Goal: Task Accomplishment & Management: Manage account settings

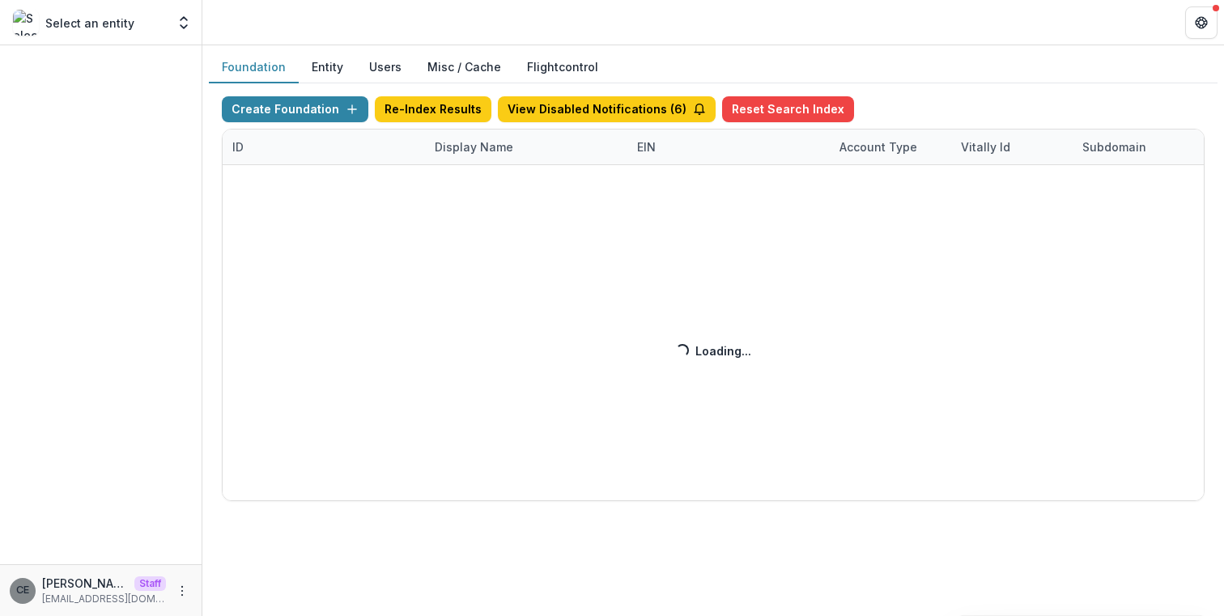
click at [467, 150] on div "Create Foundation Re-Index Results View Disabled Notifications ( 6 ) Reset Sear…" at bounding box center [713, 298] width 983 height 405
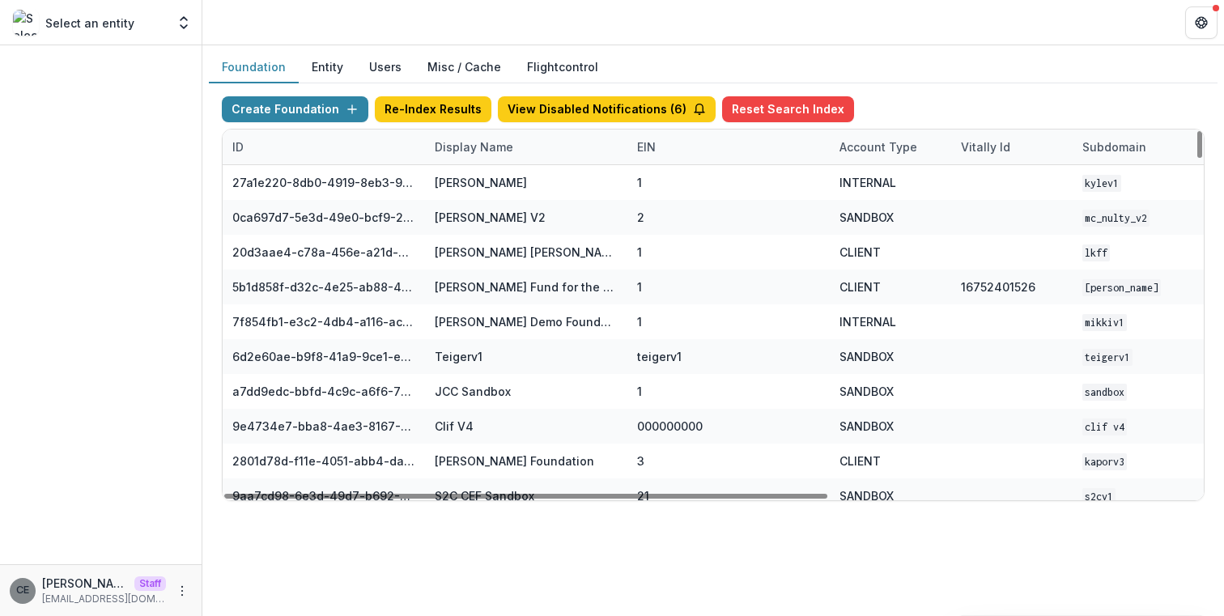
click at [470, 147] on div "Display Name" at bounding box center [474, 146] width 98 height 17
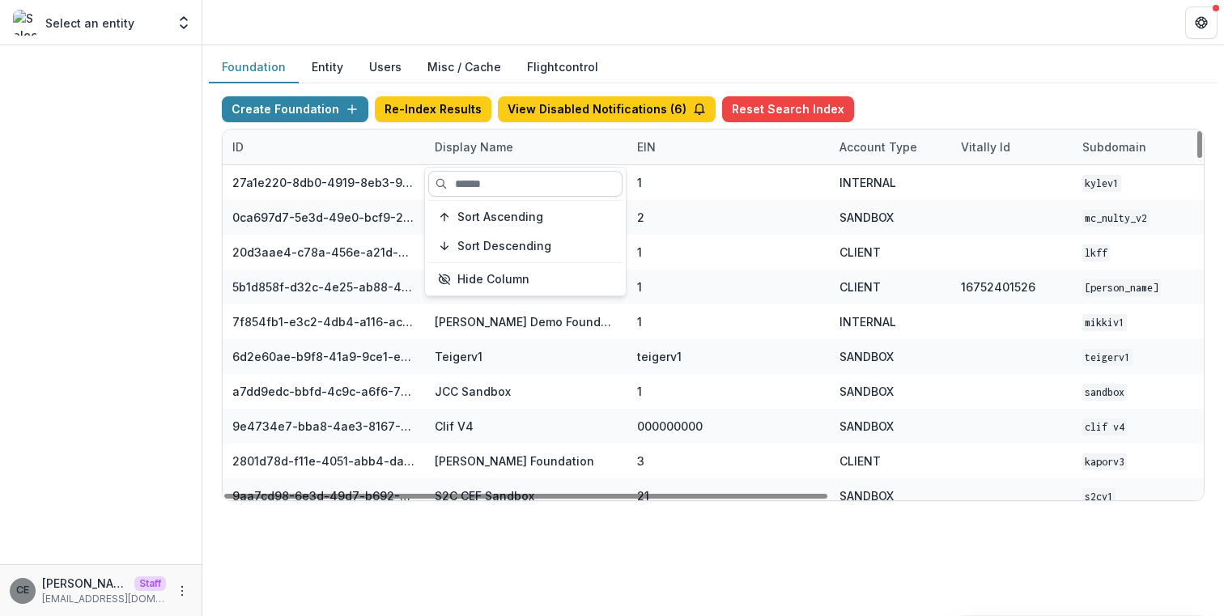
click at [478, 184] on input at bounding box center [525, 184] width 194 height 26
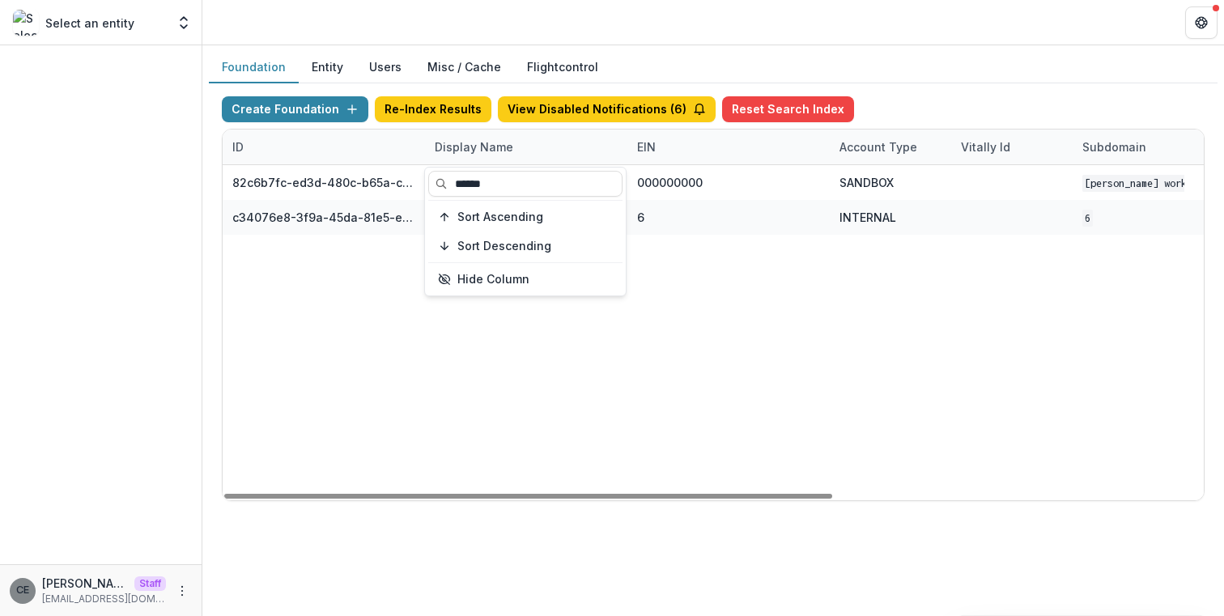
type input "******"
click at [742, 313] on div "82c6b7fc-ed3d-480c-b65a-c0e7c58a9fc1 Robert W Plaster Foundation Workflow Sandb…" at bounding box center [1012, 332] width 1579 height 335
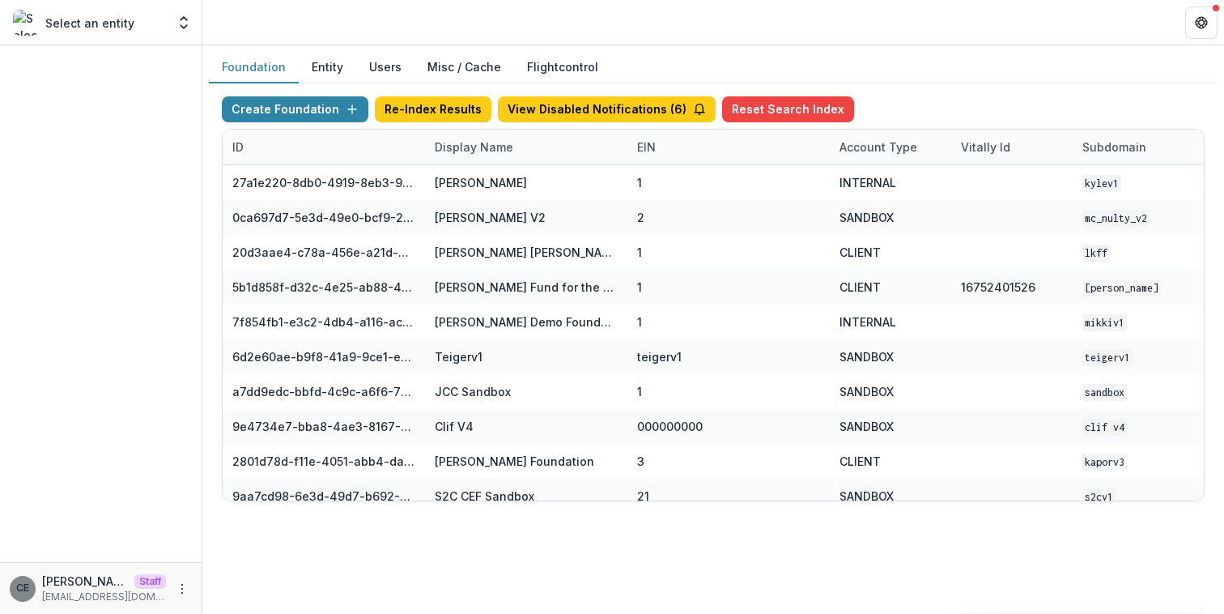
click at [325, 69] on button "Entity" at bounding box center [327, 68] width 57 height 32
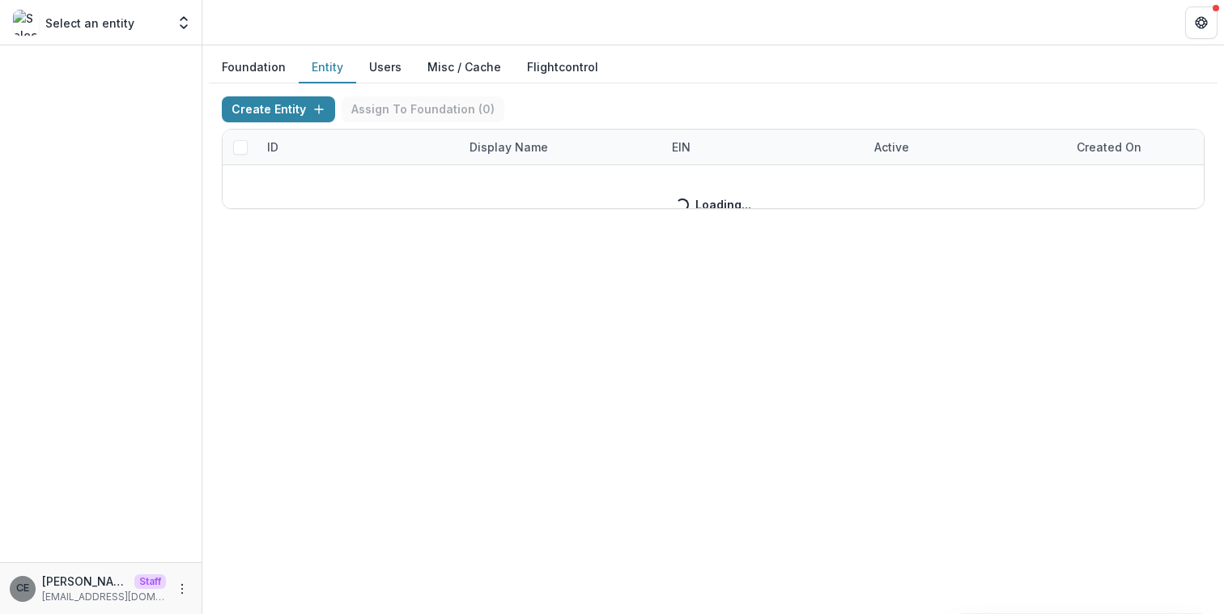
click at [270, 68] on button "Foundation" at bounding box center [254, 68] width 90 height 32
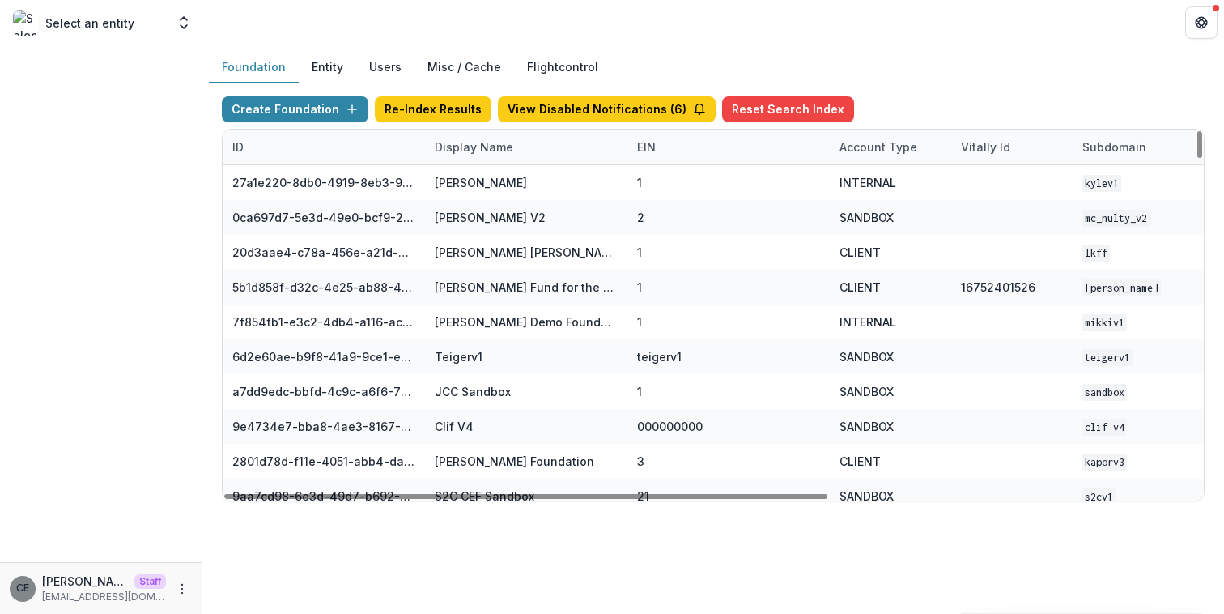
click at [481, 151] on div "Display Name" at bounding box center [474, 146] width 98 height 17
click at [504, 185] on input at bounding box center [525, 184] width 194 height 26
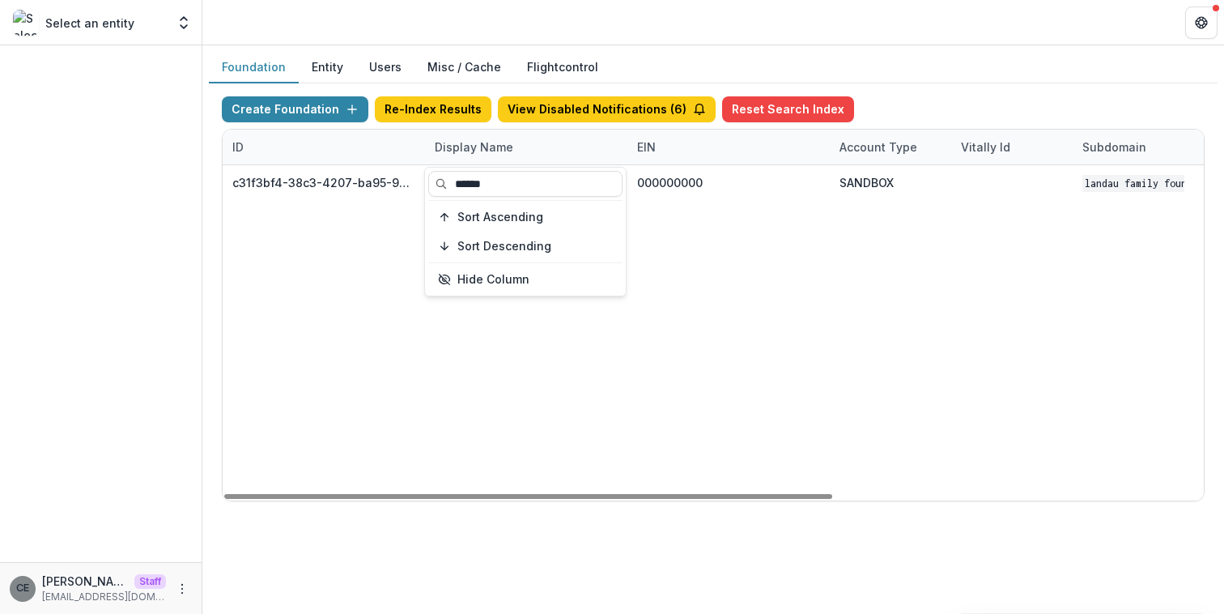
type input "******"
click at [770, 242] on div "c31f3bf4-38c3-4207-ba95-9215cb463d41 Landau Family Foundation Workflow Sandbox …" at bounding box center [1012, 332] width 1579 height 335
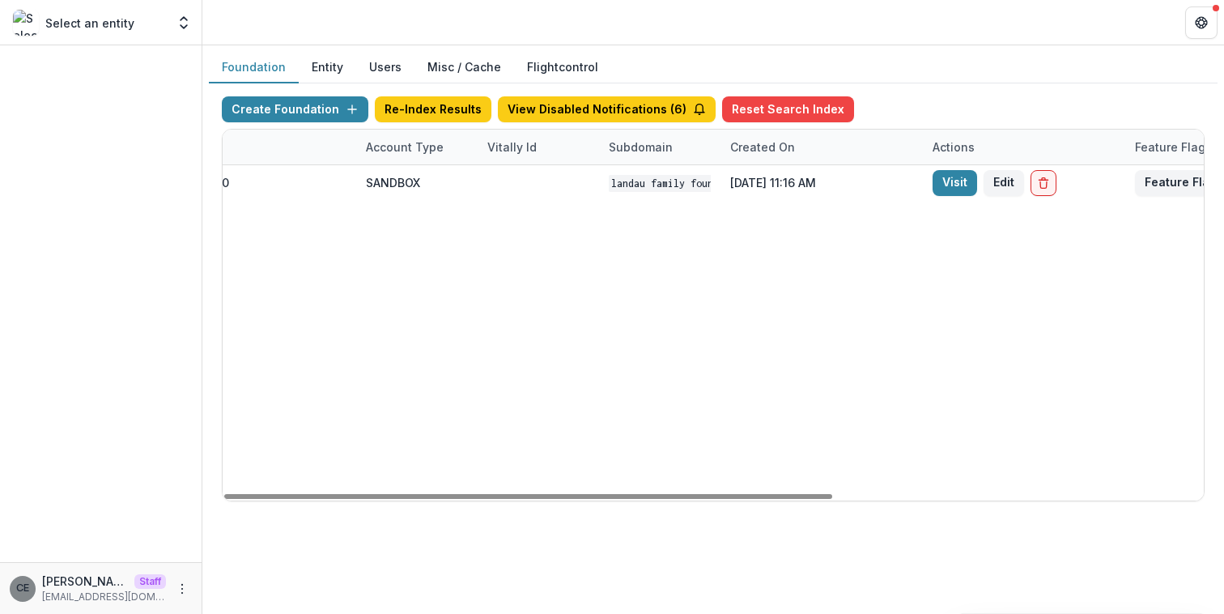
drag, startPoint x: 724, startPoint y: 496, endPoint x: 1007, endPoint y: 449, distance: 287.2
click at [1016, 477] on div "ID Display Name EIN Account Type Vitally Id Subdomain Created on Actions Featur…" at bounding box center [713, 315] width 981 height 371
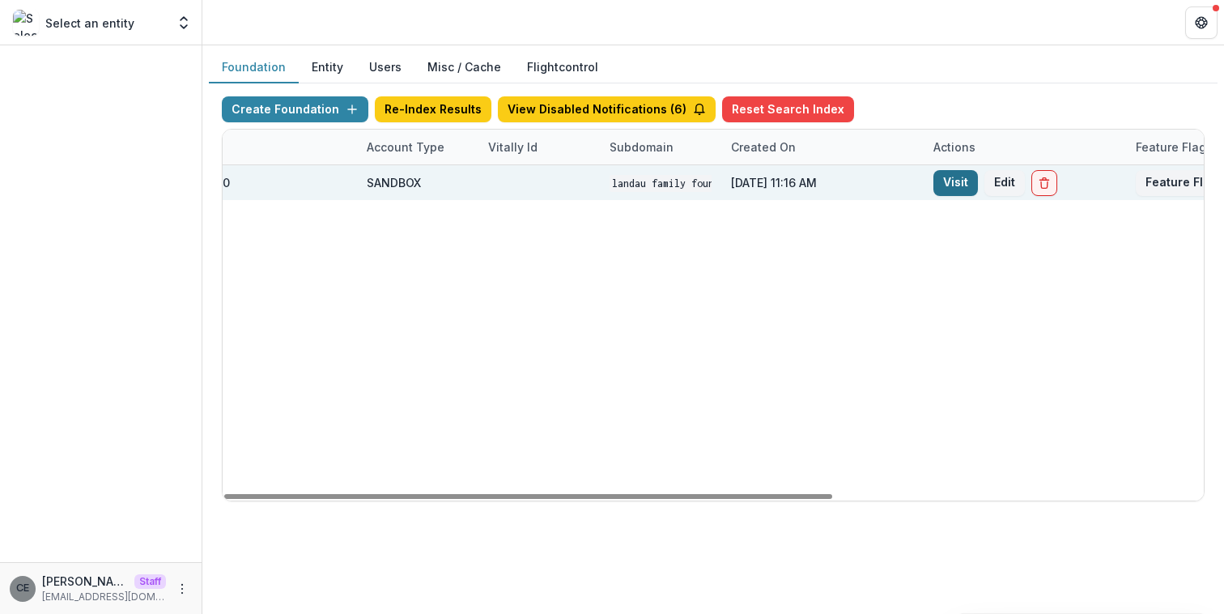
click at [956, 187] on link "Visit" at bounding box center [955, 183] width 45 height 26
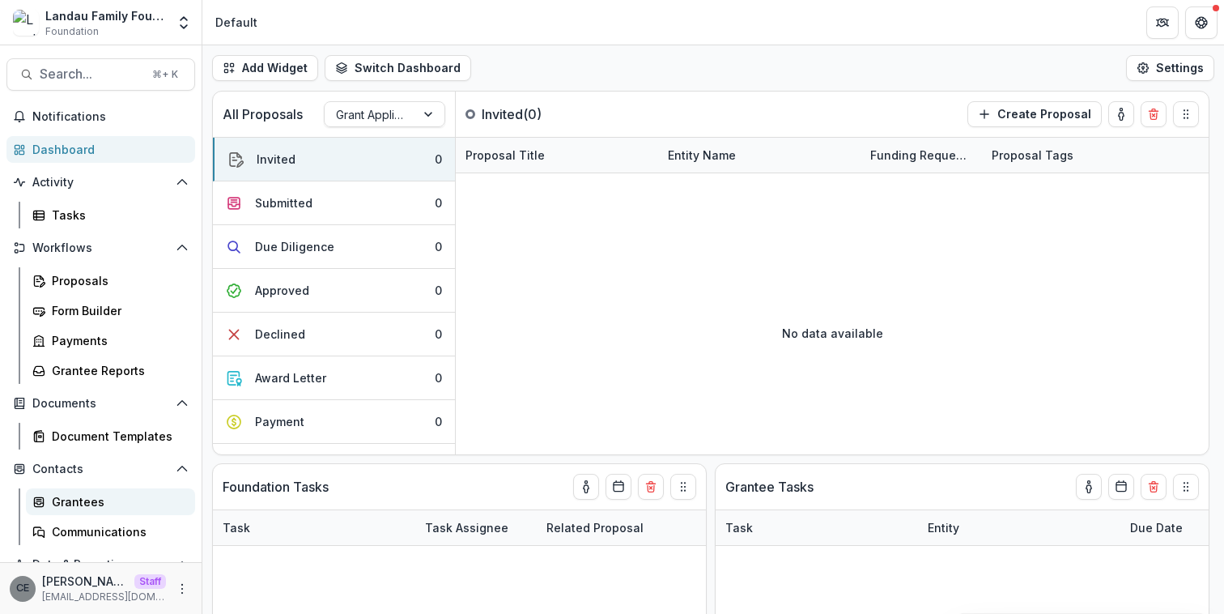
click at [79, 500] on div "Grantees" at bounding box center [117, 501] width 130 height 17
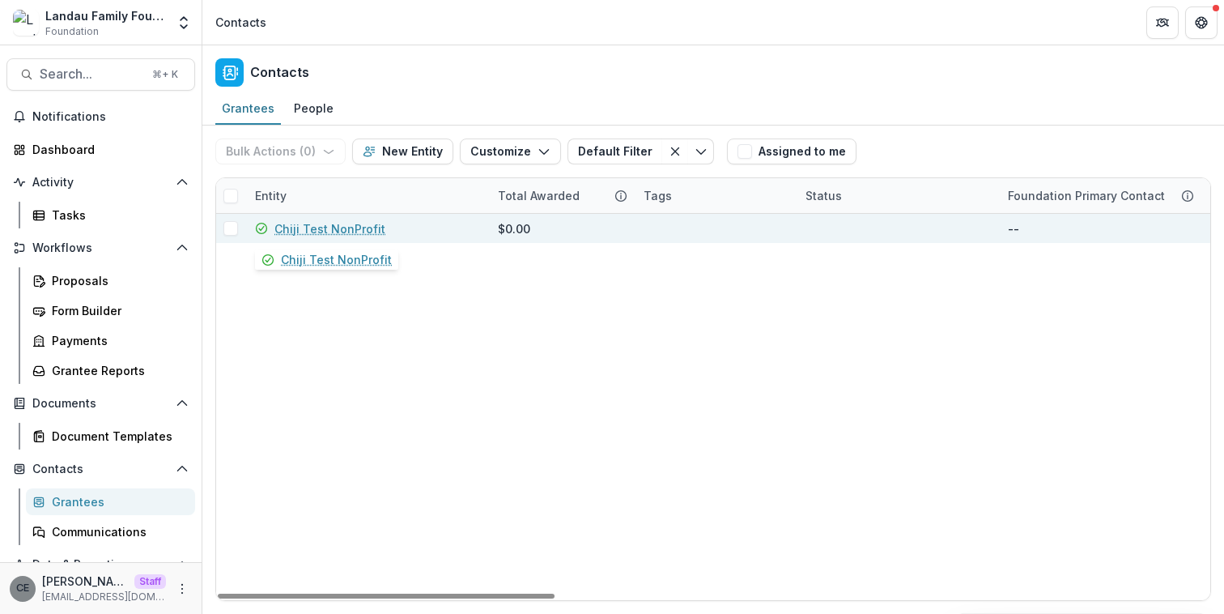
click at [326, 231] on link "Chiji Test NonProfit" at bounding box center [329, 228] width 111 height 17
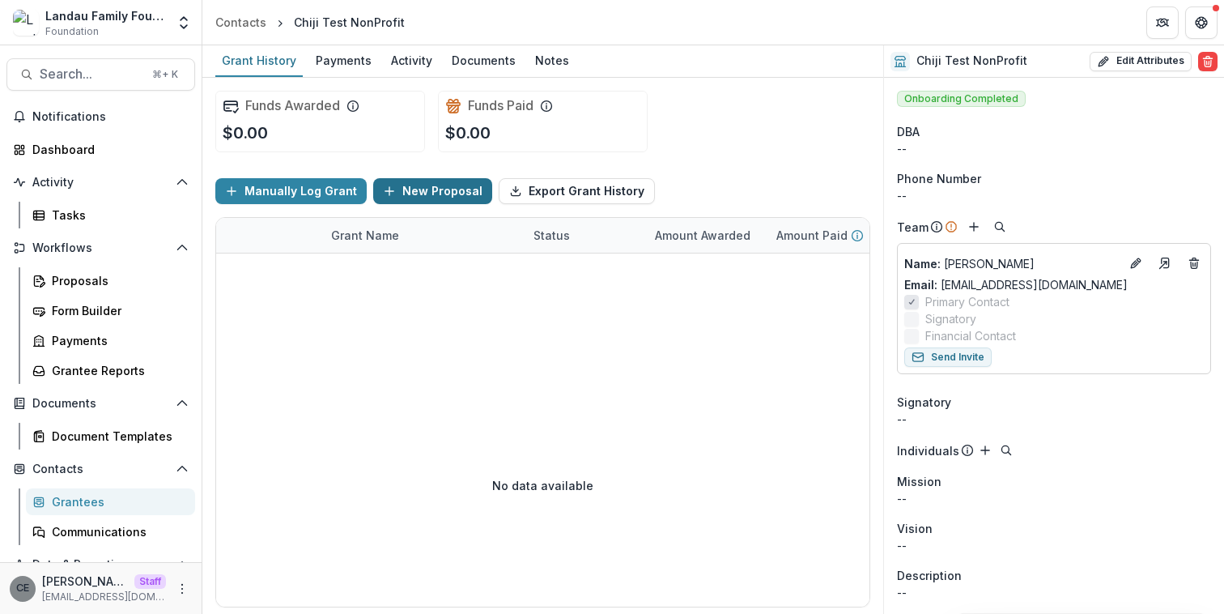
click at [414, 193] on button "New Proposal" at bounding box center [432, 191] width 119 height 26
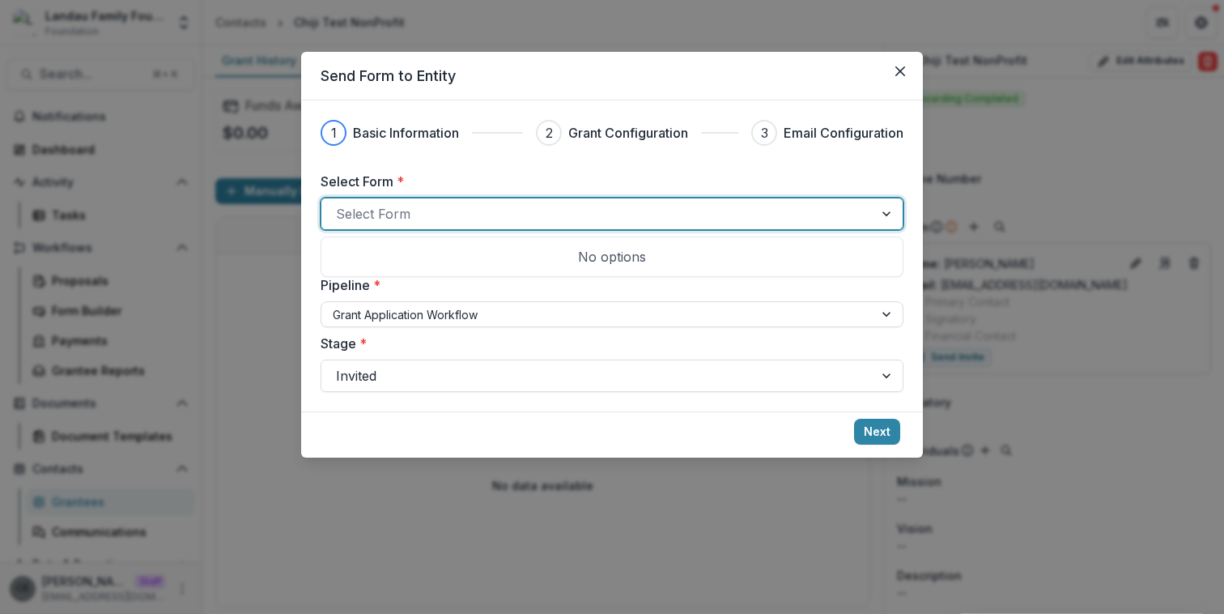
click at [421, 208] on div at bounding box center [597, 213] width 523 height 23
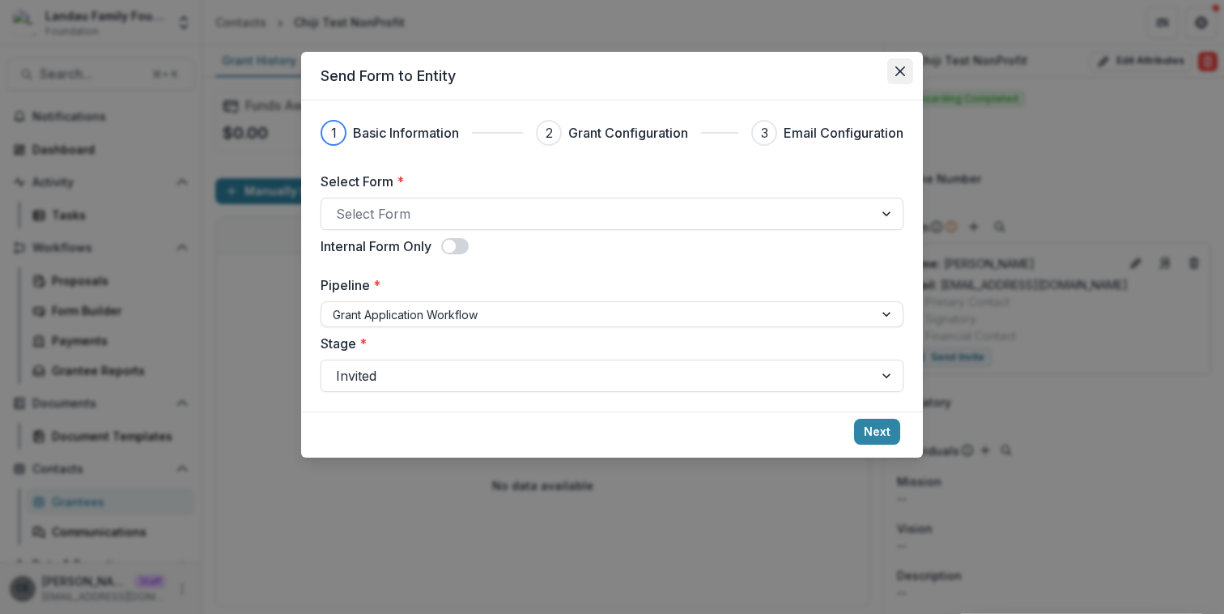
click at [904, 77] on button "Close" at bounding box center [900, 71] width 26 height 26
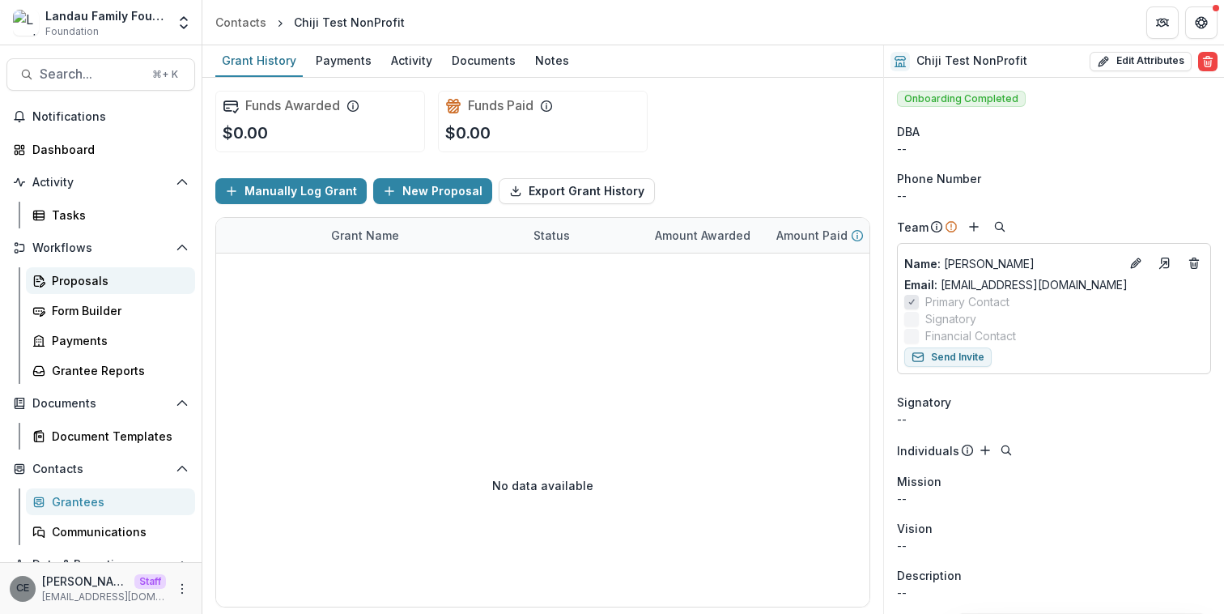
click at [81, 282] on div "Proposals" at bounding box center [117, 280] width 130 height 17
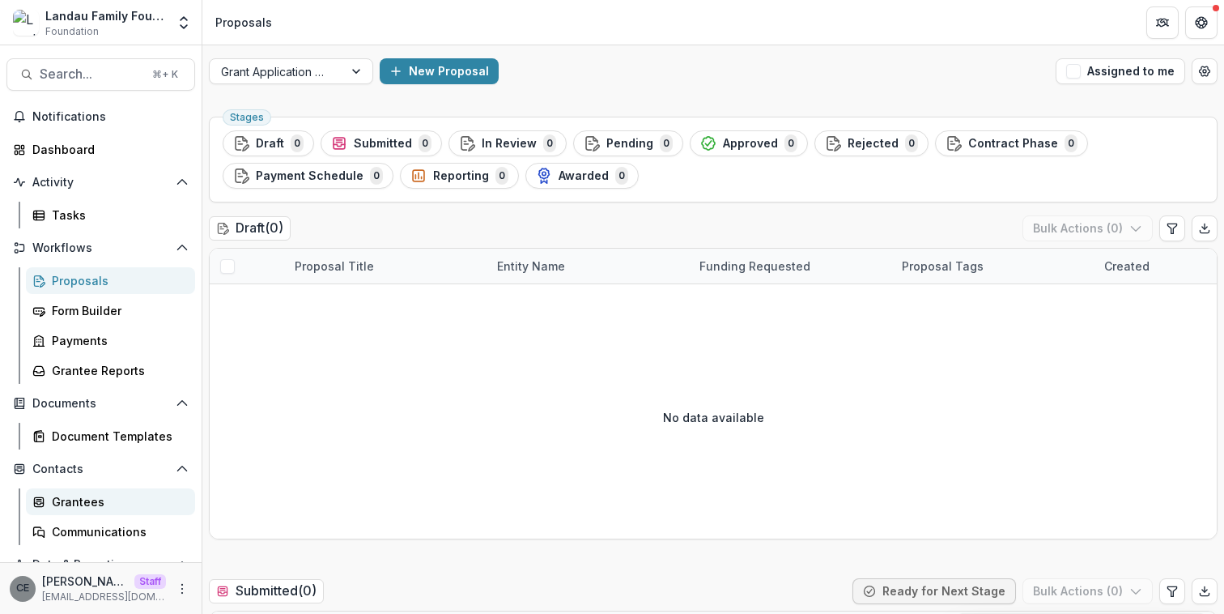
click at [89, 506] on div "Grantees" at bounding box center [117, 501] width 130 height 17
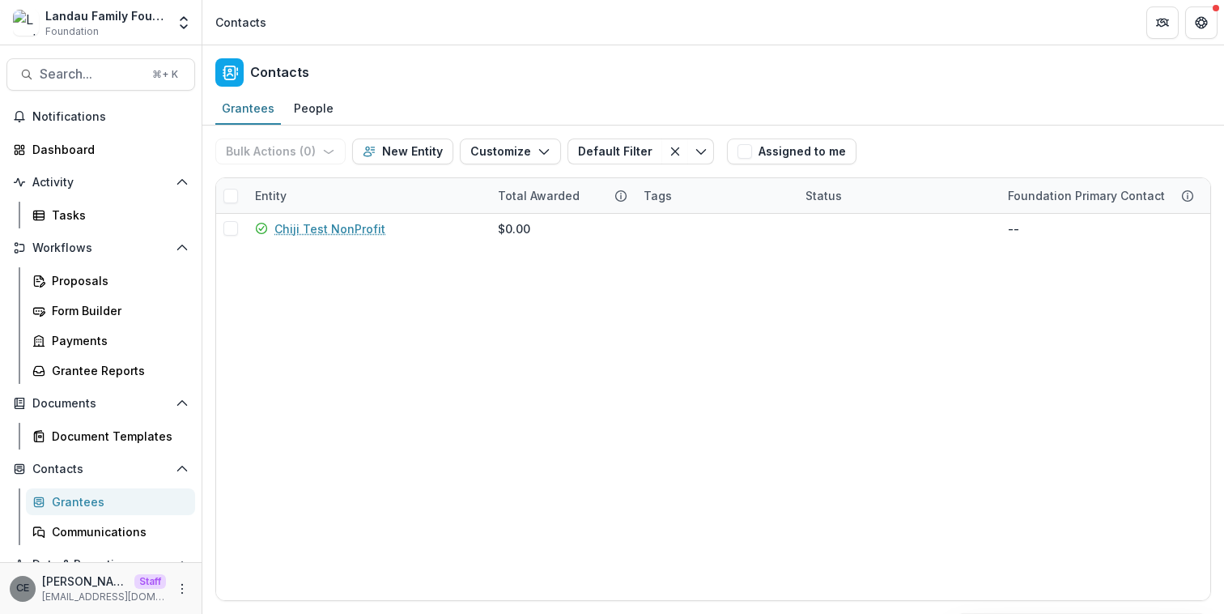
click at [504, 83] on div "Contacts" at bounding box center [713, 69] width 1022 height 48
click at [179, 29] on icon "Open entity switcher" at bounding box center [184, 23] width 16 height 16
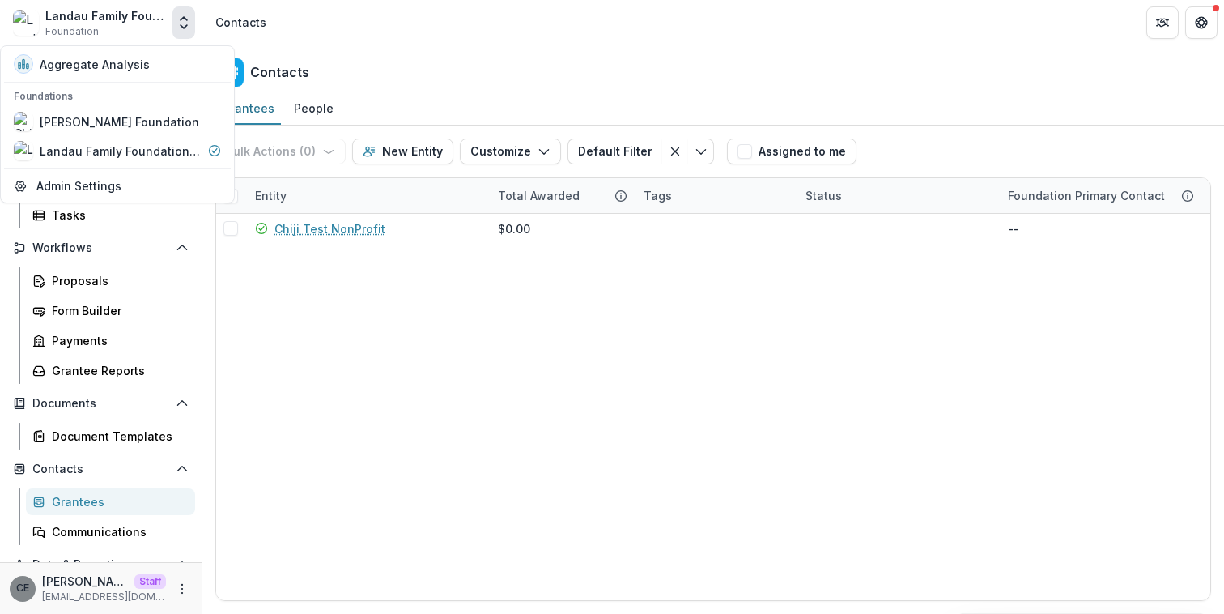
click at [393, 60] on div "Contacts" at bounding box center [713, 69] width 1022 height 48
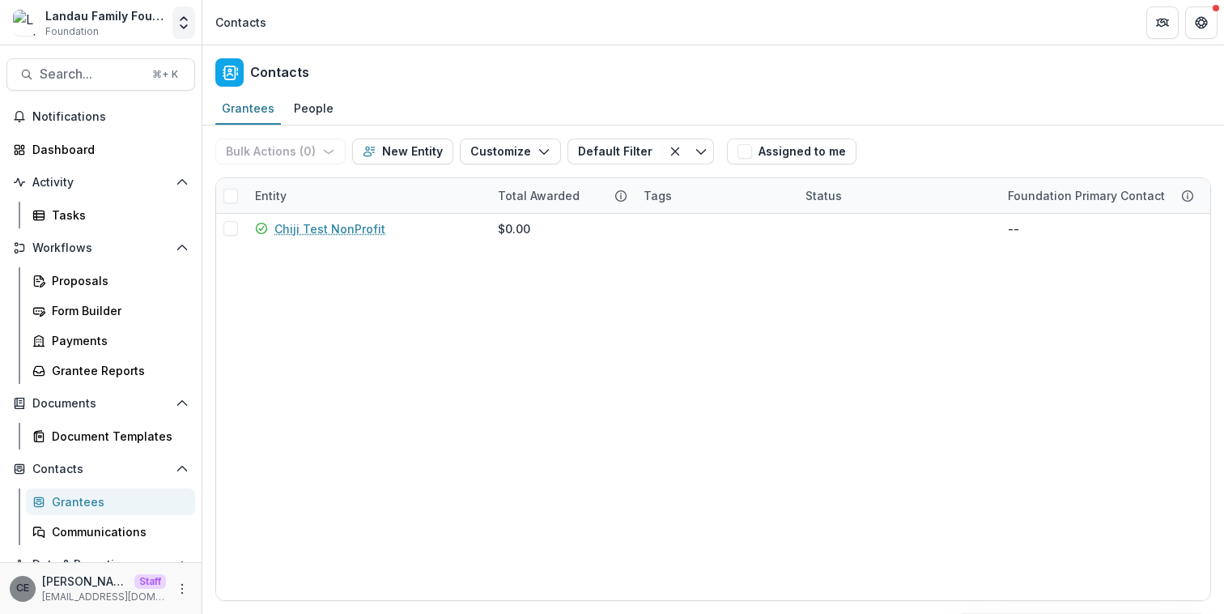
click at [184, 25] on icon "Open entity switcher" at bounding box center [184, 23] width 16 height 16
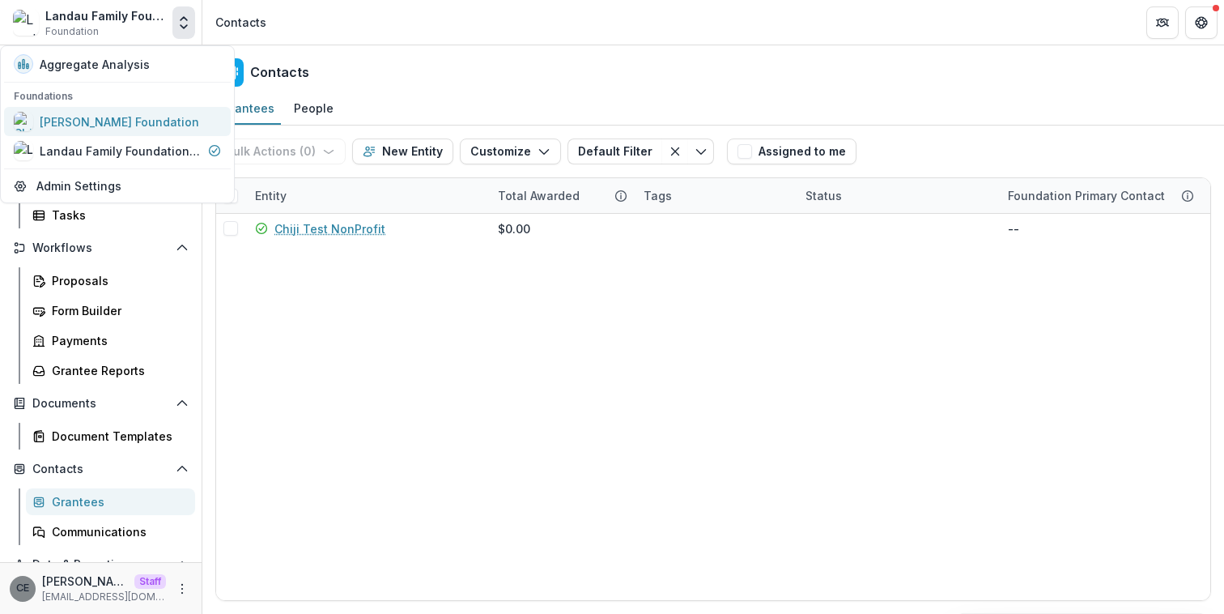
click at [108, 123] on div "[PERSON_NAME] Foundation" at bounding box center [119, 121] width 159 height 17
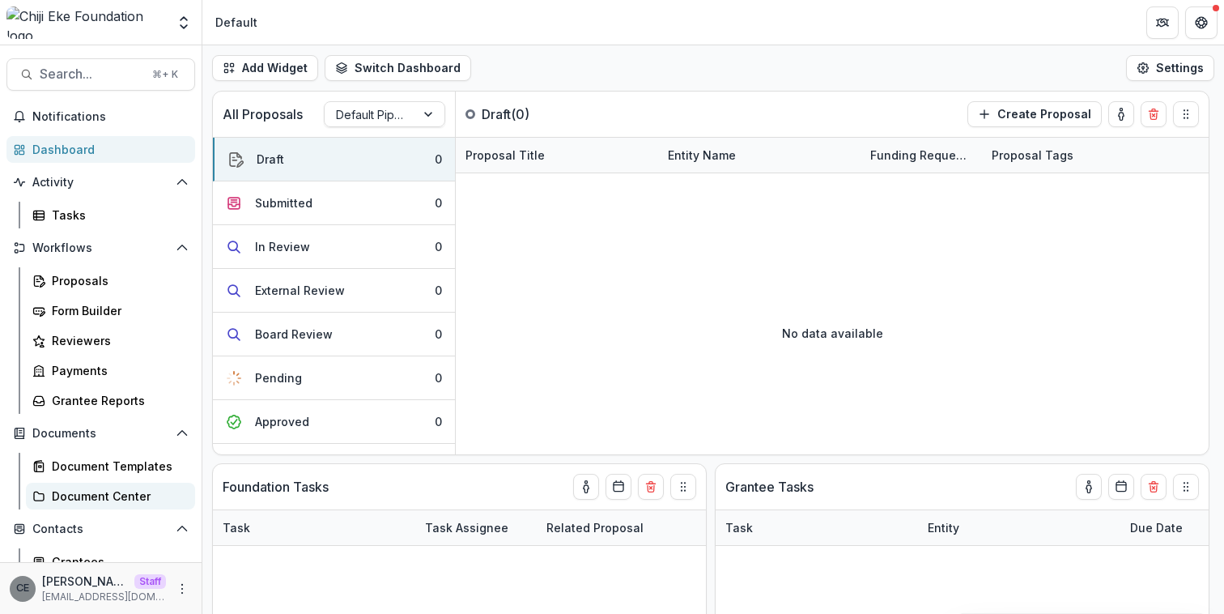
scroll to position [144, 0]
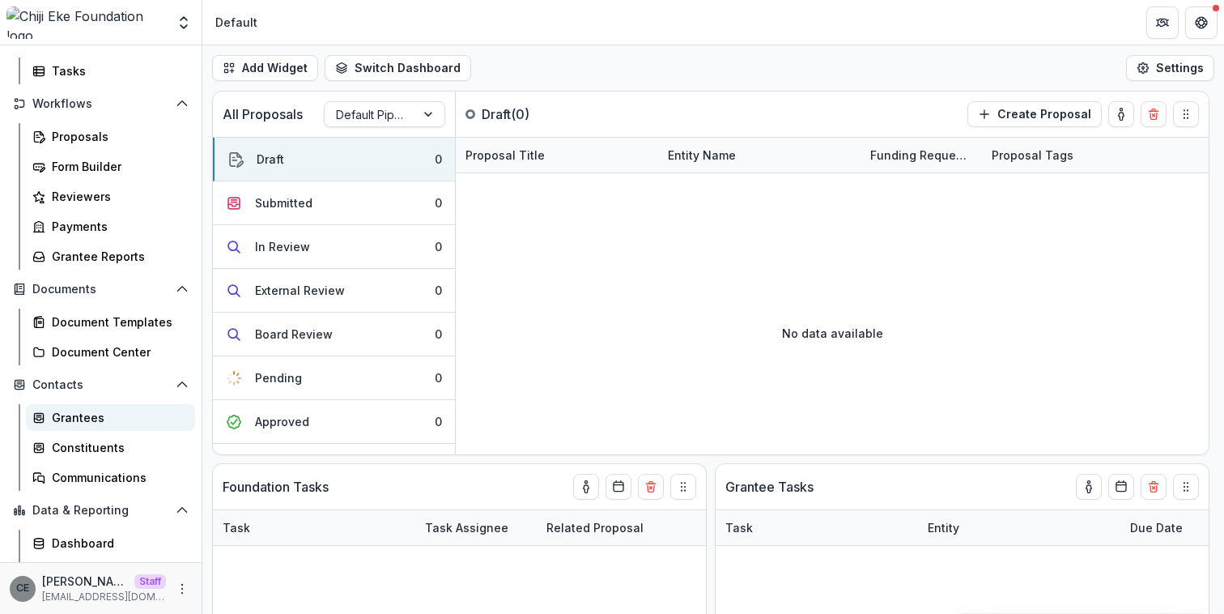
click at [87, 419] on div "Grantees" at bounding box center [117, 417] width 130 height 17
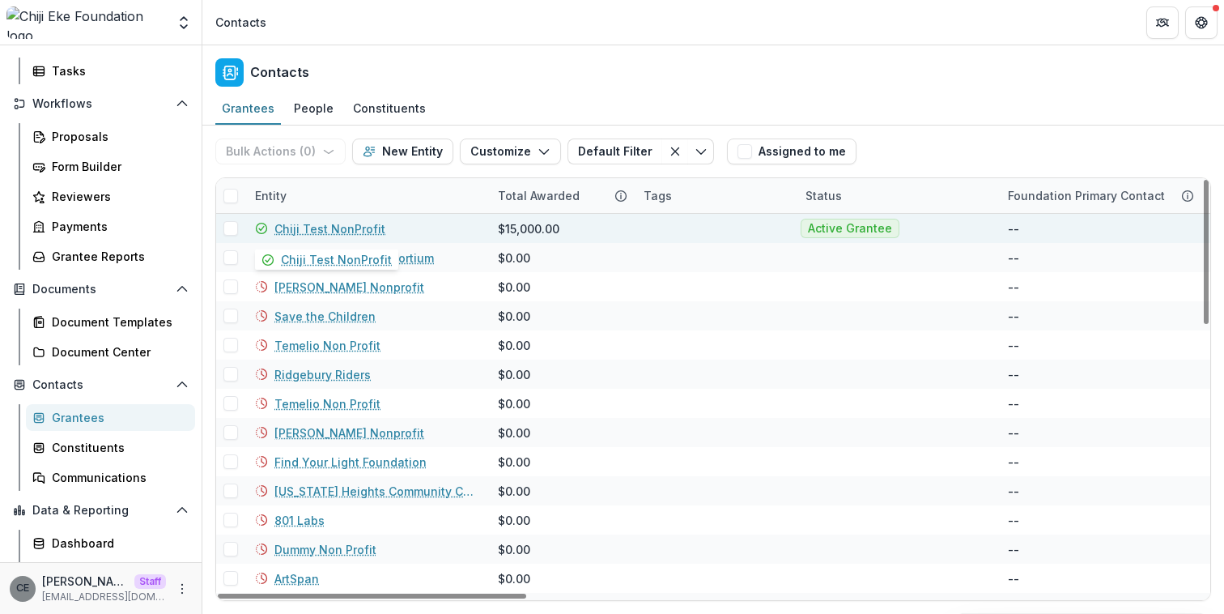
click at [323, 230] on link "Chiji Test NonProfit" at bounding box center [329, 228] width 111 height 17
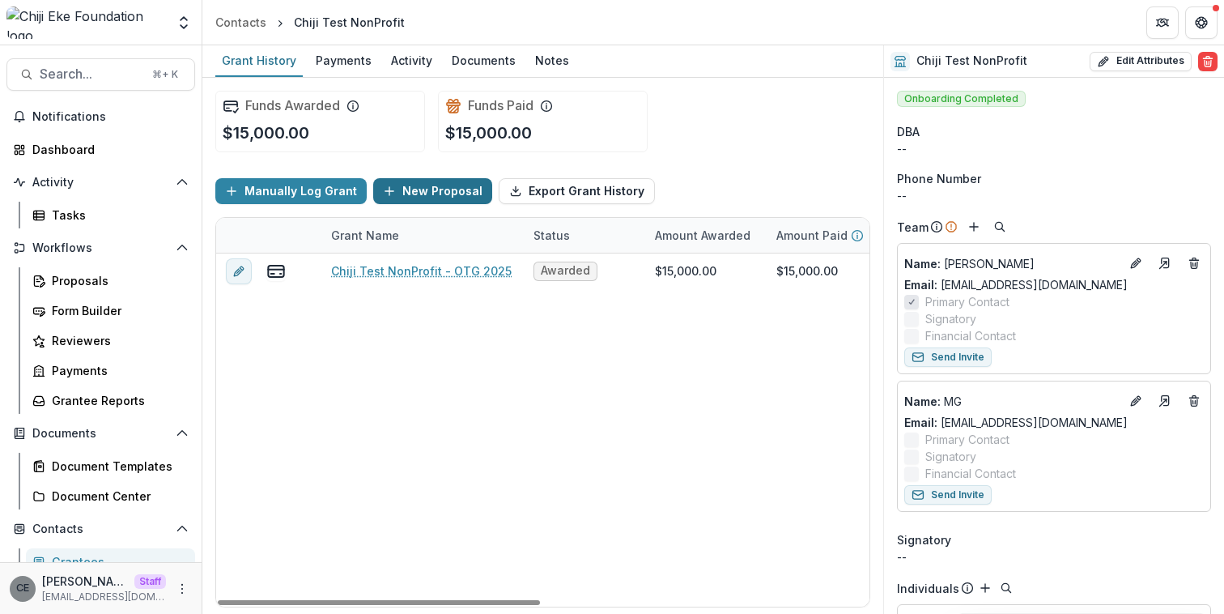
click at [409, 197] on button "New Proposal" at bounding box center [432, 191] width 119 height 26
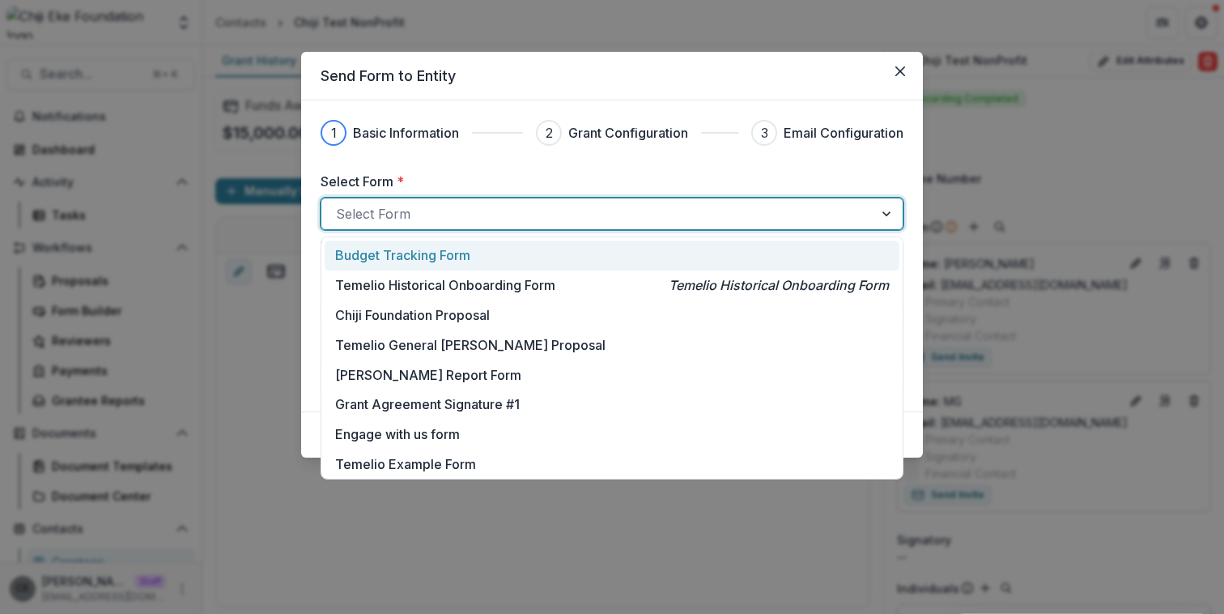
click at [415, 213] on div at bounding box center [597, 213] width 523 height 23
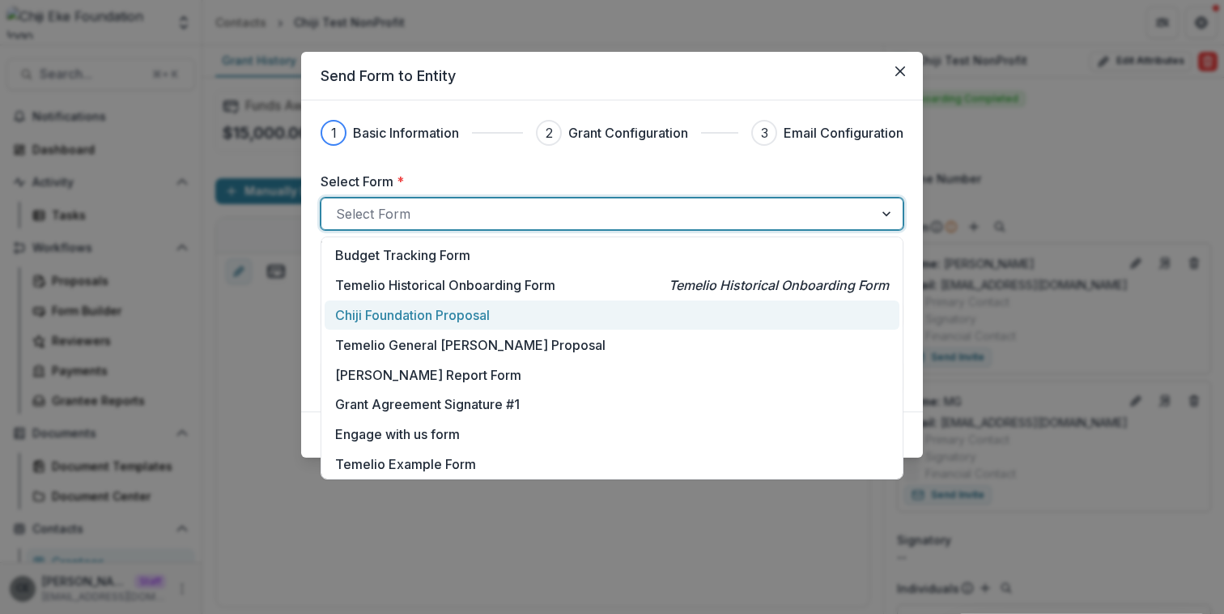
click at [426, 313] on p "Chiji Foundation Proposal" at bounding box center [412, 314] width 155 height 19
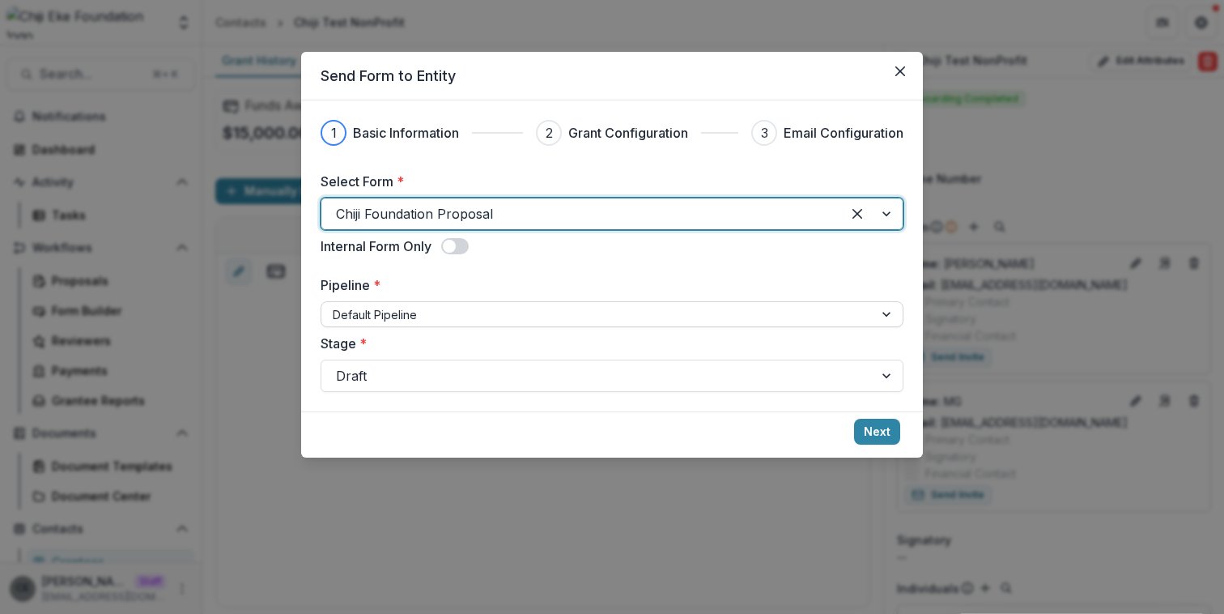
click at [434, 306] on div at bounding box center [597, 314] width 529 height 20
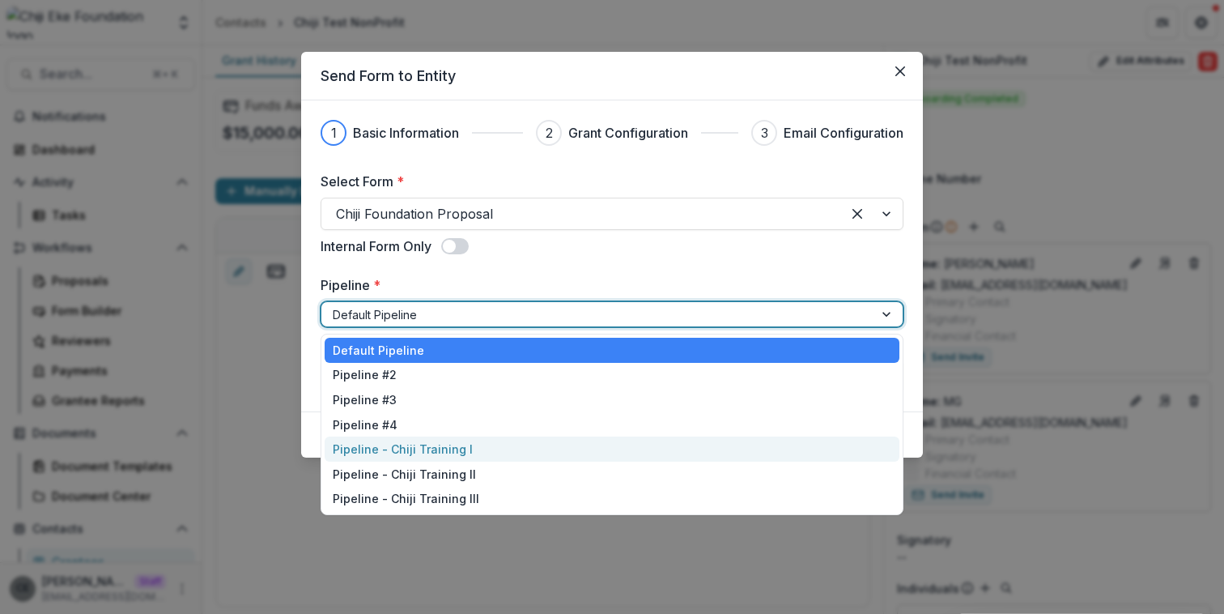
click at [443, 442] on div "Pipeline - Chiji Training I" at bounding box center [612, 448] width 575 height 25
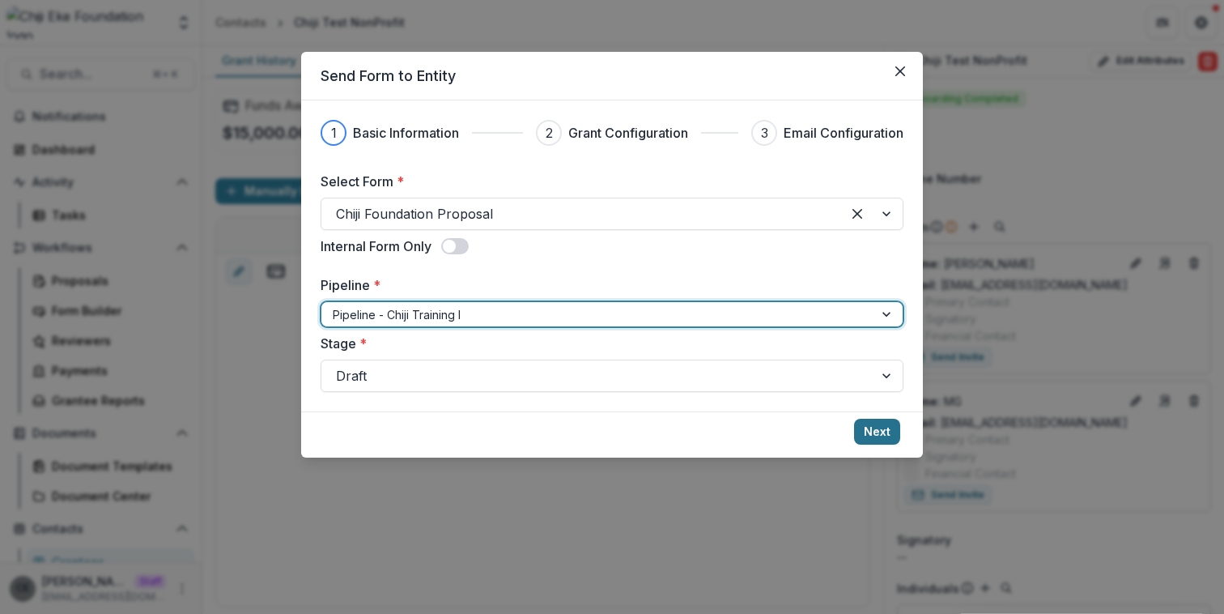
click at [877, 429] on button "Next" at bounding box center [877, 432] width 46 height 26
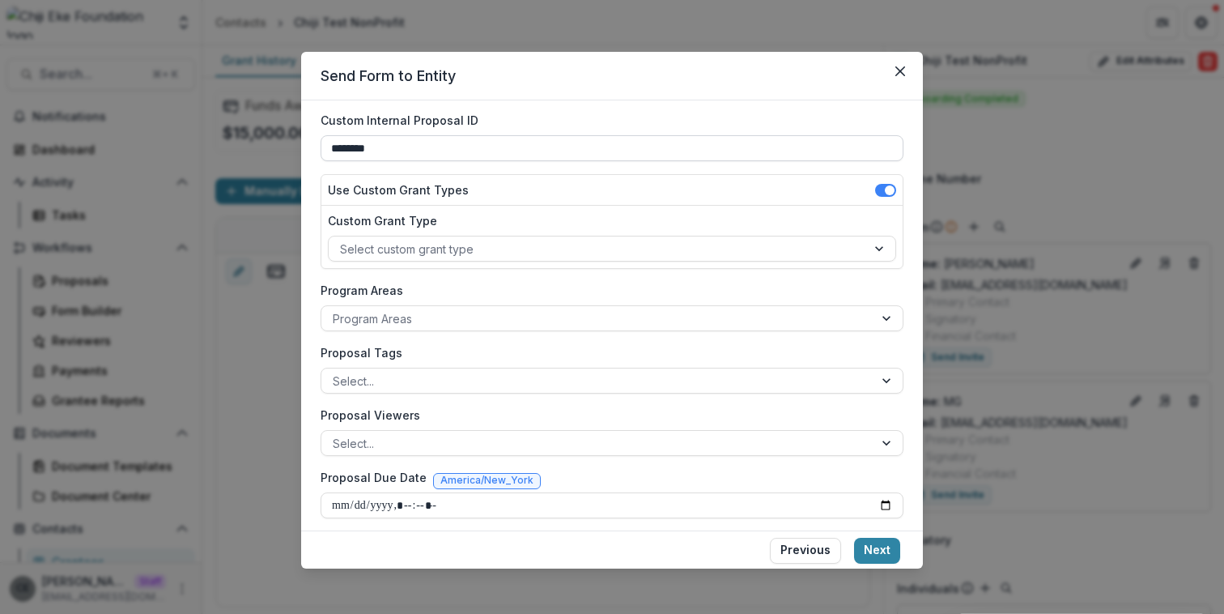
scroll to position [130, 0]
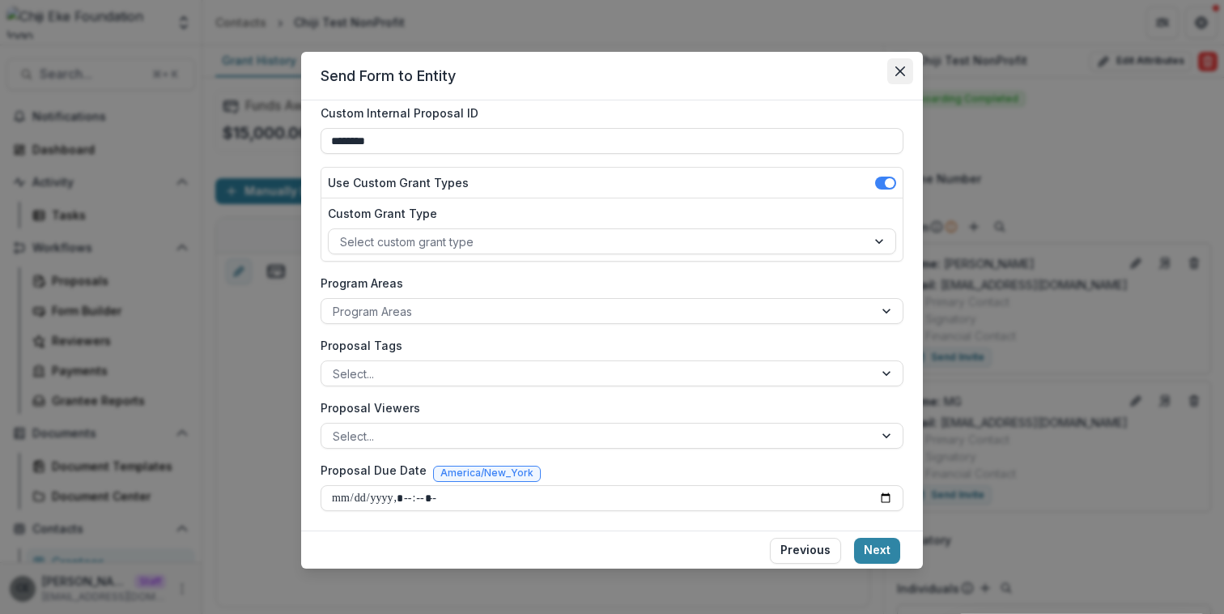
click at [902, 73] on icon "Close" at bounding box center [900, 71] width 10 height 10
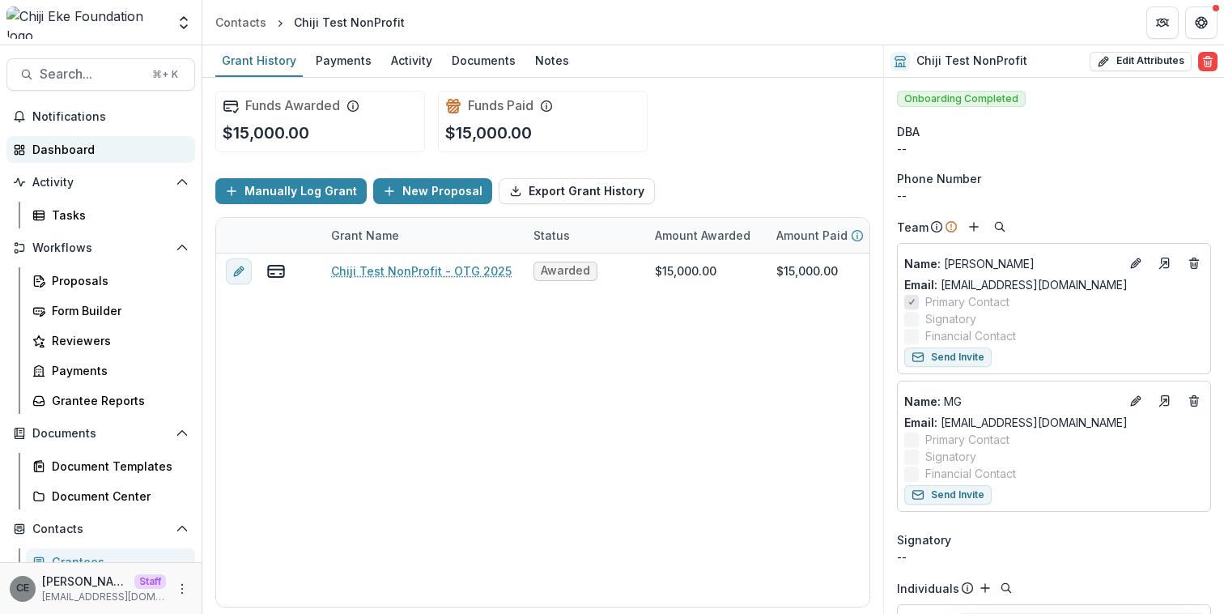
click at [74, 152] on div "Dashboard" at bounding box center [107, 149] width 150 height 17
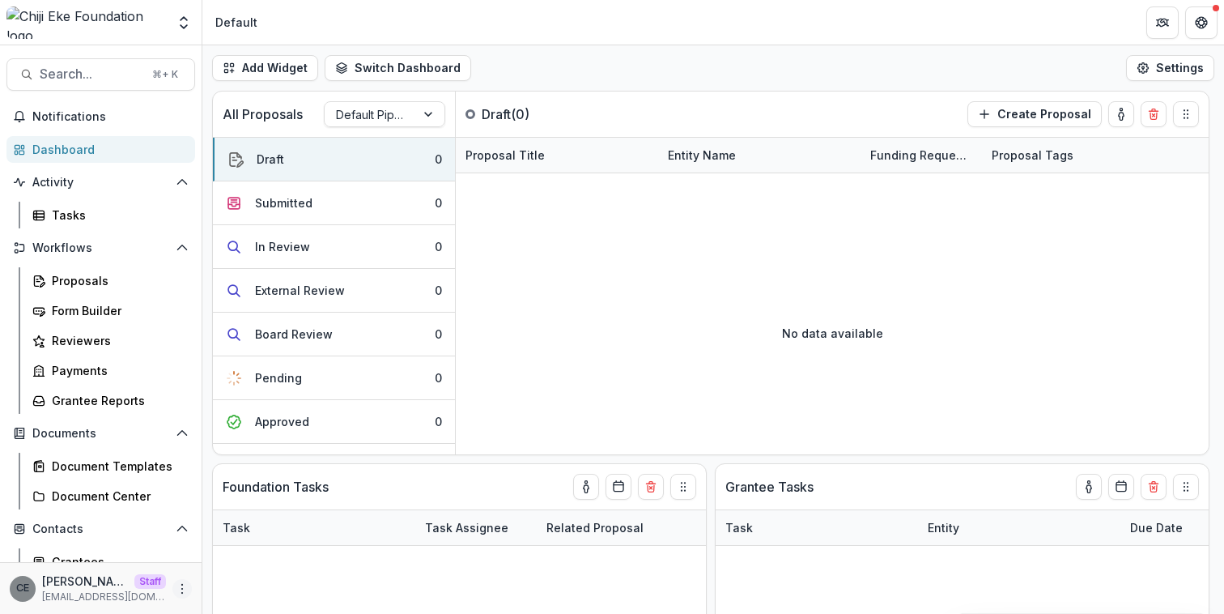
click at [176, 587] on icon "More" at bounding box center [182, 588] width 13 height 13
click at [87, 283] on div "Proposals" at bounding box center [117, 280] width 130 height 17
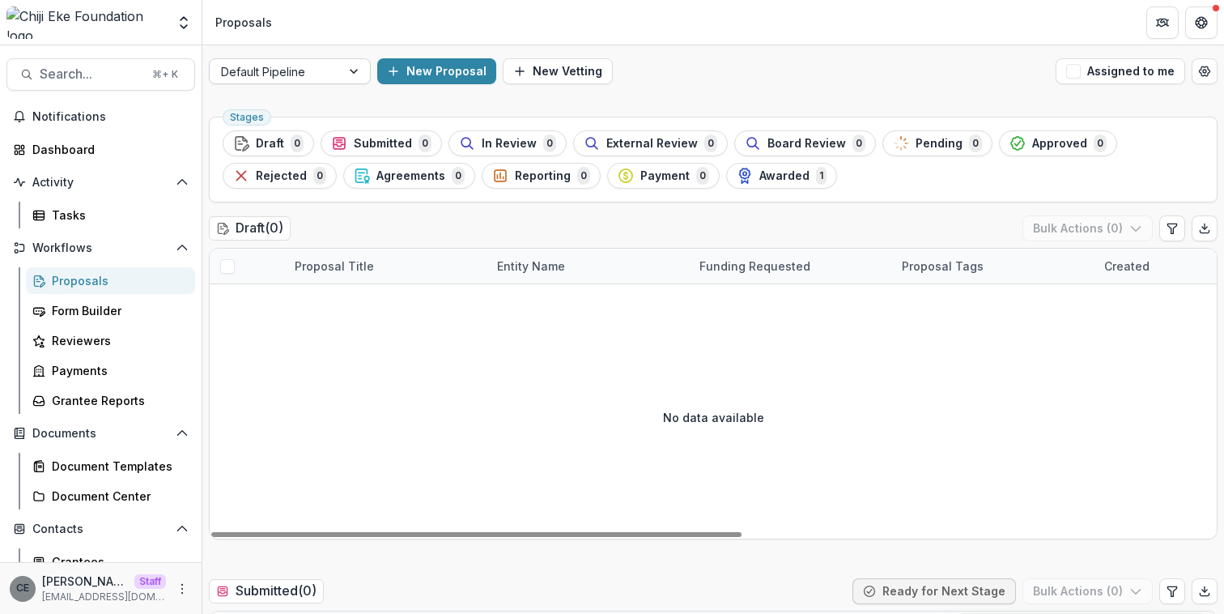
click at [313, 62] on div at bounding box center [275, 72] width 108 height 20
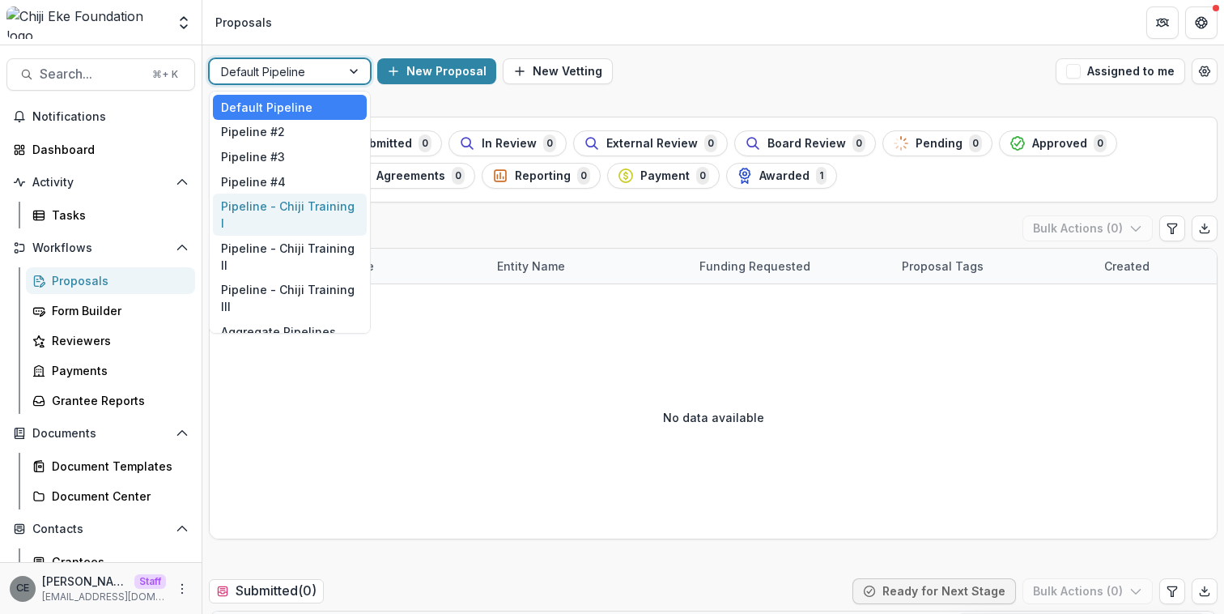
click at [294, 206] on div "Pipeline - Chiji Training I" at bounding box center [290, 214] width 154 height 42
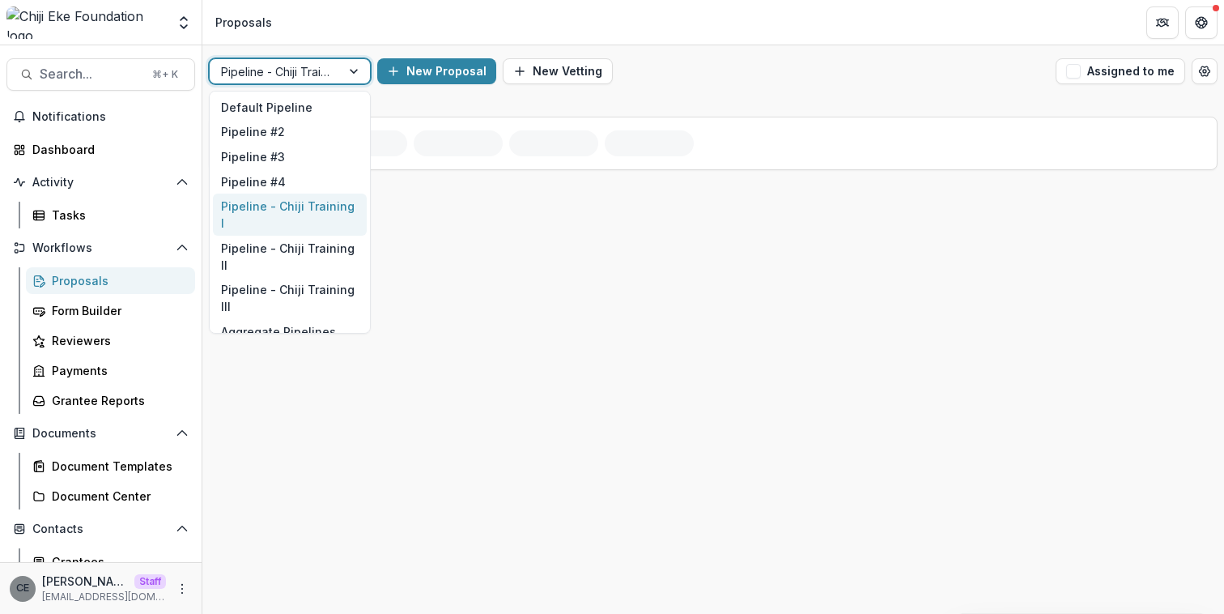
click at [349, 70] on div at bounding box center [355, 71] width 29 height 24
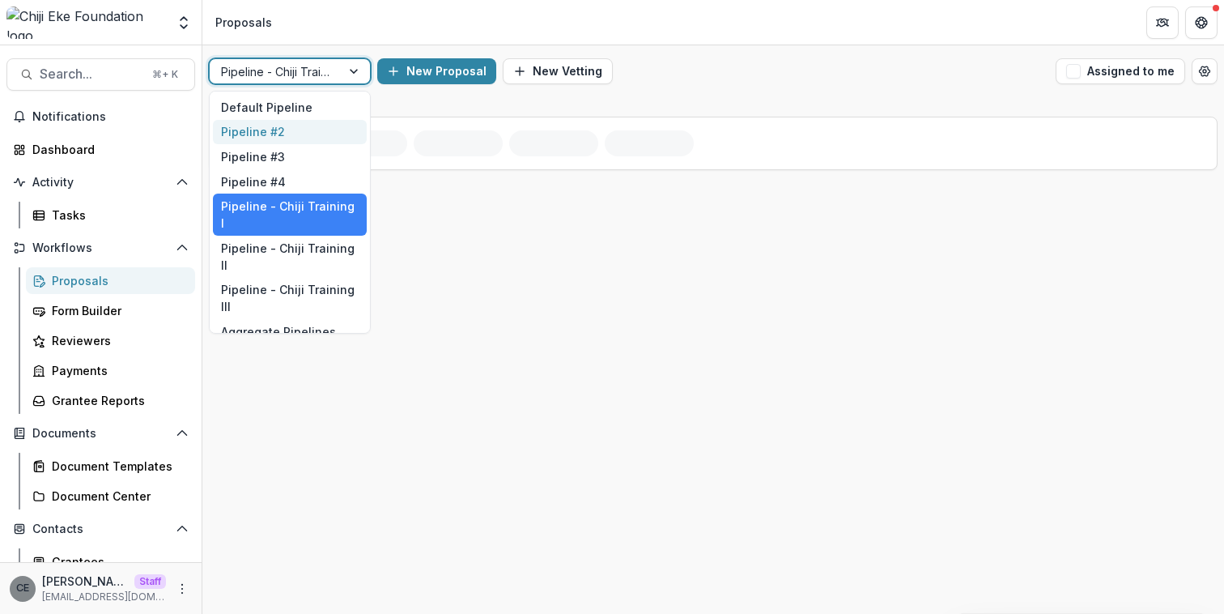
click at [274, 128] on div "Pipeline #2" at bounding box center [290, 132] width 154 height 25
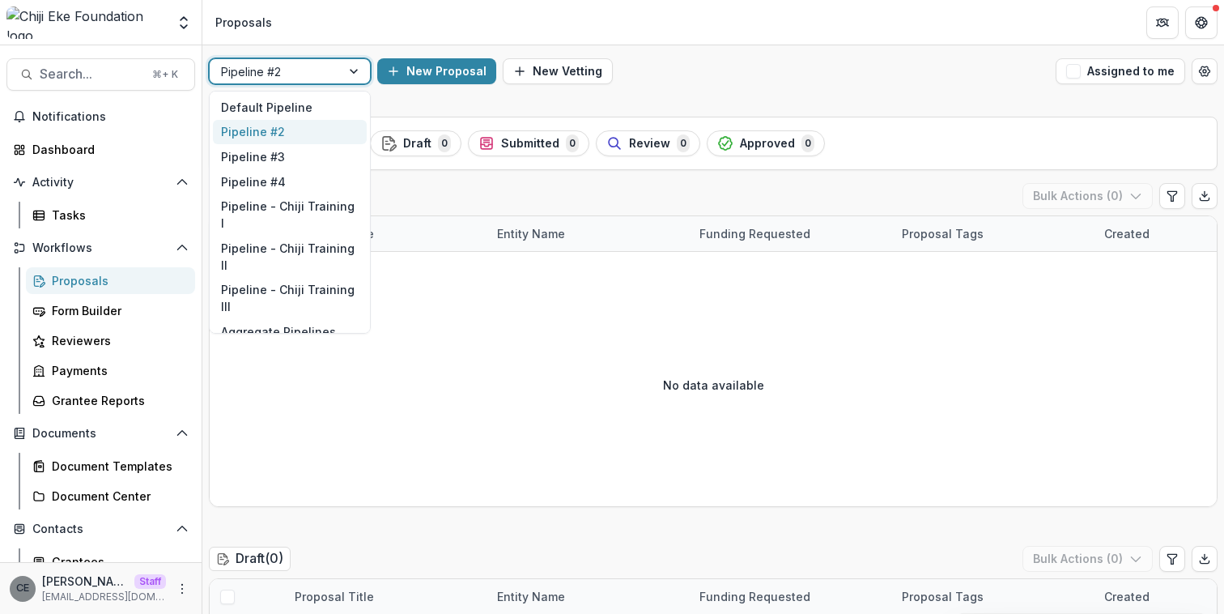
click at [300, 77] on div at bounding box center [275, 72] width 108 height 20
click at [278, 156] on div "Pipeline #3" at bounding box center [290, 156] width 154 height 25
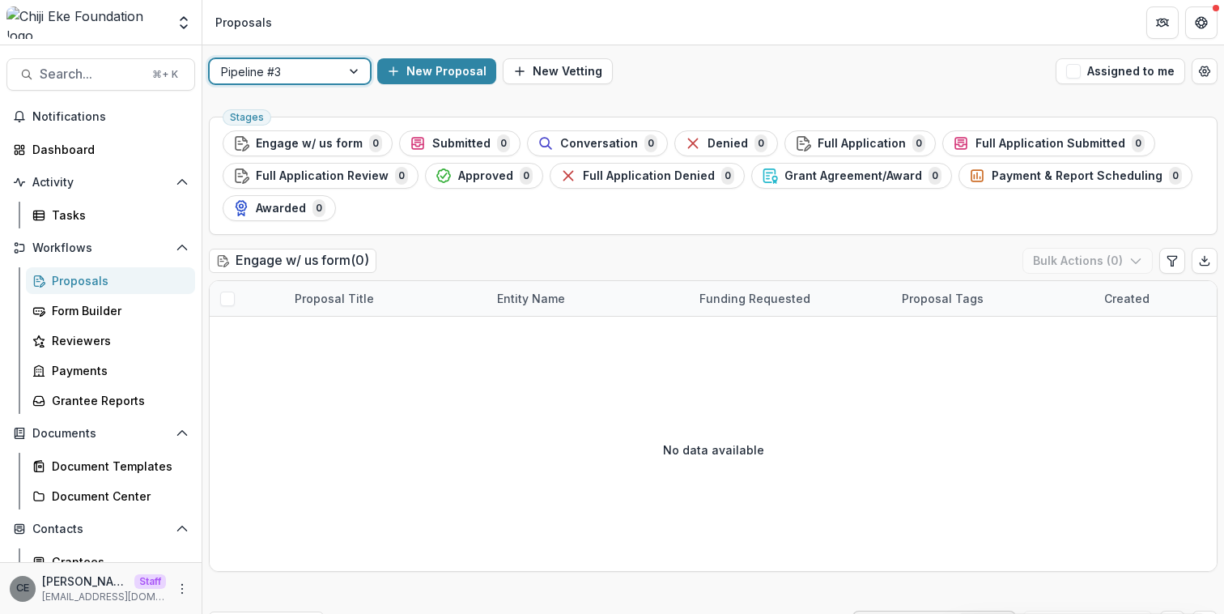
click at [307, 74] on div at bounding box center [275, 72] width 108 height 20
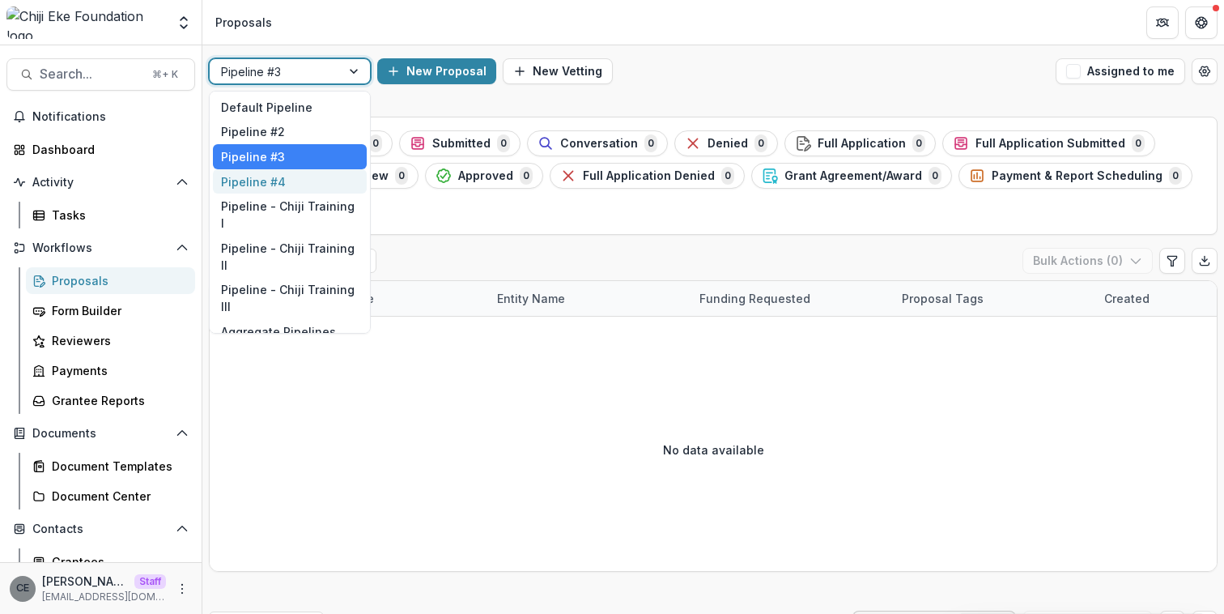
click at [278, 176] on div "Pipeline #4" at bounding box center [290, 181] width 154 height 25
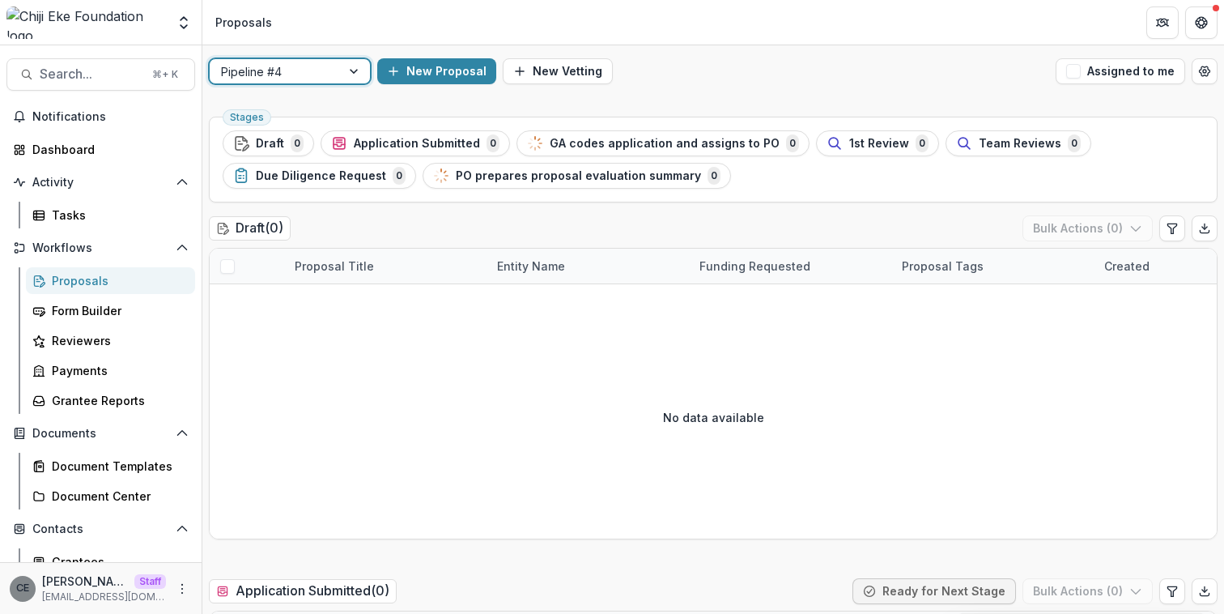
click at [310, 75] on div at bounding box center [275, 72] width 108 height 20
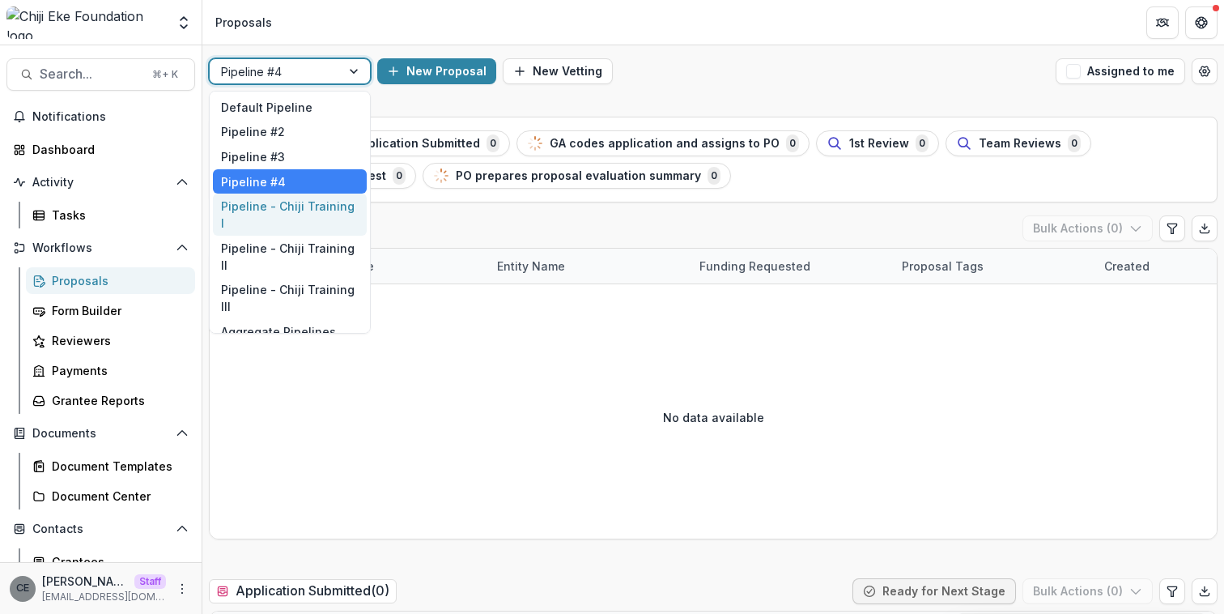
click at [287, 199] on div "Pipeline - Chiji Training I" at bounding box center [290, 214] width 154 height 42
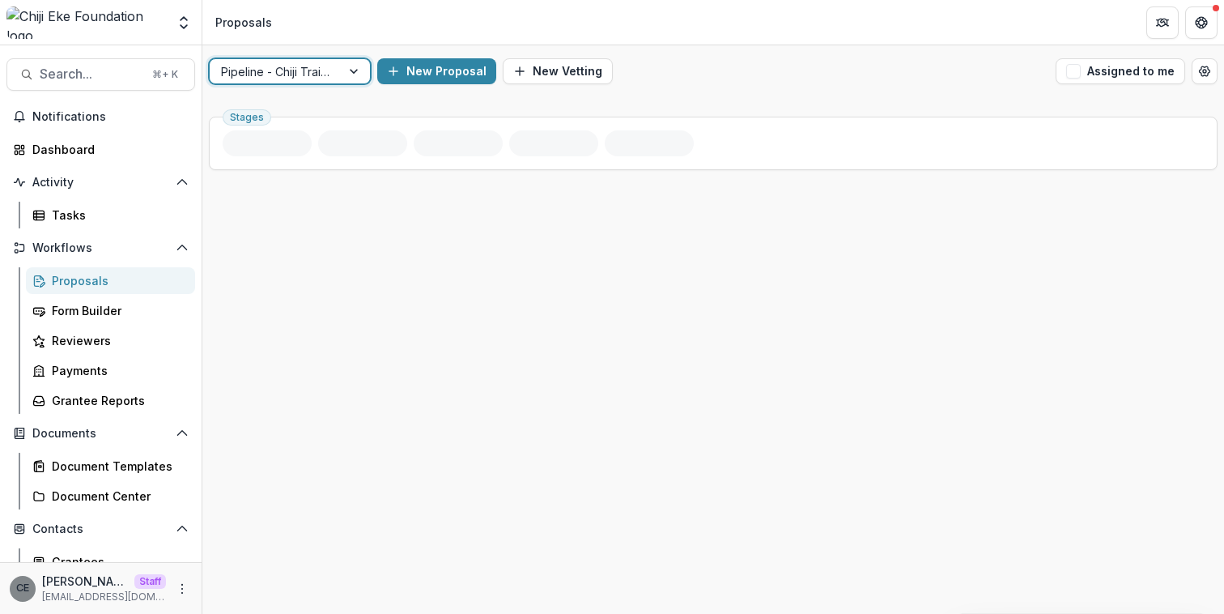
click at [321, 72] on div at bounding box center [275, 72] width 108 height 20
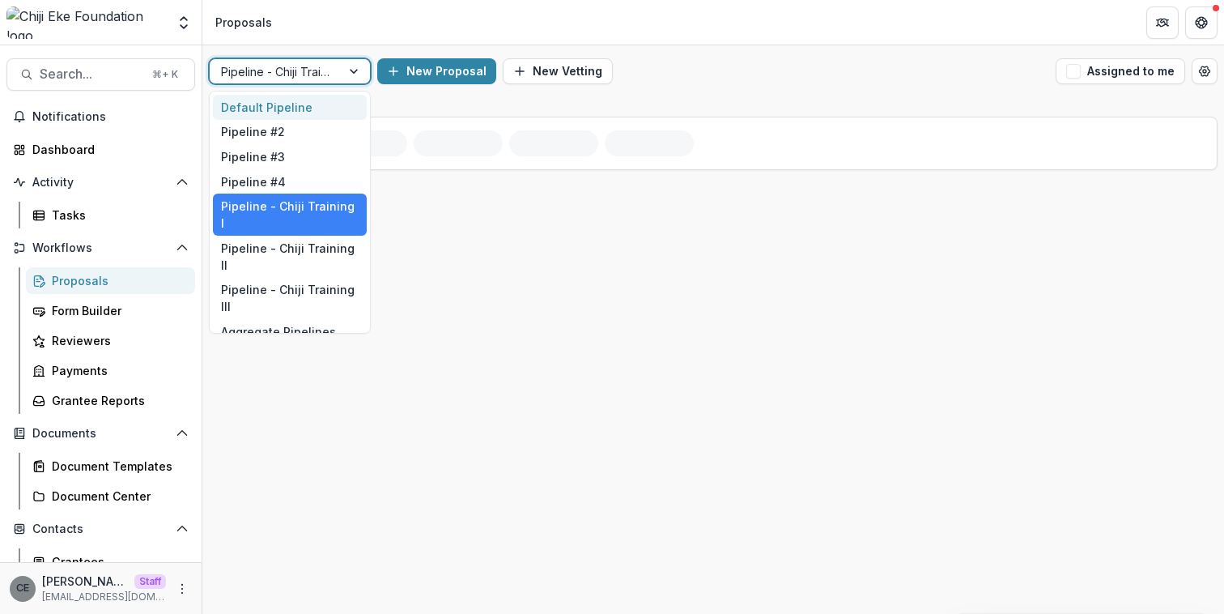
click at [291, 109] on div "Default Pipeline" at bounding box center [290, 107] width 154 height 25
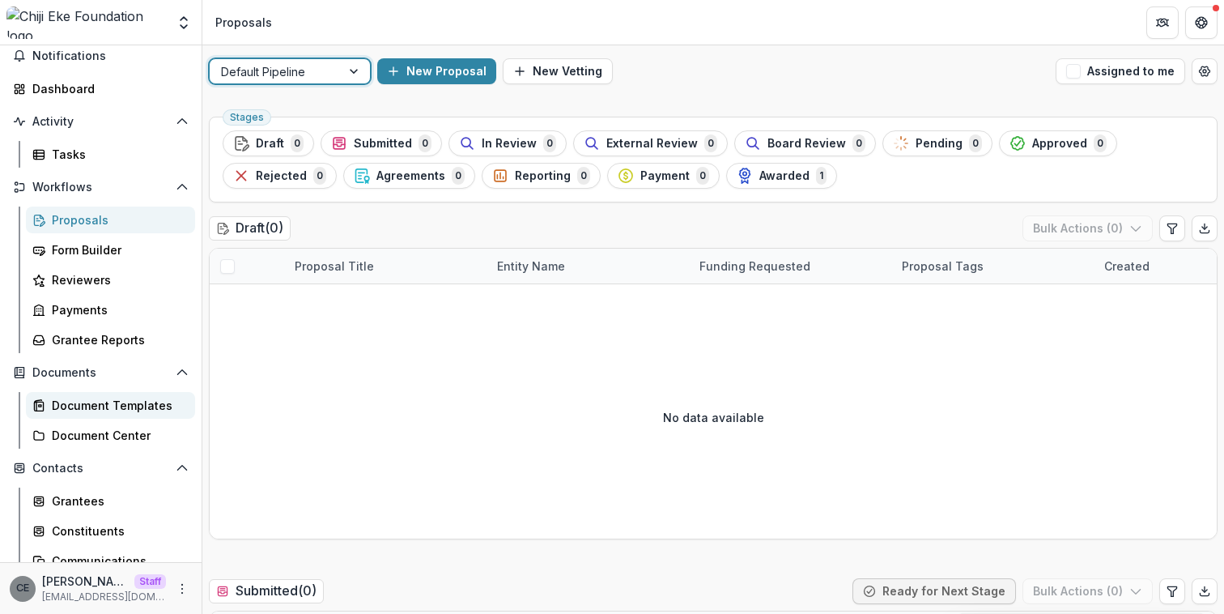
scroll to position [80, 0]
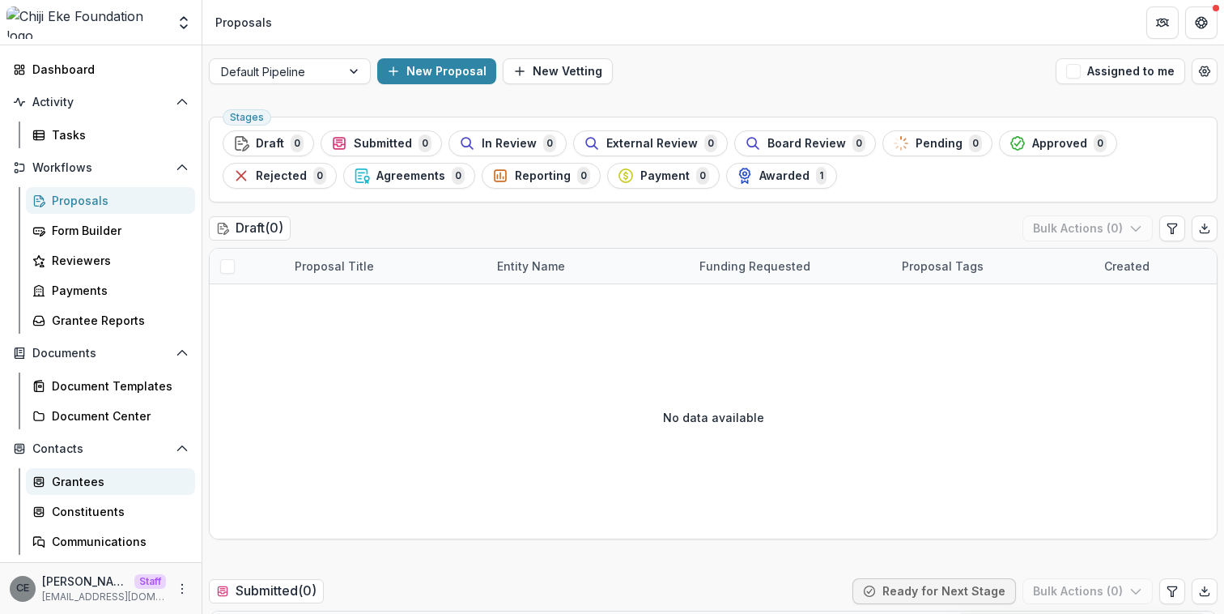
click at [78, 479] on div "Grantees" at bounding box center [117, 481] width 130 height 17
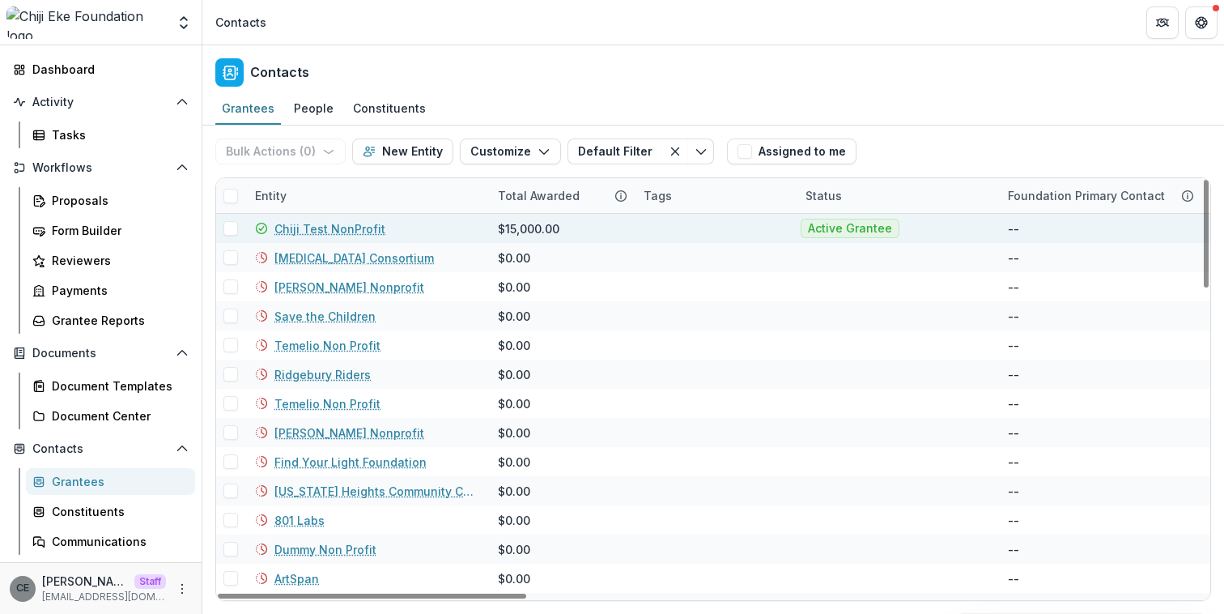
click at [339, 225] on link "Chiji Test NonProfit" at bounding box center [329, 228] width 111 height 17
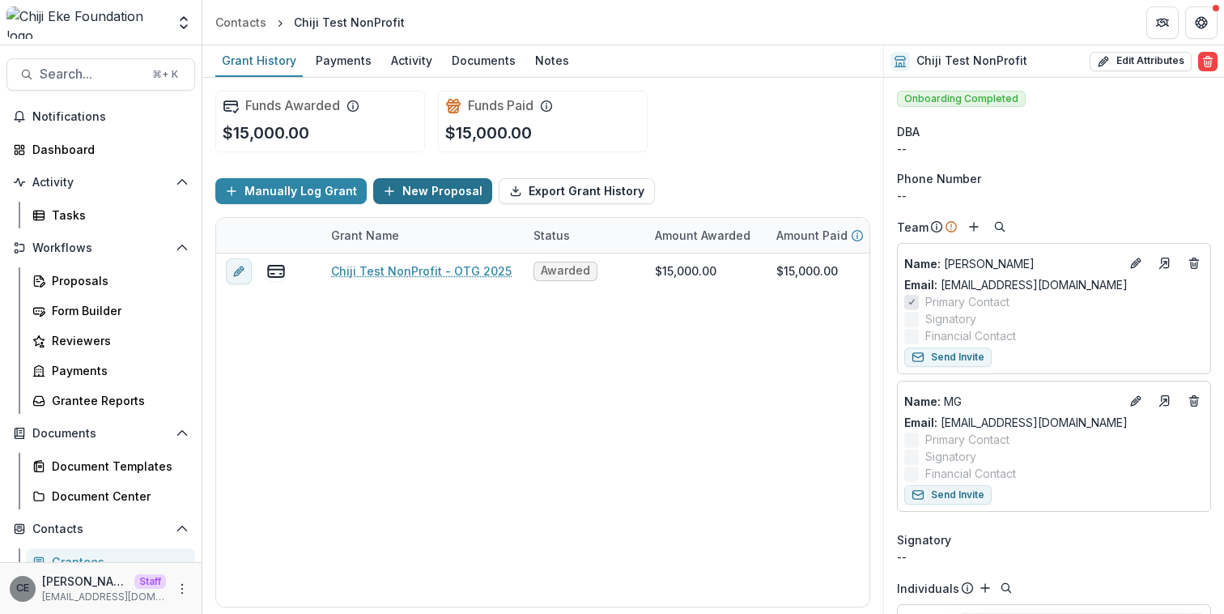
click at [416, 189] on button "New Proposal" at bounding box center [432, 191] width 119 height 26
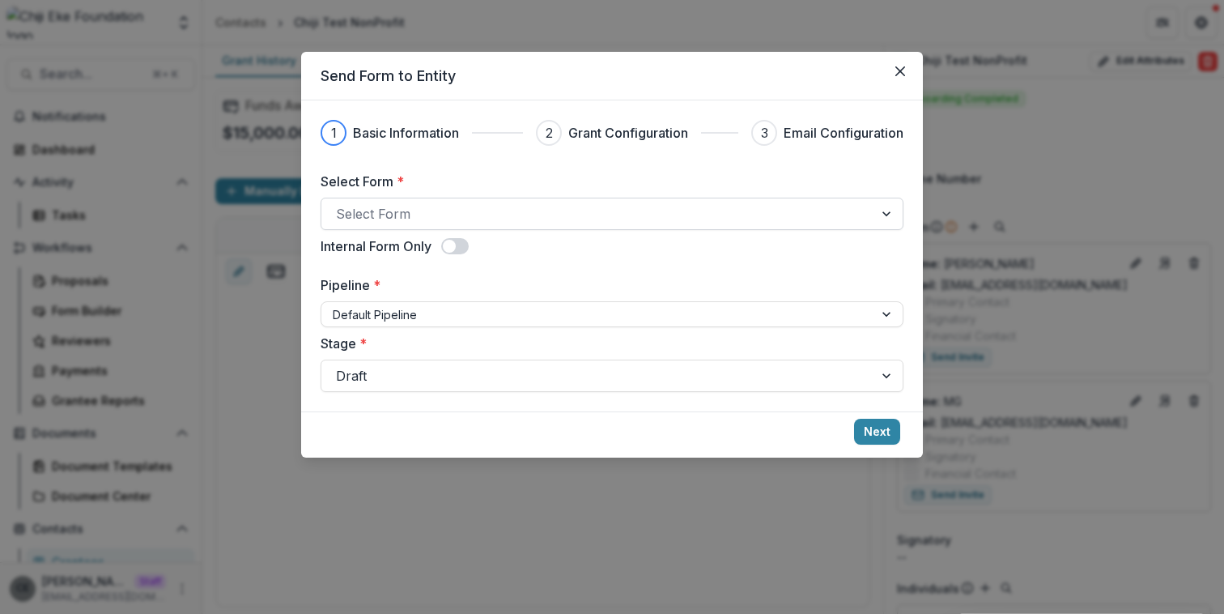
click at [432, 210] on div at bounding box center [597, 213] width 523 height 23
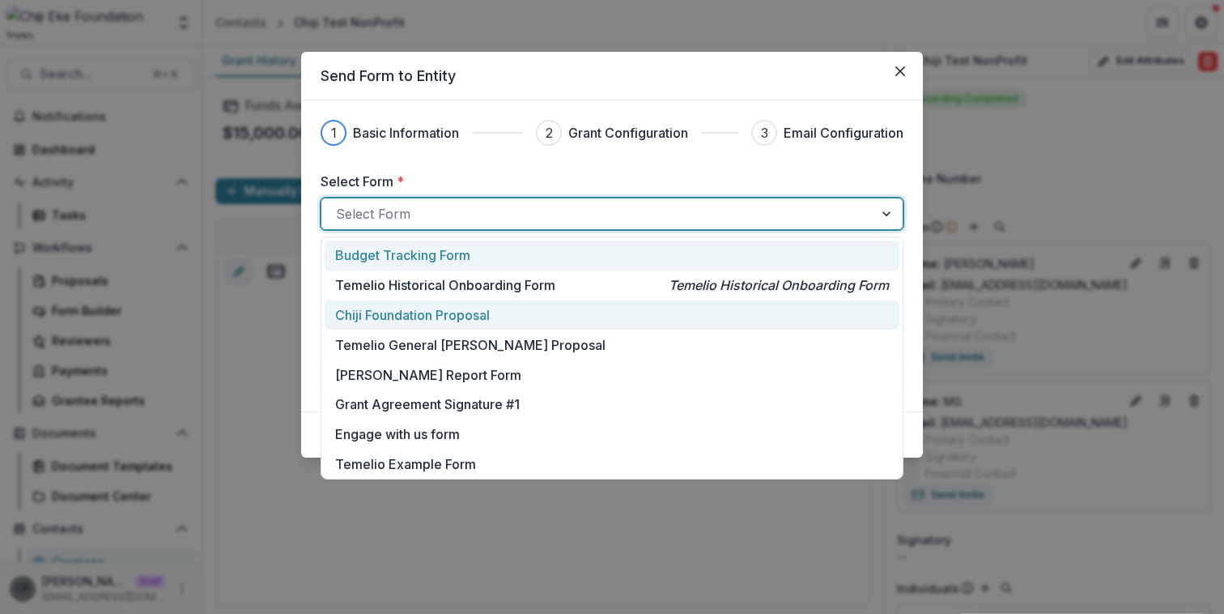
click at [432, 313] on p "Chiji Foundation Proposal" at bounding box center [412, 314] width 155 height 19
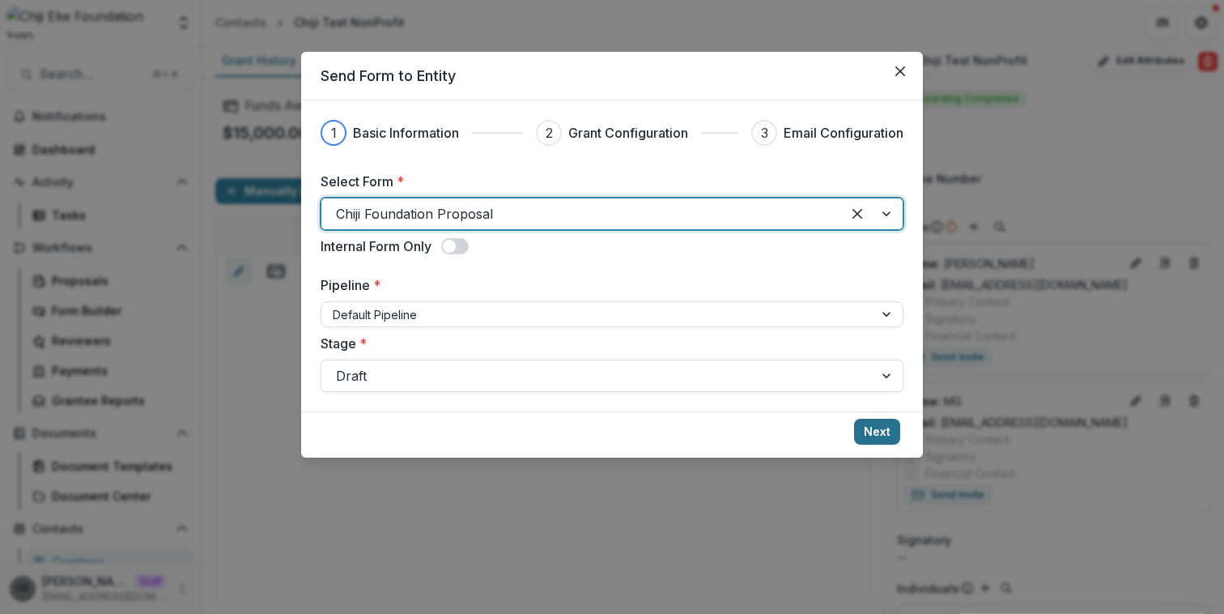
click at [878, 430] on button "Next" at bounding box center [877, 432] width 46 height 26
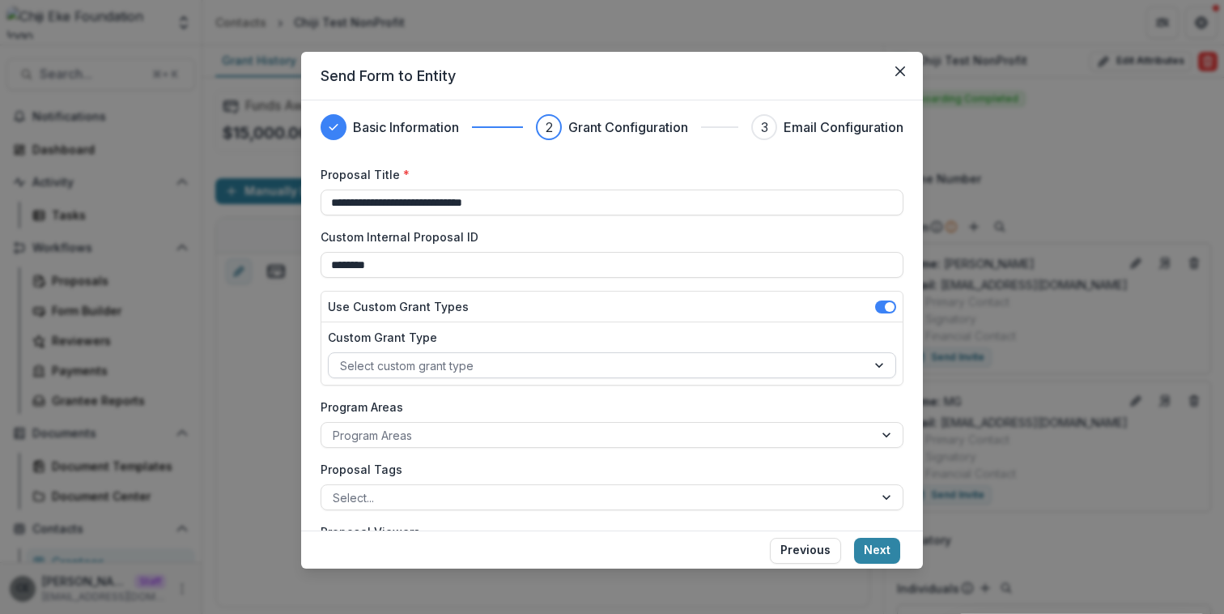
scroll to position [3, 0]
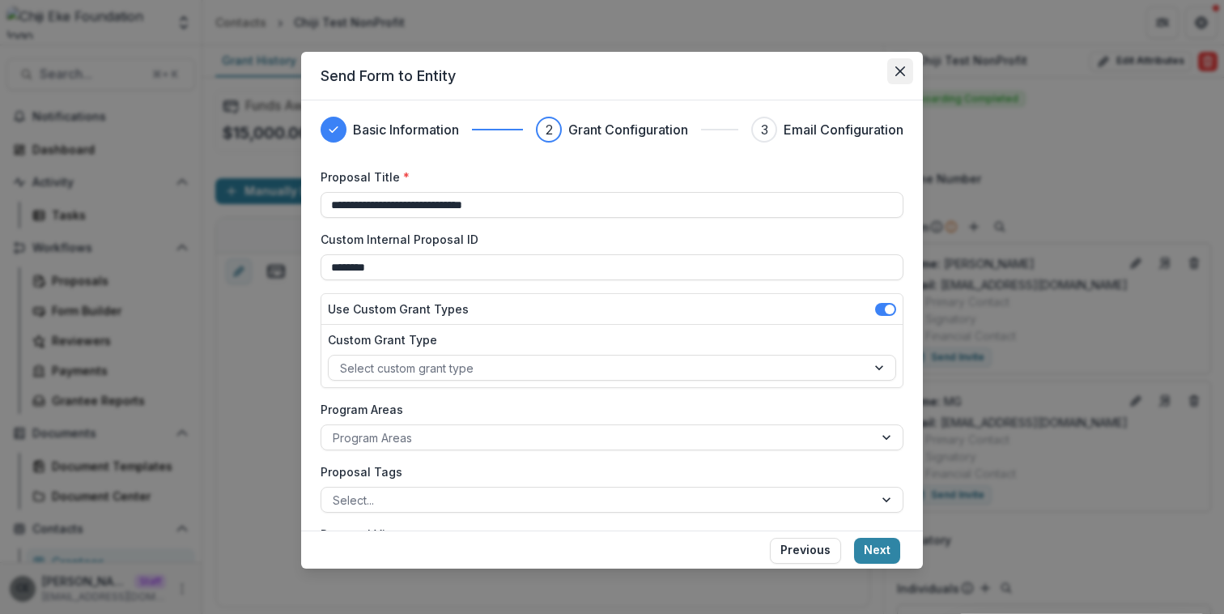
click at [902, 66] on icon "Close" at bounding box center [900, 71] width 10 height 10
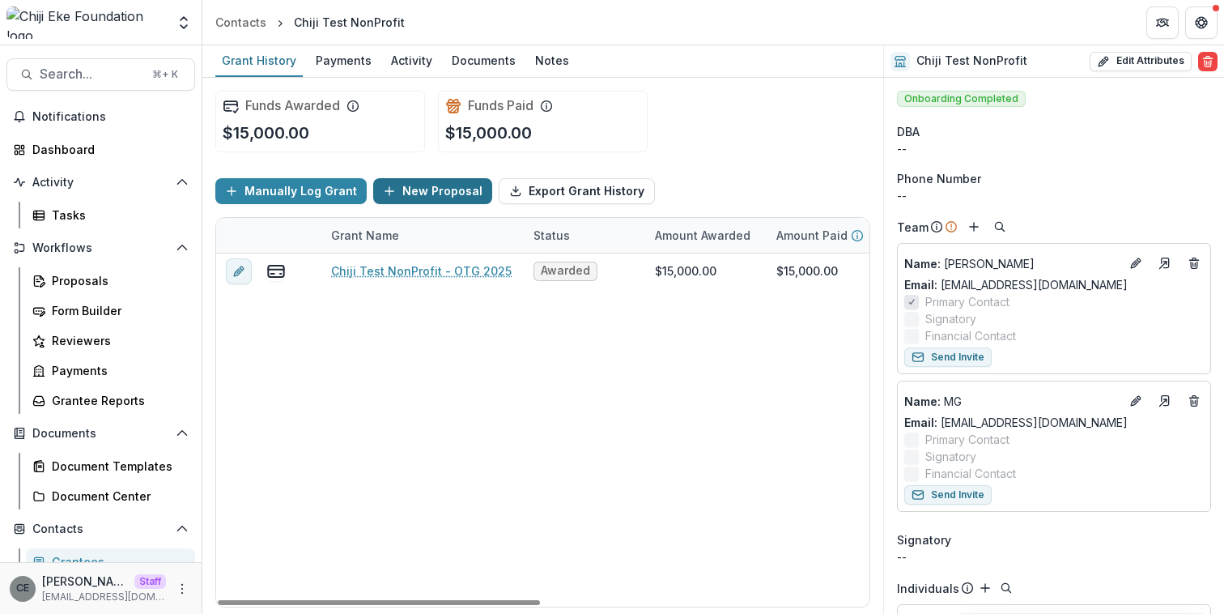
click at [400, 189] on button "New Proposal" at bounding box center [432, 191] width 119 height 26
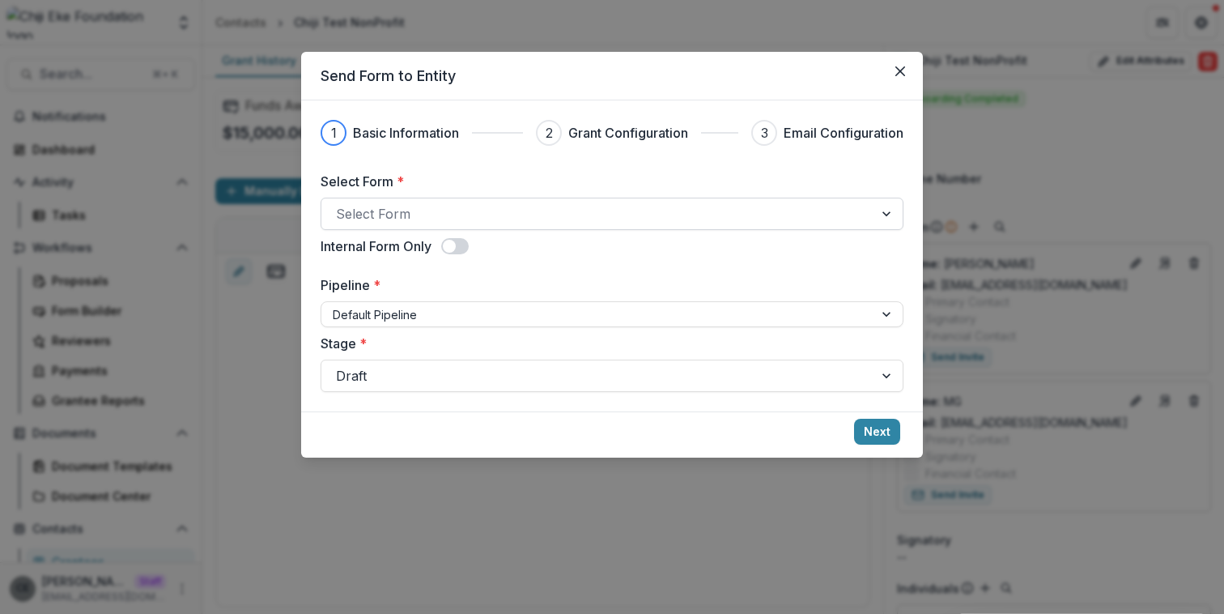
click at [417, 215] on div at bounding box center [597, 213] width 523 height 23
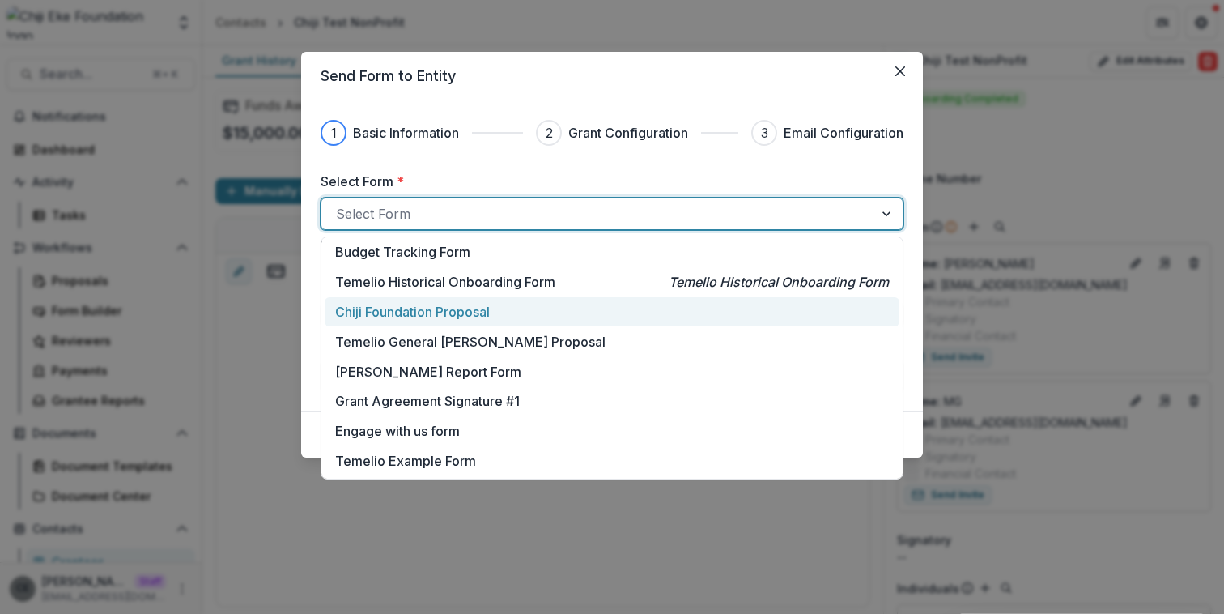
click at [436, 321] on div "Chiji Foundation Proposal" at bounding box center [612, 312] width 575 height 30
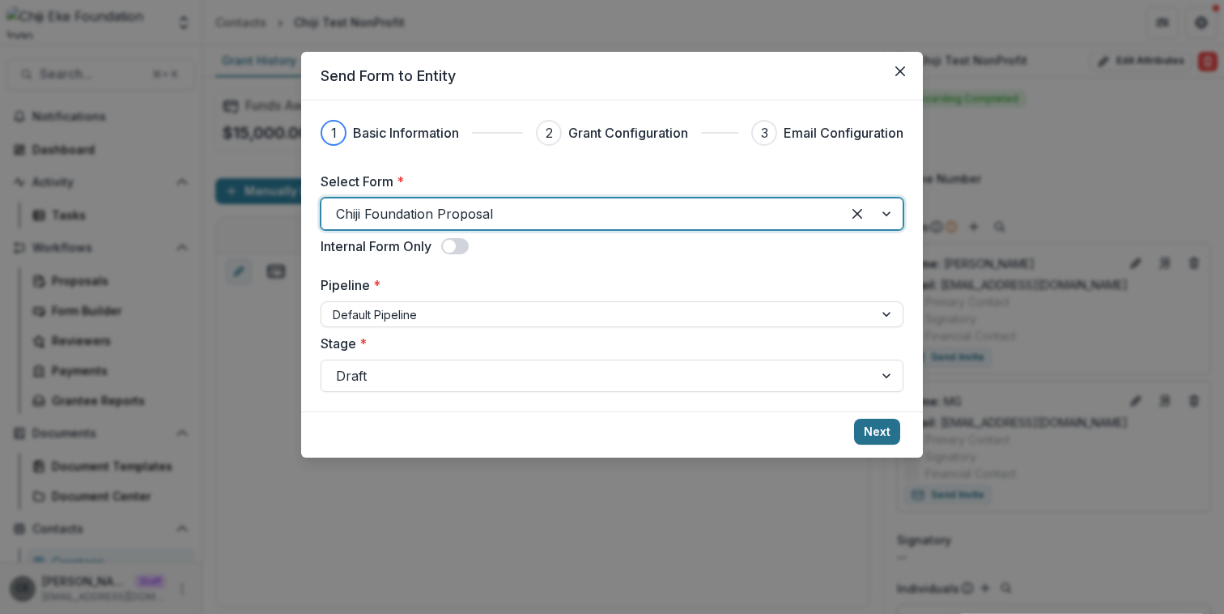
click at [875, 429] on button "Next" at bounding box center [877, 432] width 46 height 26
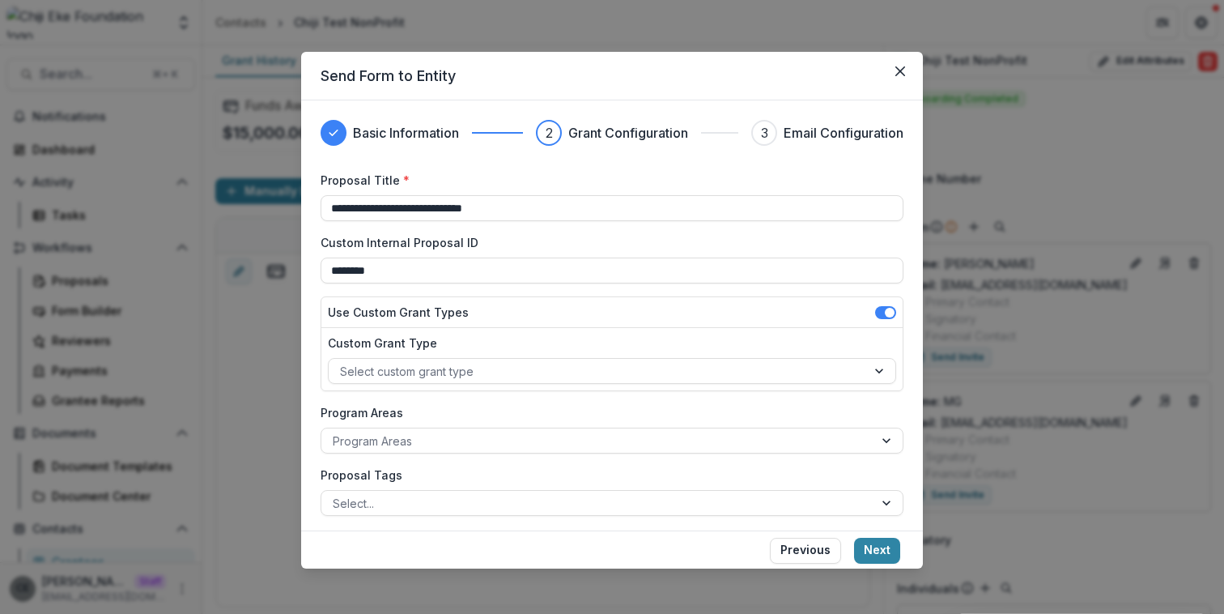
scroll to position [130, 0]
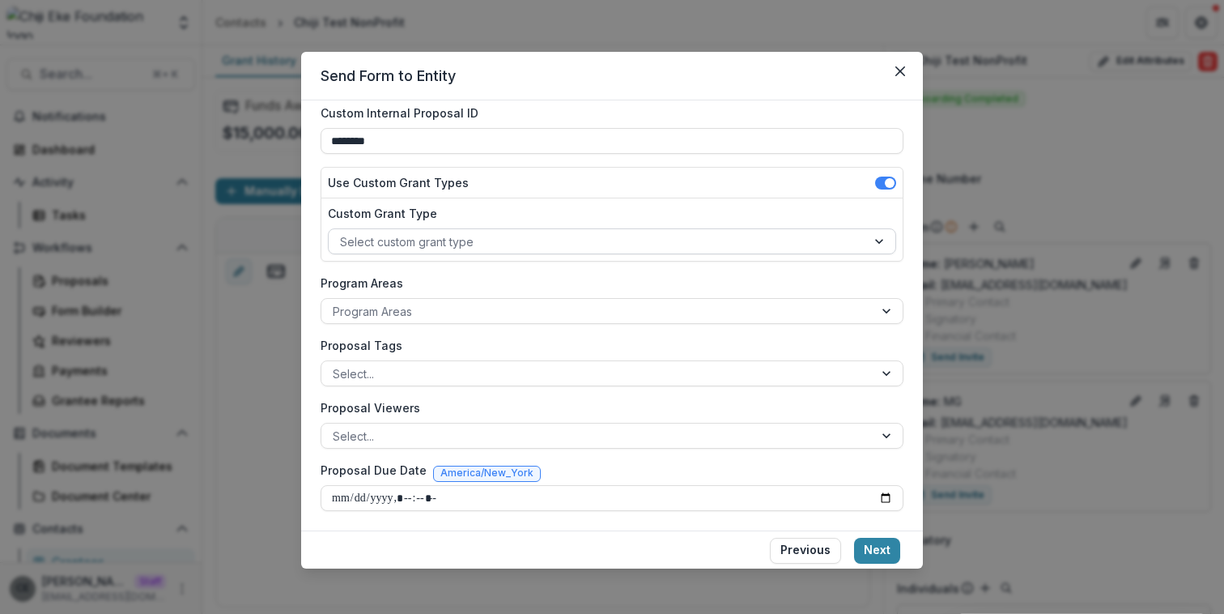
click at [521, 236] on div at bounding box center [597, 242] width 515 height 20
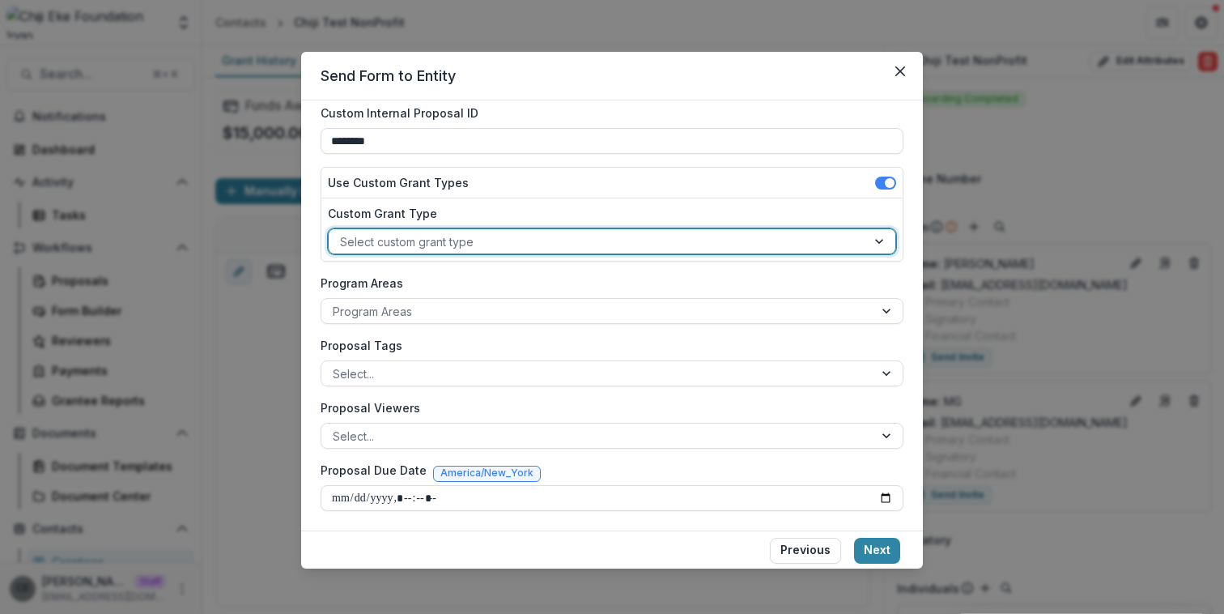
click at [521, 236] on div at bounding box center [597, 242] width 515 height 20
click at [890, 557] on button "Next" at bounding box center [877, 551] width 46 height 26
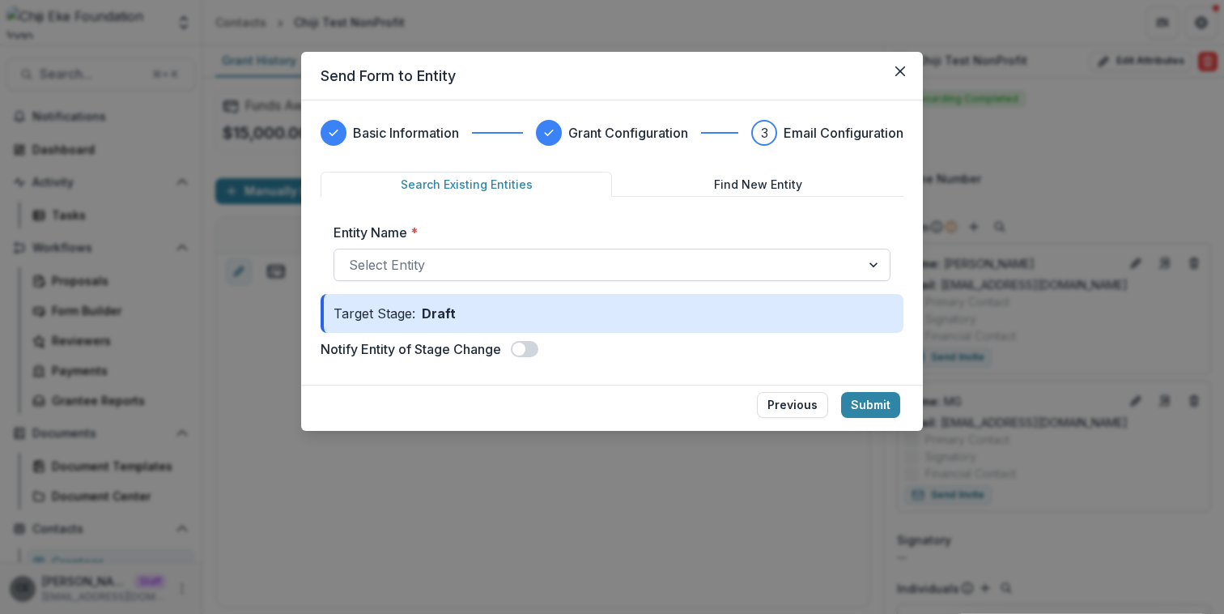
click at [581, 266] on div at bounding box center [597, 264] width 497 height 23
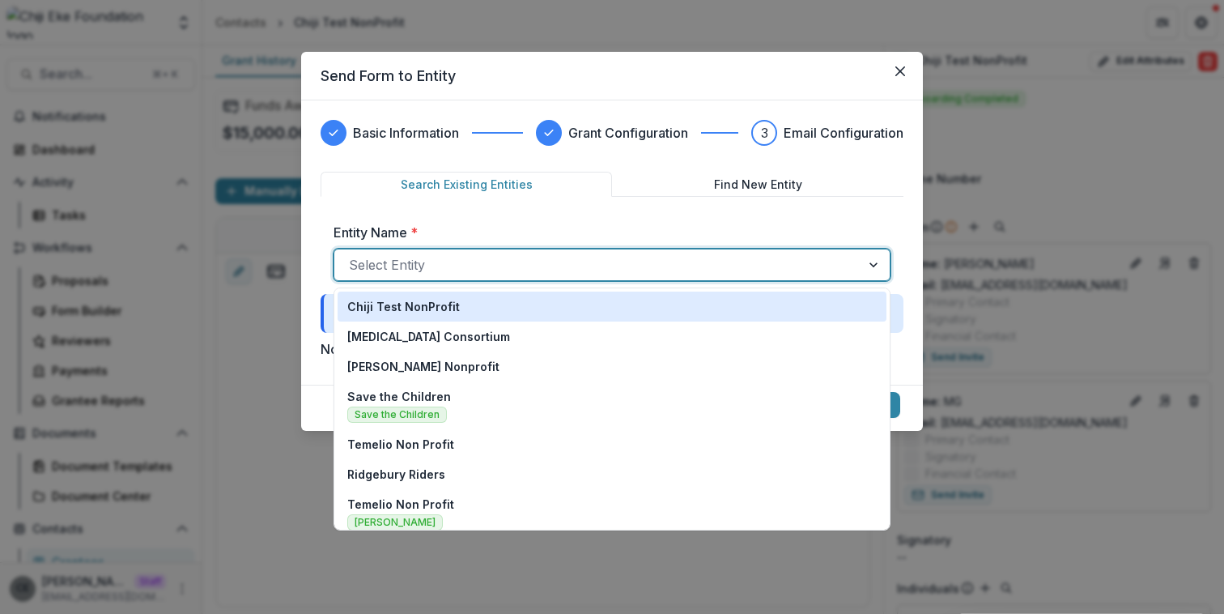
click at [552, 306] on div "Chiji Test NonProfit" at bounding box center [611, 306] width 529 height 17
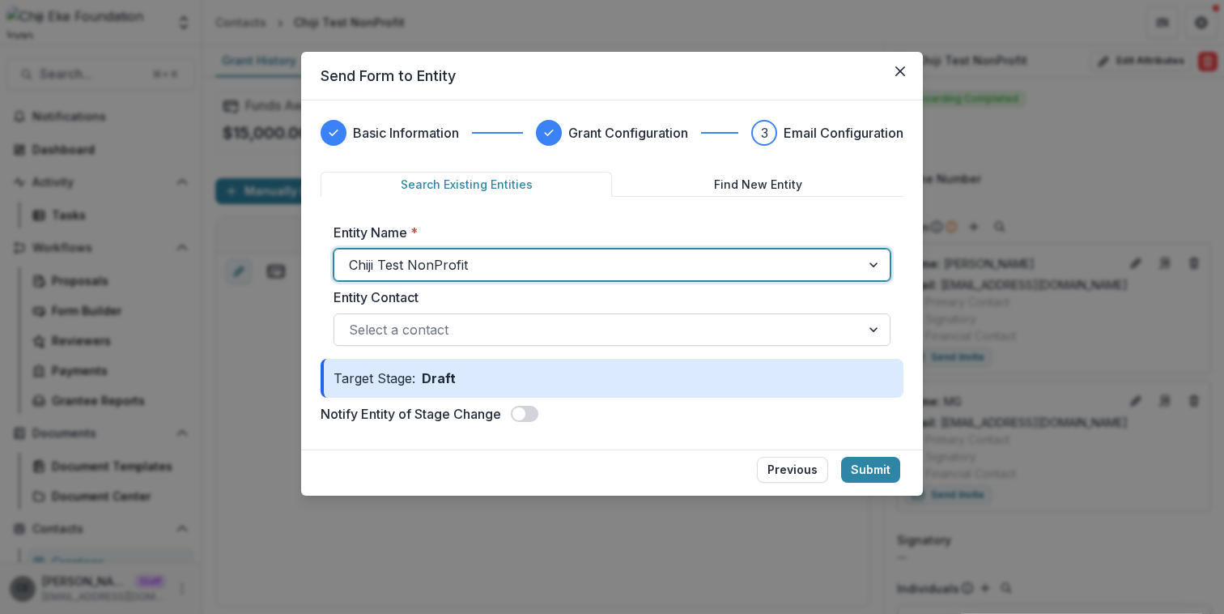
click at [553, 334] on div at bounding box center [597, 329] width 497 height 23
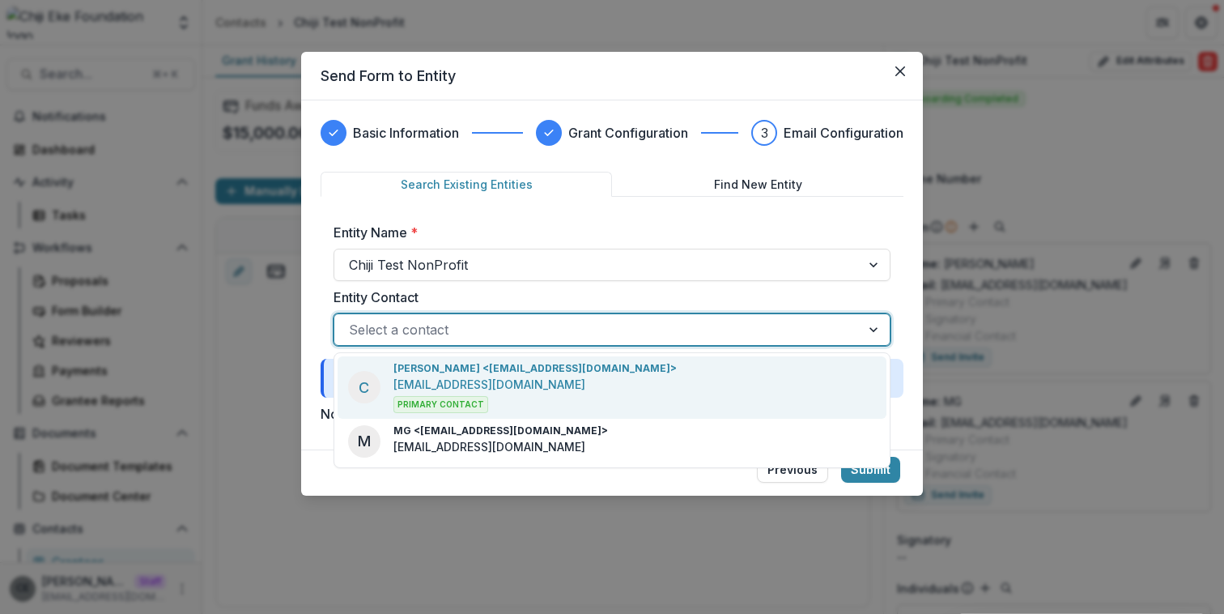
click at [558, 388] on div "Chiji Eke <chiji+1@trytemelio.com> chiji+1@trytemelio.com Primary Contact" at bounding box center [534, 387] width 283 height 52
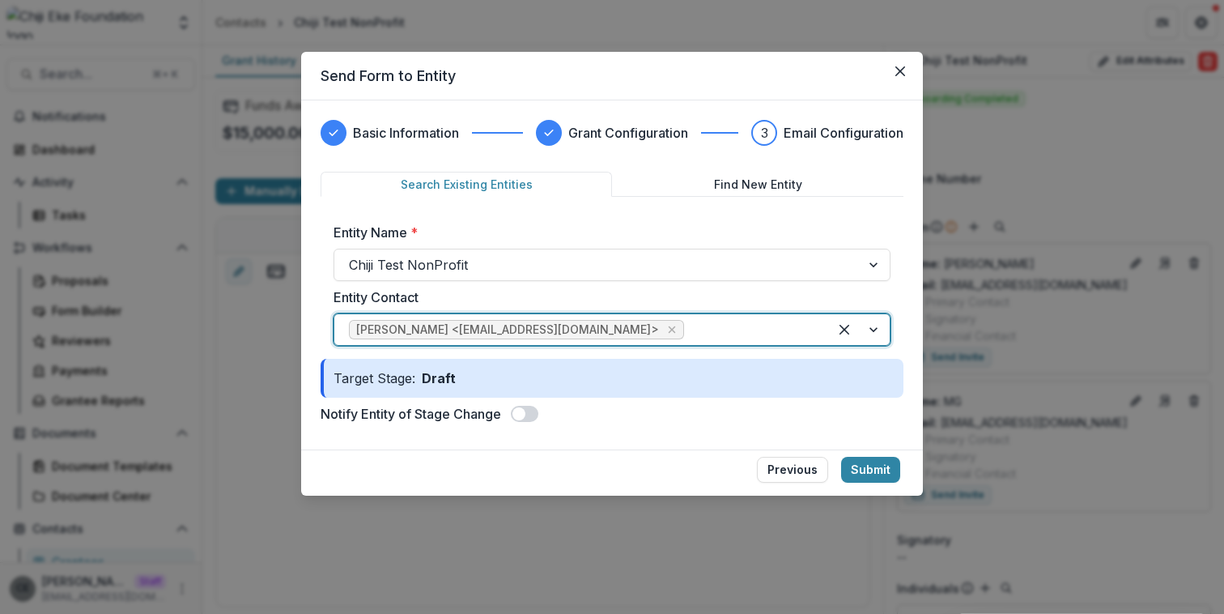
click at [523, 413] on span at bounding box center [518, 413] width 13 height 13
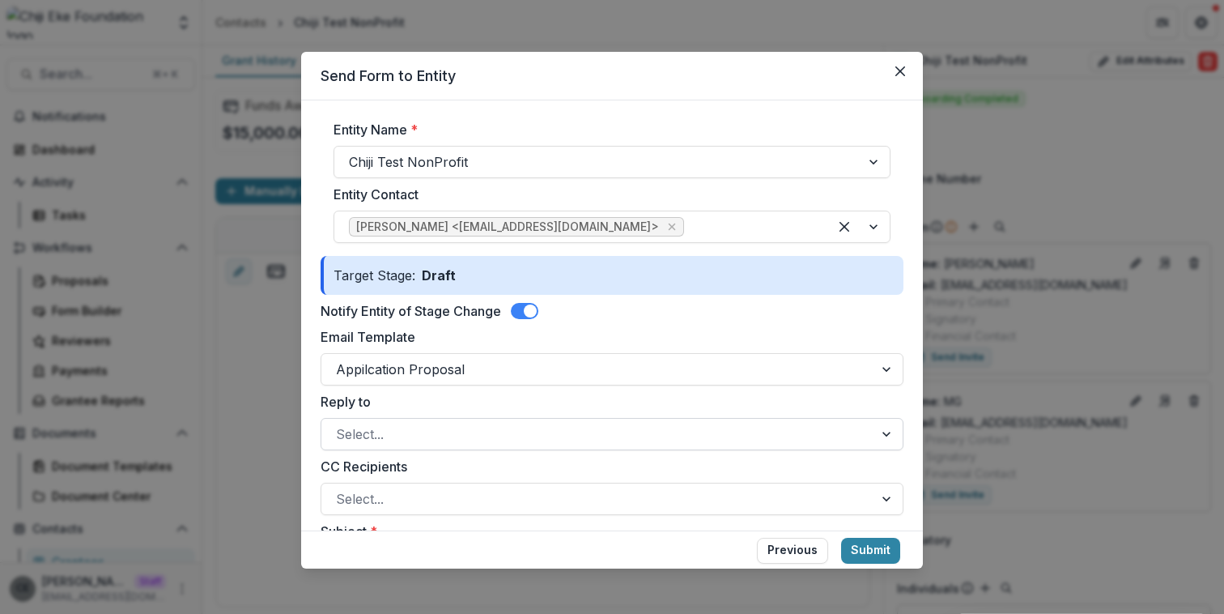
scroll to position [131, 0]
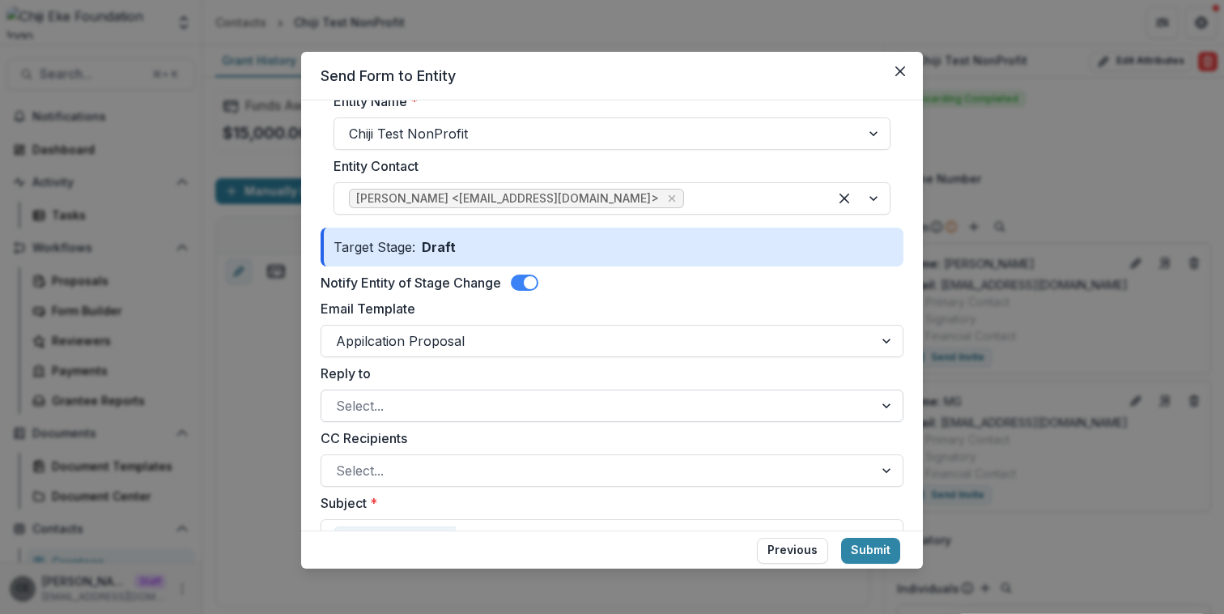
click at [542, 402] on div at bounding box center [597, 405] width 523 height 23
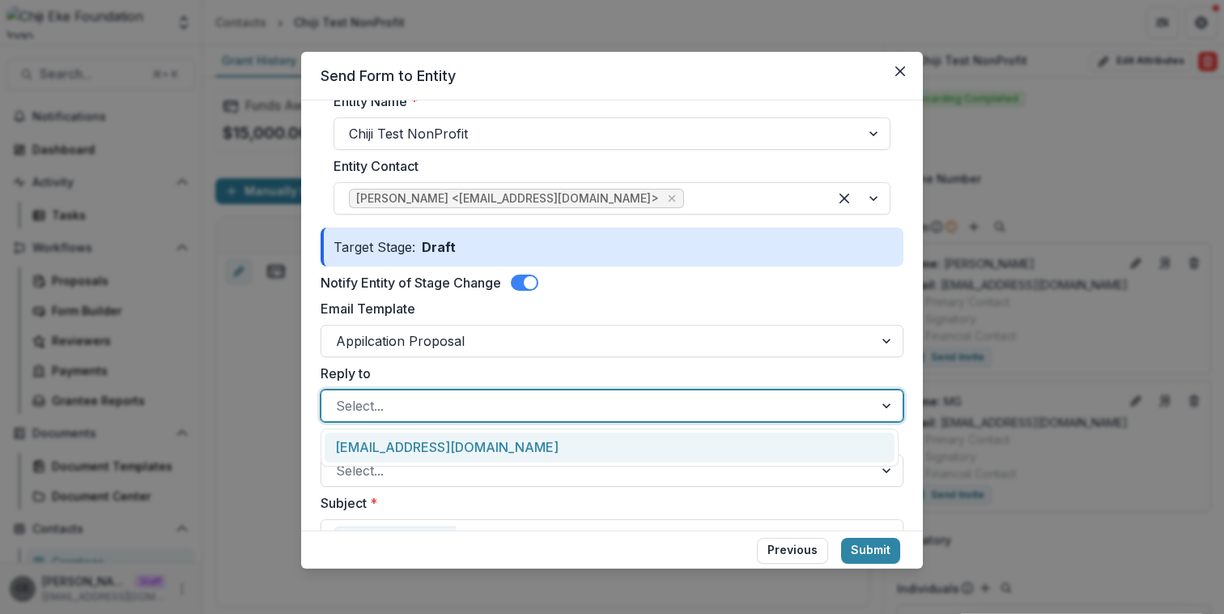
click at [548, 374] on label "Reply to" at bounding box center [607, 373] width 573 height 19
click at [340, 396] on input "Reply to" at bounding box center [338, 405] width 4 height 19
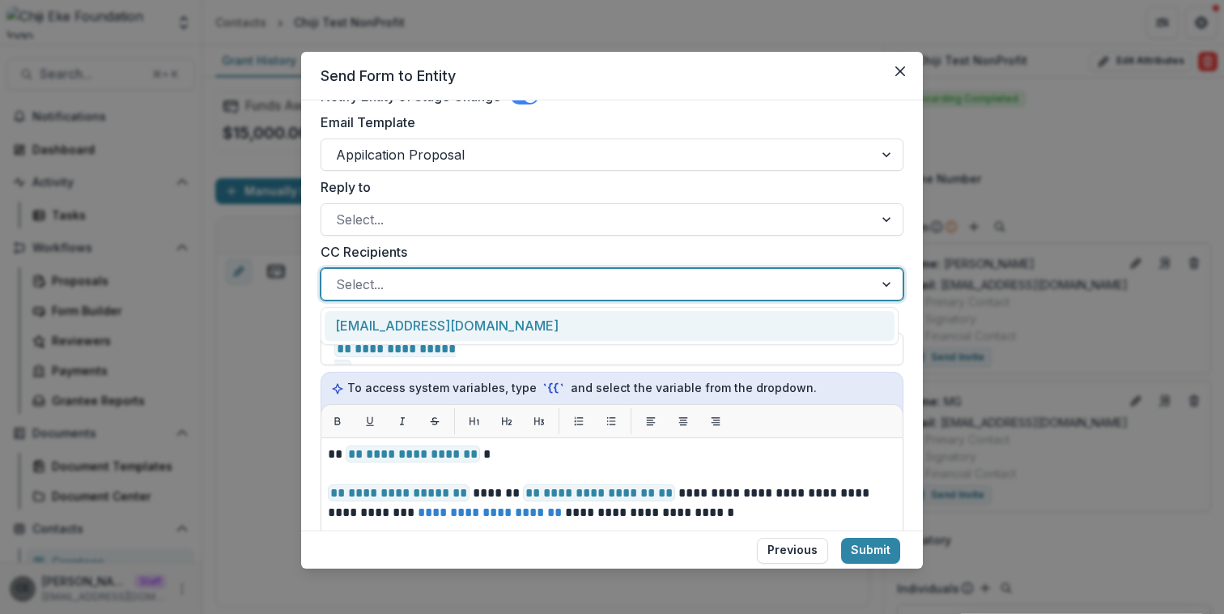
click at [487, 293] on div at bounding box center [597, 284] width 523 height 23
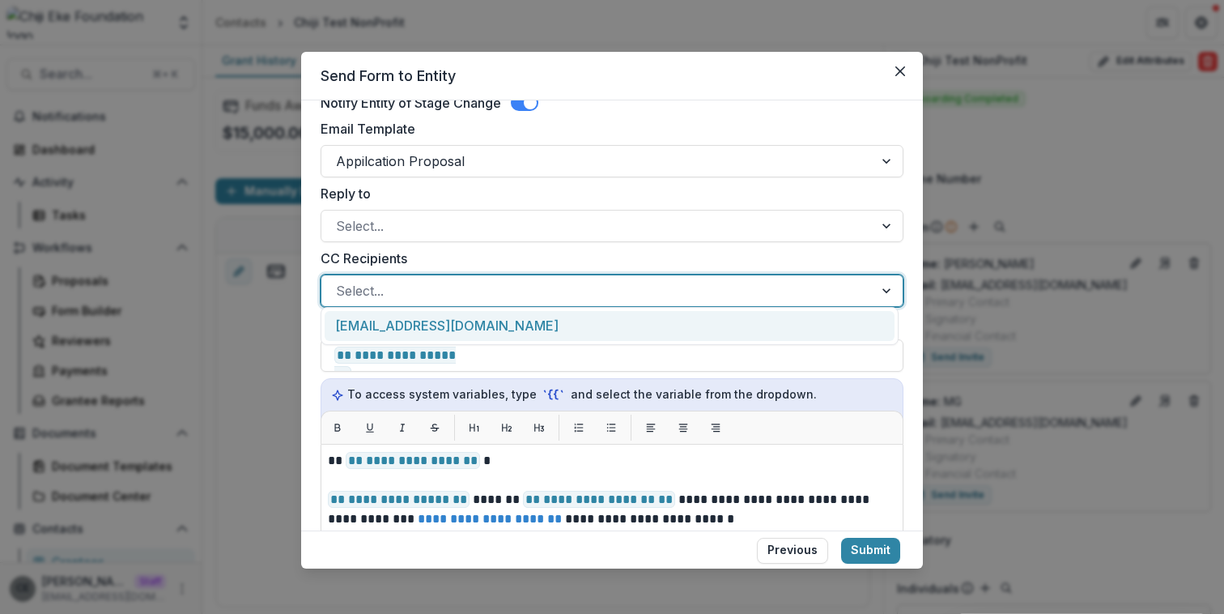
scroll to position [309, 0]
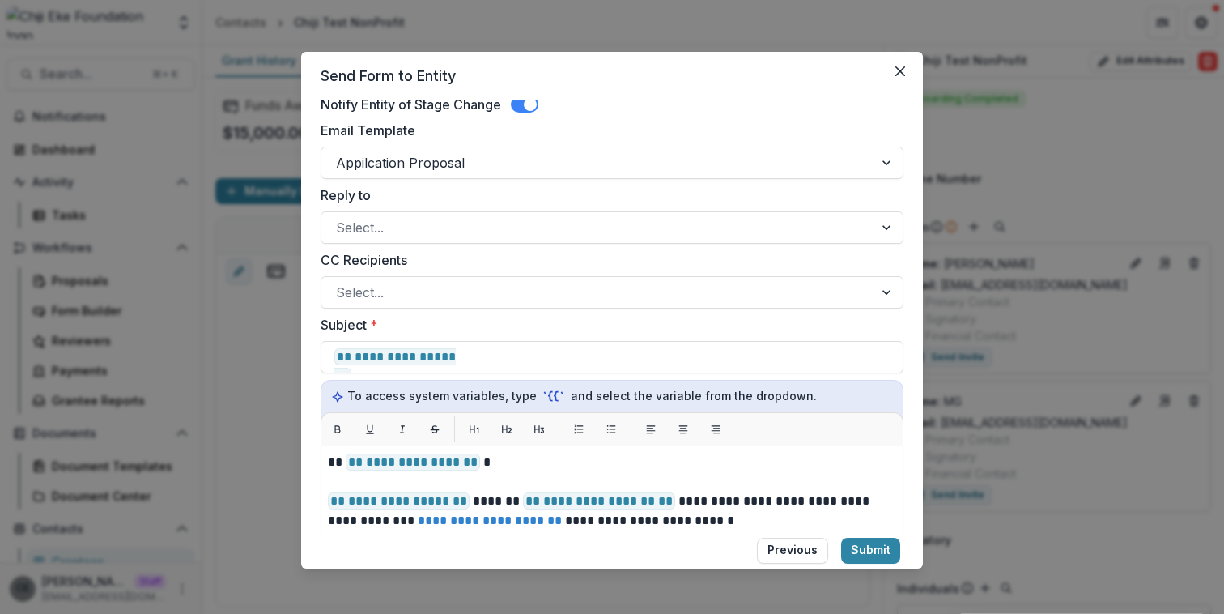
click at [526, 258] on label "CC Recipients" at bounding box center [607, 259] width 573 height 19
click at [340, 283] on input "CC Recipients" at bounding box center [338, 292] width 4 height 19
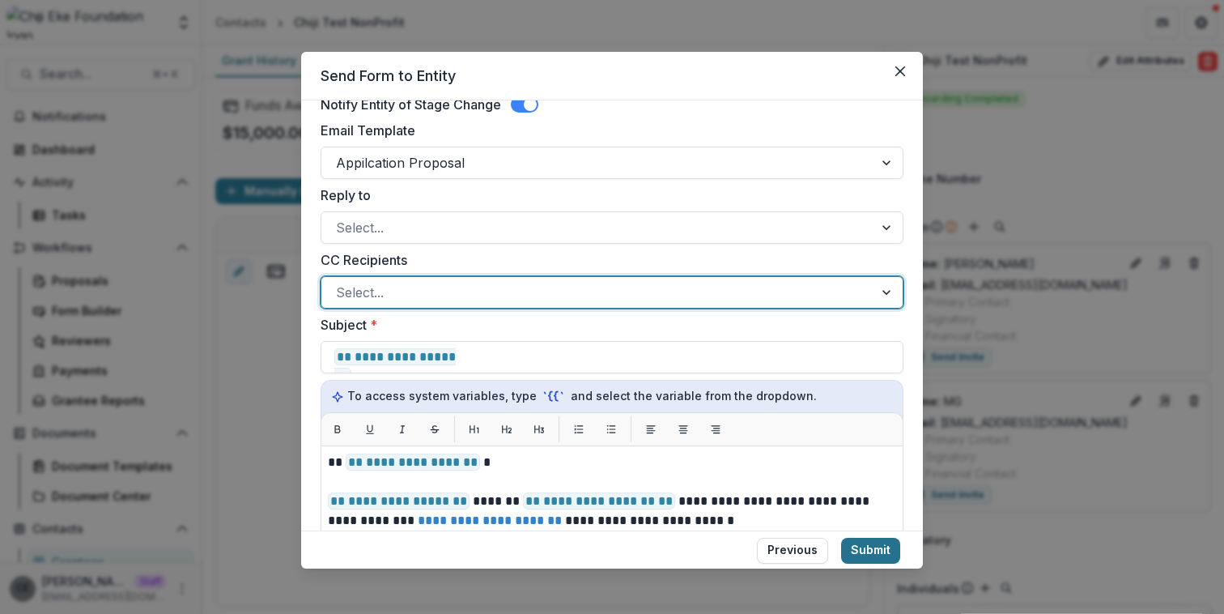
click at [862, 550] on button "Submit" at bounding box center [870, 551] width 59 height 26
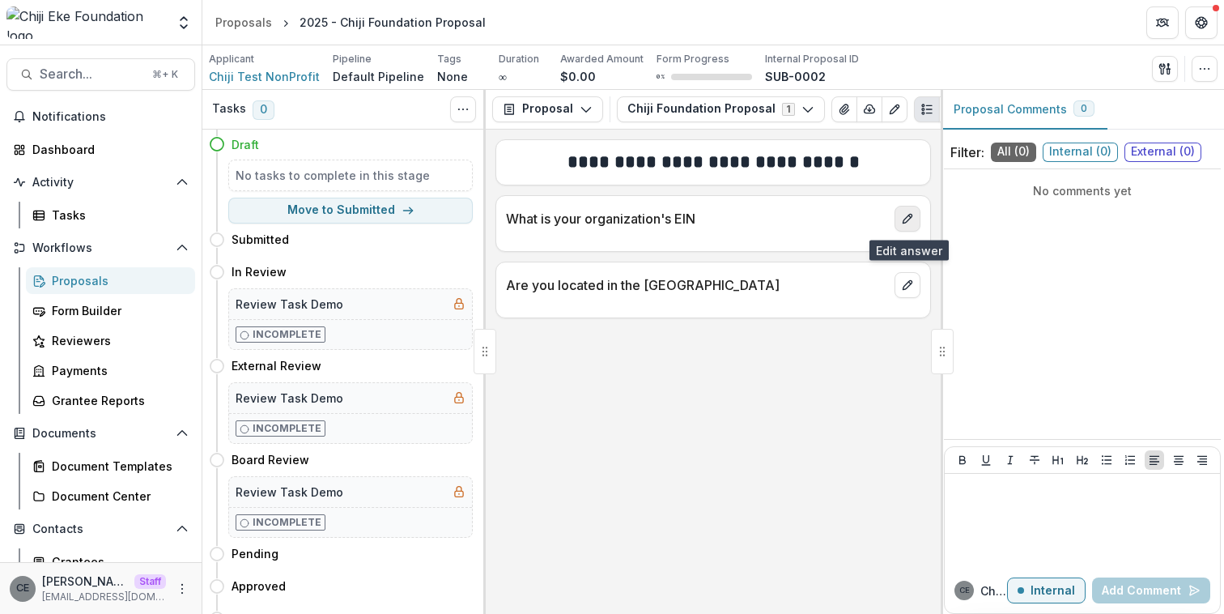
click at [907, 222] on icon "edit" at bounding box center [907, 218] width 13 height 13
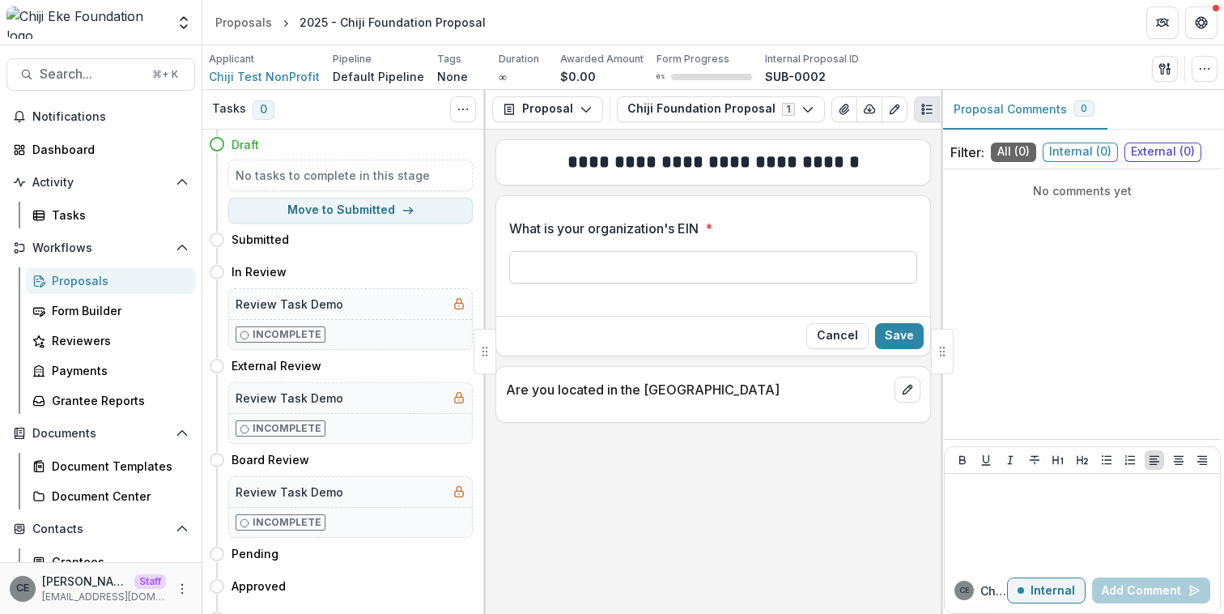
click at [691, 264] on input "What is your organization's EIN *" at bounding box center [713, 267] width 408 height 32
type input "*"
type input "**********"
click at [905, 341] on button "Save" at bounding box center [899, 336] width 49 height 26
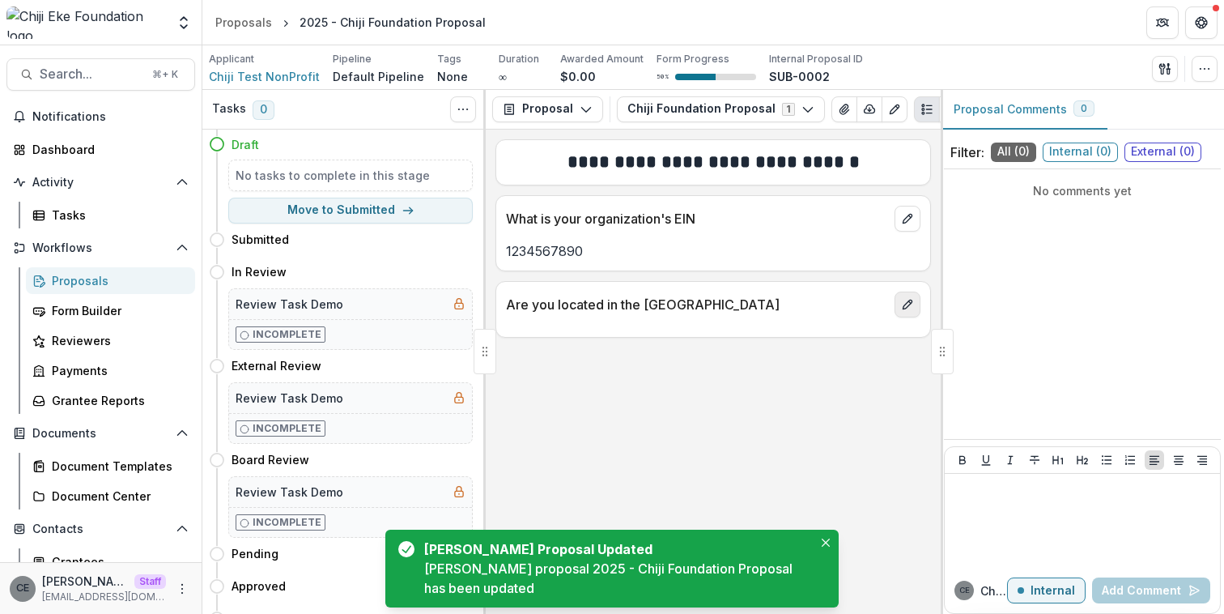
click at [901, 310] on icon "edit" at bounding box center [907, 304] width 13 height 13
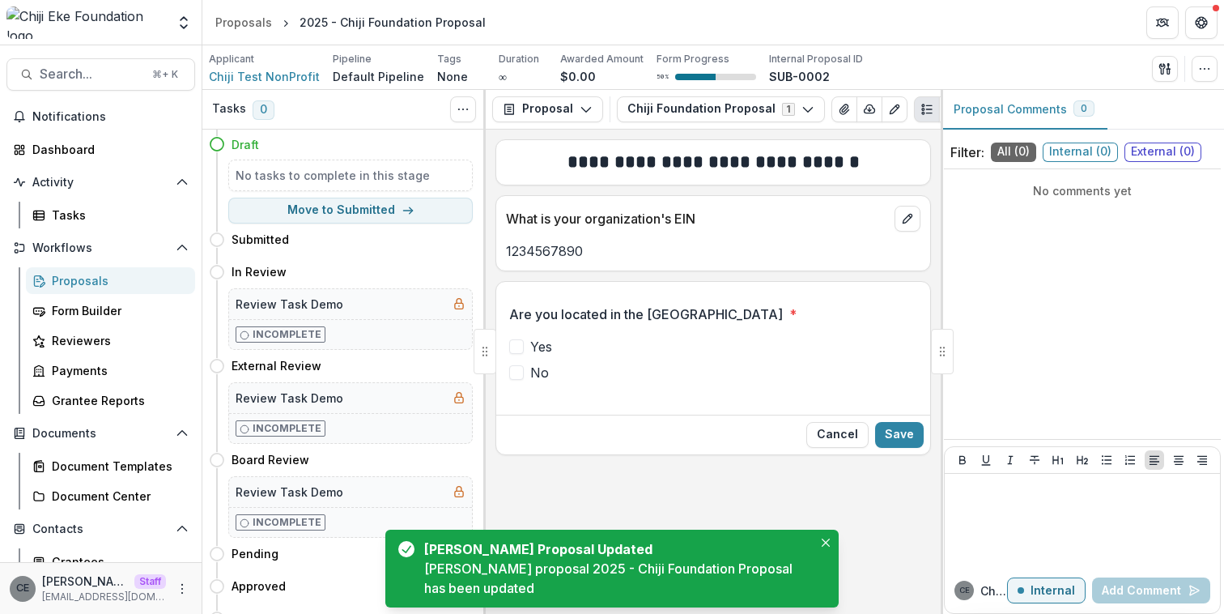
drag, startPoint x: 516, startPoint y: 349, endPoint x: 534, endPoint y: 351, distance: 18.8
click at [517, 348] on span at bounding box center [516, 346] width 15 height 15
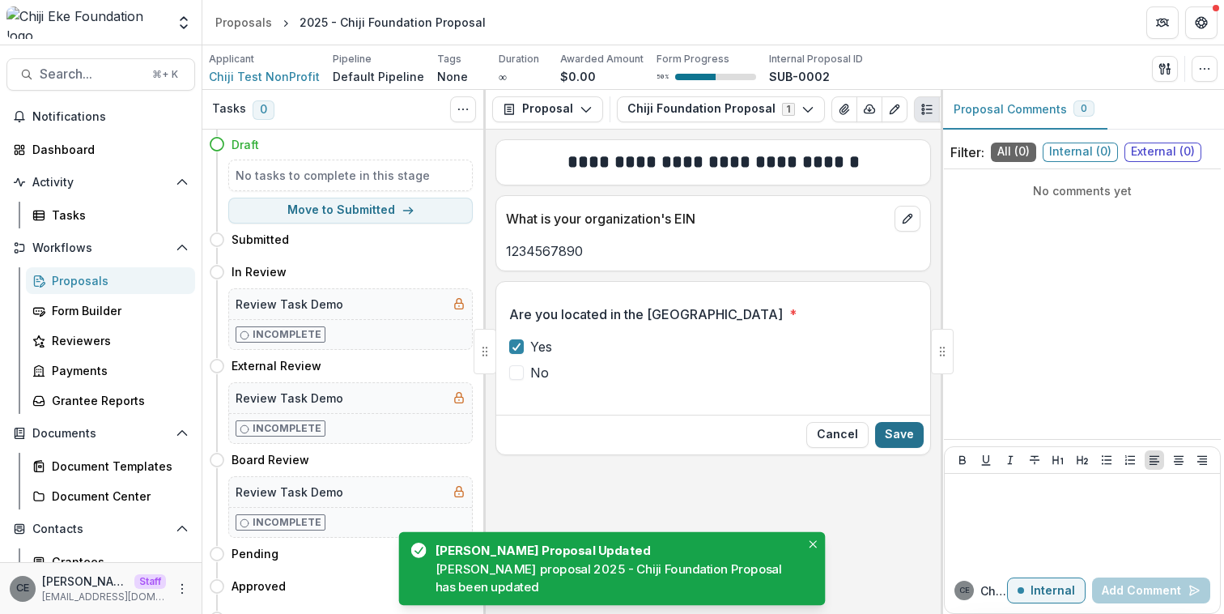
click at [908, 440] on button "Save" at bounding box center [899, 435] width 49 height 26
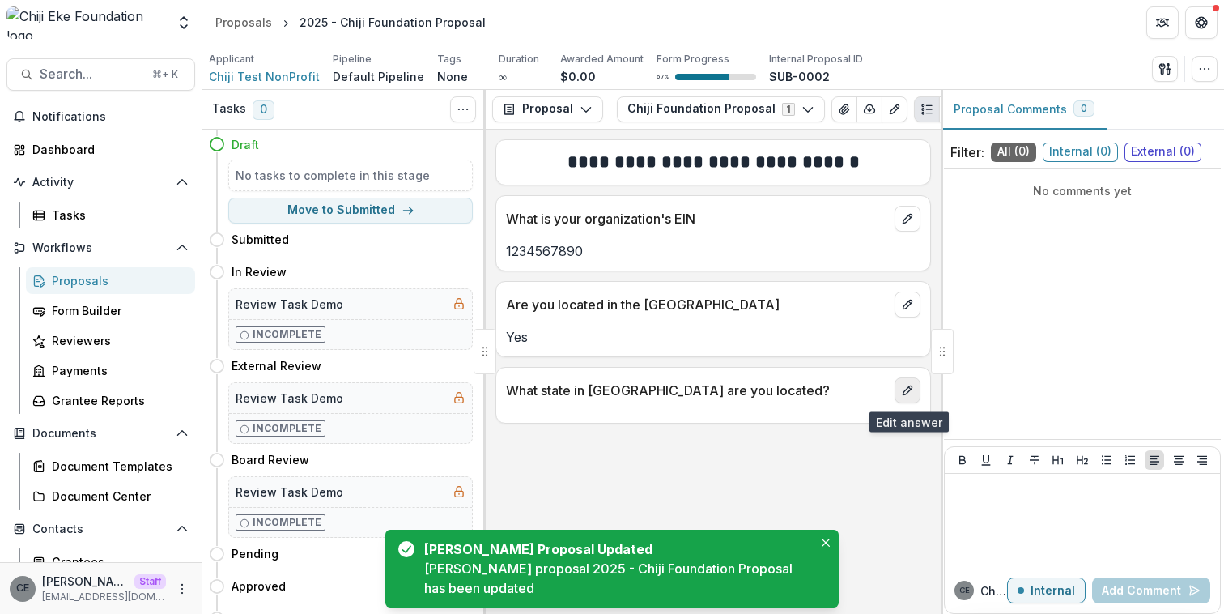
click at [908, 397] on icon "edit" at bounding box center [907, 390] width 13 height 13
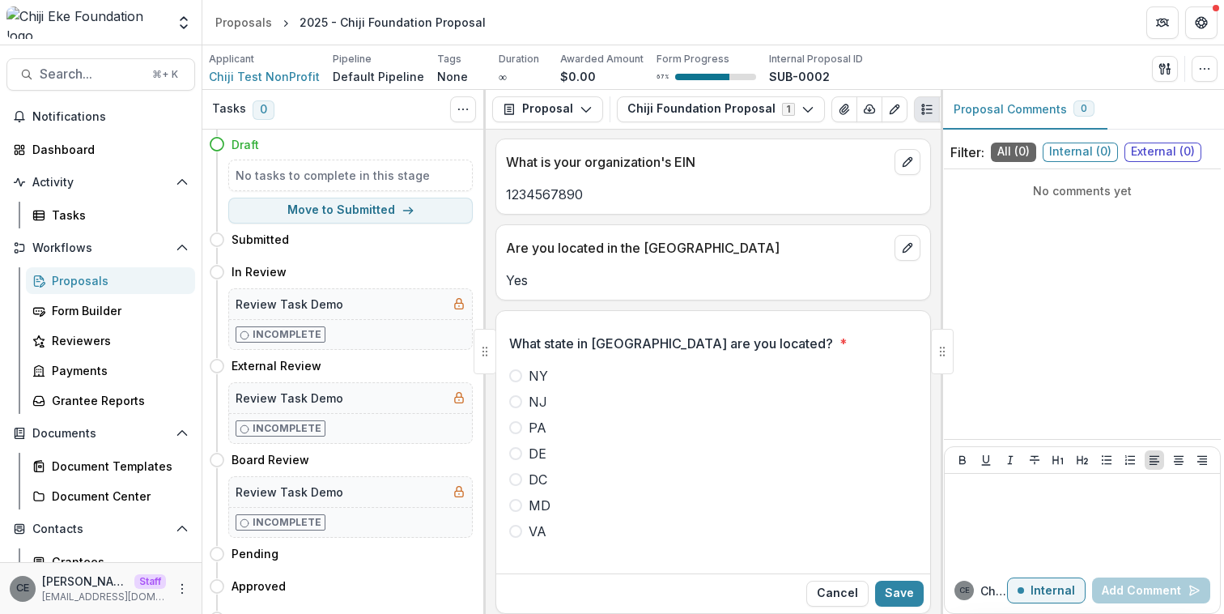
scroll to position [58, 0]
click at [517, 381] on label "NY" at bounding box center [713, 373] width 408 height 19
click at [514, 378] on span at bounding box center [515, 374] width 13 height 13
click at [520, 504] on span at bounding box center [515, 503] width 13 height 13
click at [896, 589] on button "Save" at bounding box center [899, 592] width 49 height 26
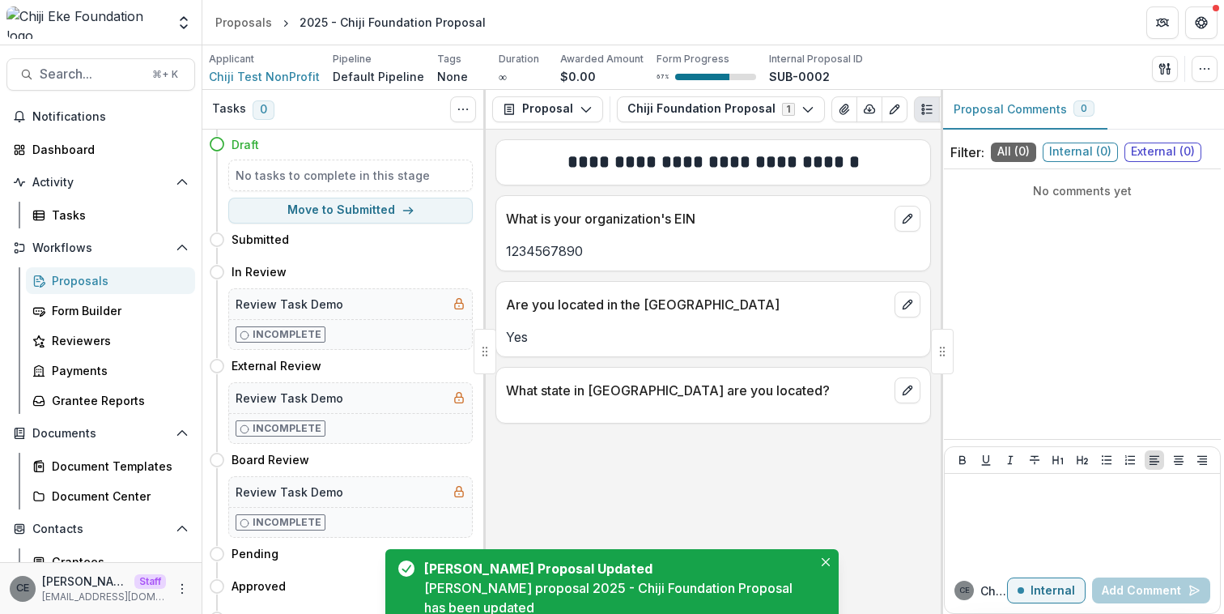
scroll to position [0, 0]
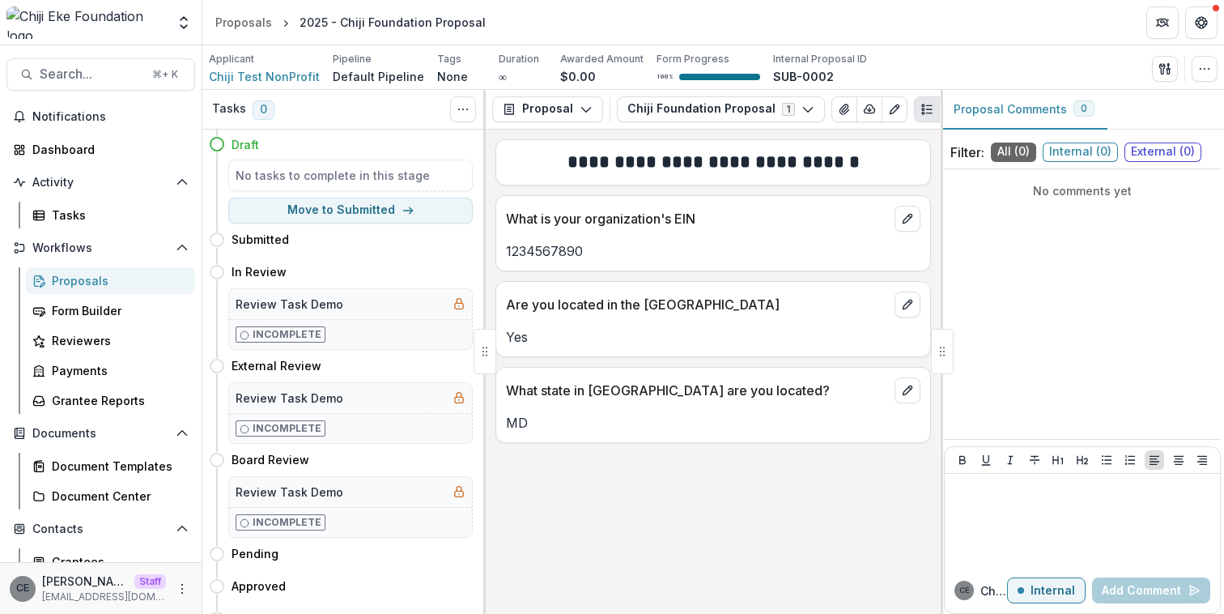
click at [1154, 155] on span "External ( 0 )" at bounding box center [1163, 151] width 77 height 19
click at [1091, 151] on span "Internal ( 0 )" at bounding box center [1080, 151] width 75 height 19
click at [348, 216] on button "Move to Submitted" at bounding box center [350, 211] width 245 height 26
select select "*********"
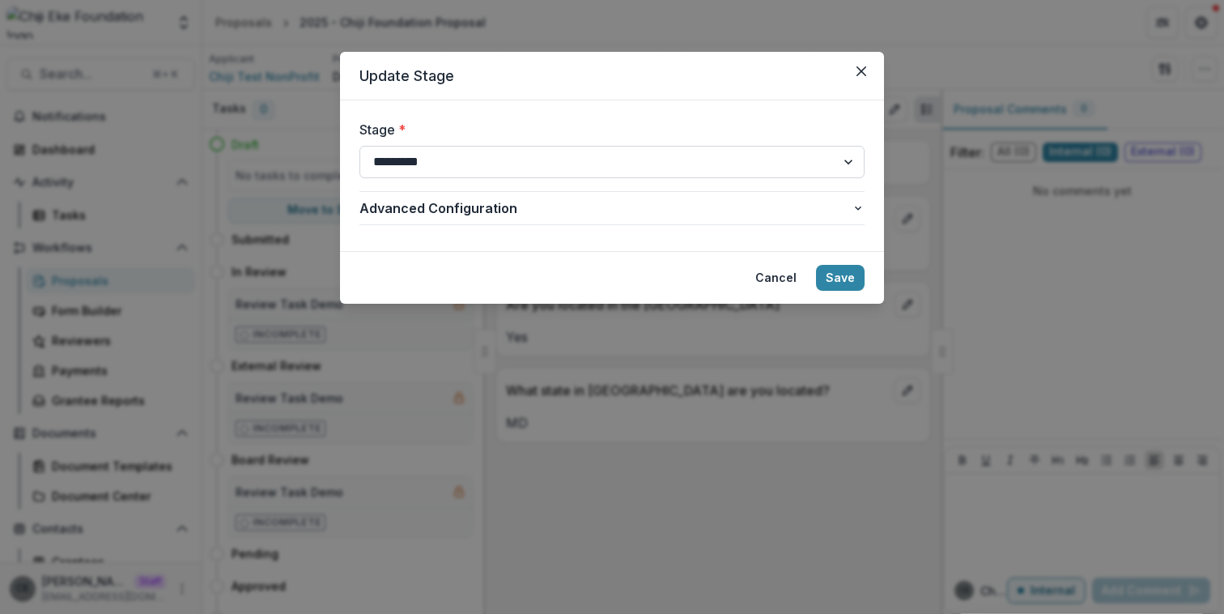
click at [521, 160] on select "**********" at bounding box center [611, 162] width 505 height 32
click at [359, 146] on select "**********" at bounding box center [611, 162] width 505 height 32
click at [538, 215] on span "Advanced Configuration" at bounding box center [605, 207] width 492 height 19
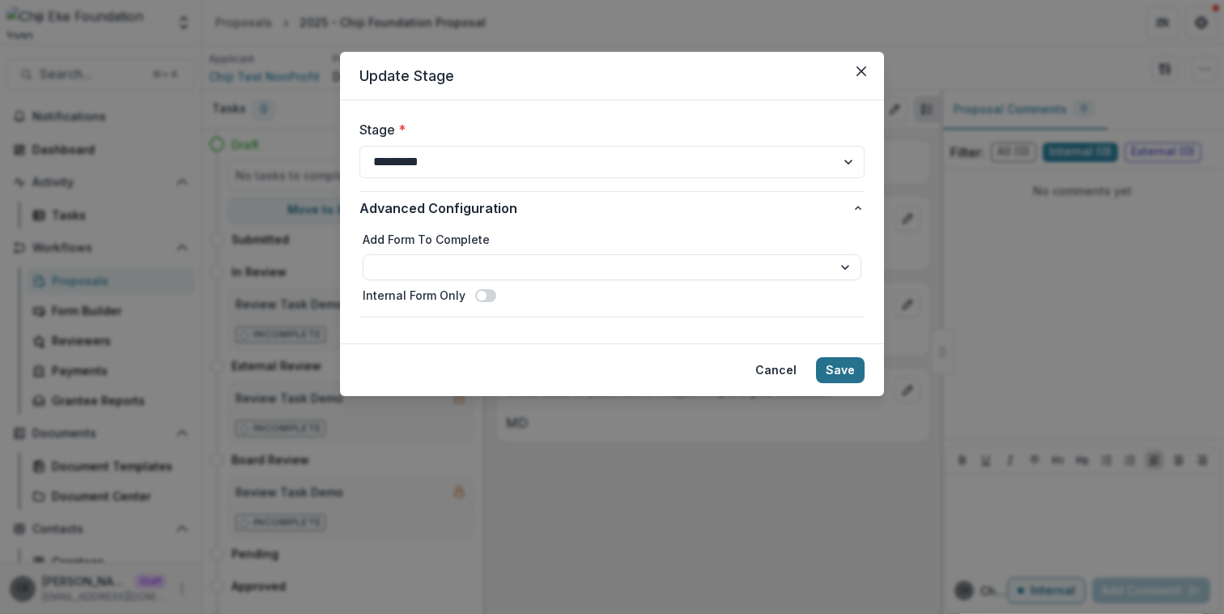
click at [840, 368] on button "Save" at bounding box center [840, 370] width 49 height 26
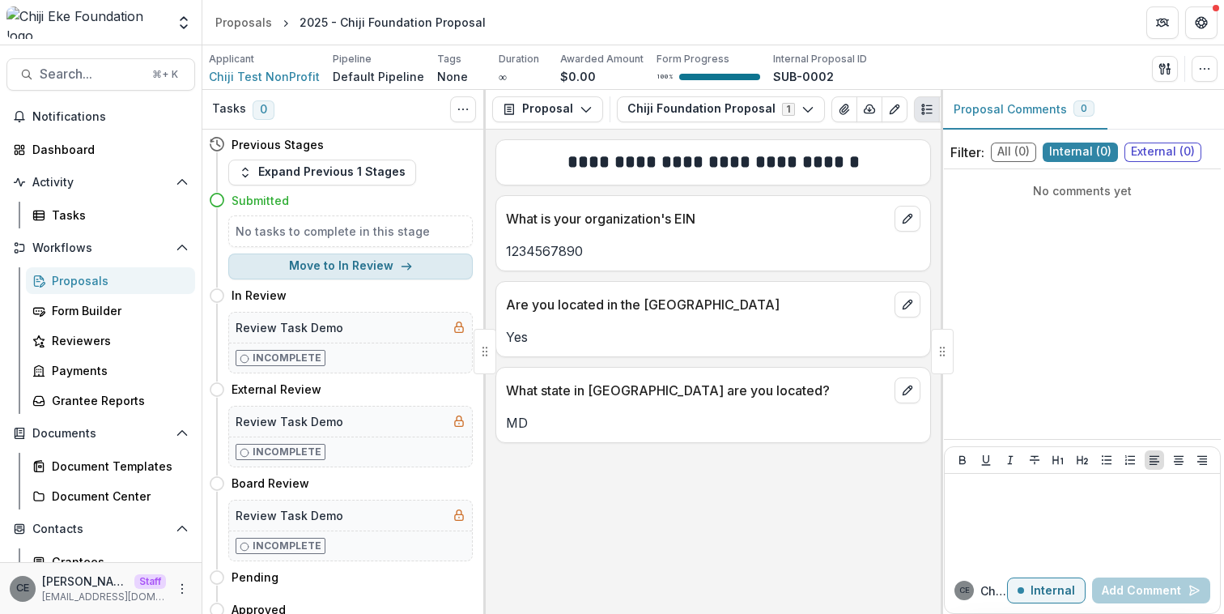
click at [365, 273] on button "Move to In Review" at bounding box center [350, 266] width 245 height 26
select select "*********"
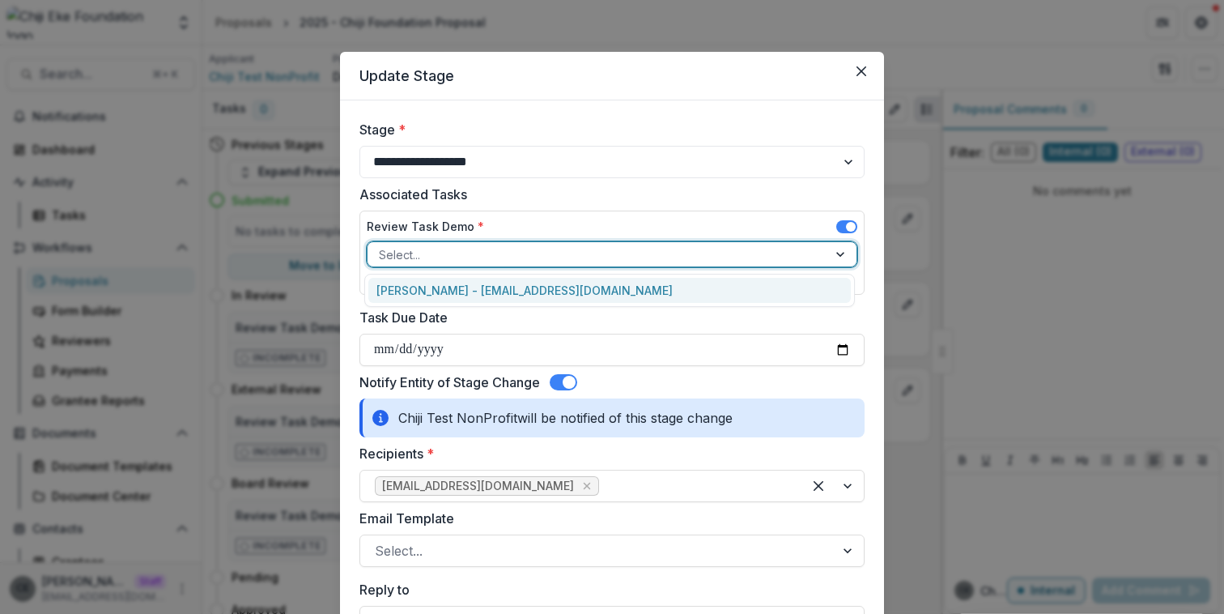
click at [469, 259] on div at bounding box center [597, 255] width 437 height 20
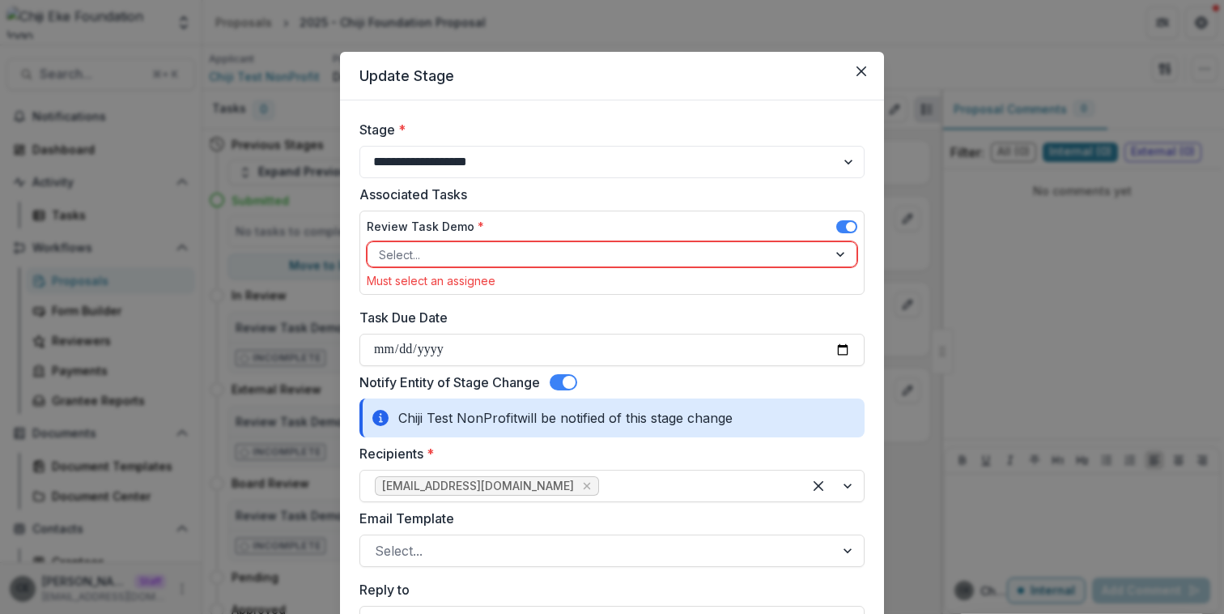
click at [439, 257] on div at bounding box center [597, 255] width 437 height 20
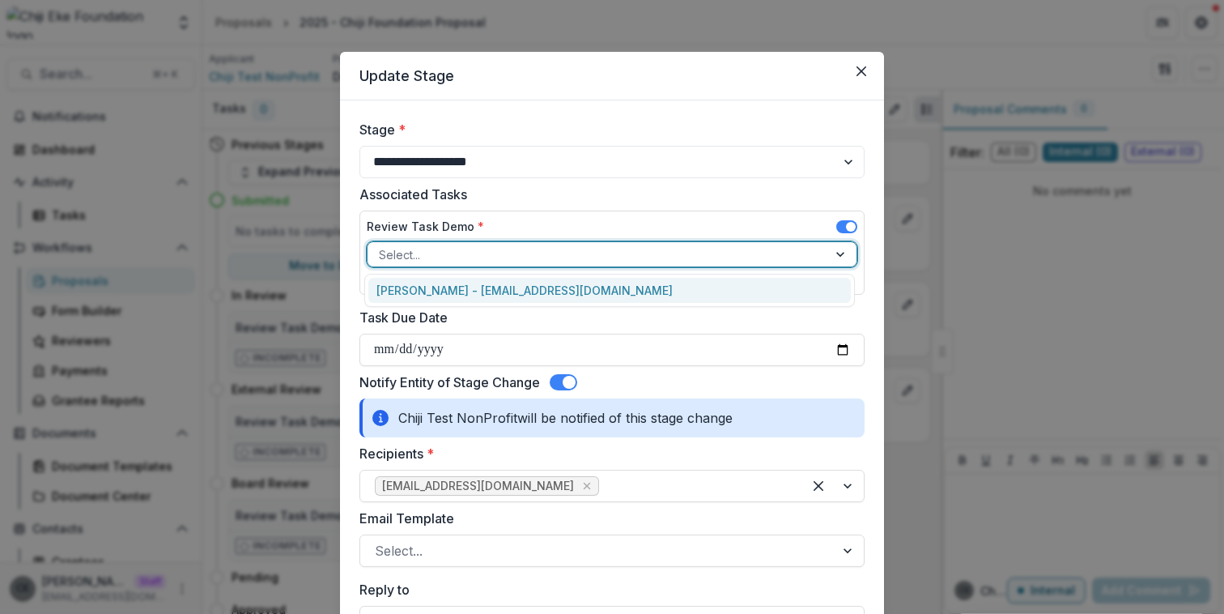
click at [449, 295] on div "Chiji Eke - chiji@trytemelio.com" at bounding box center [609, 290] width 483 height 25
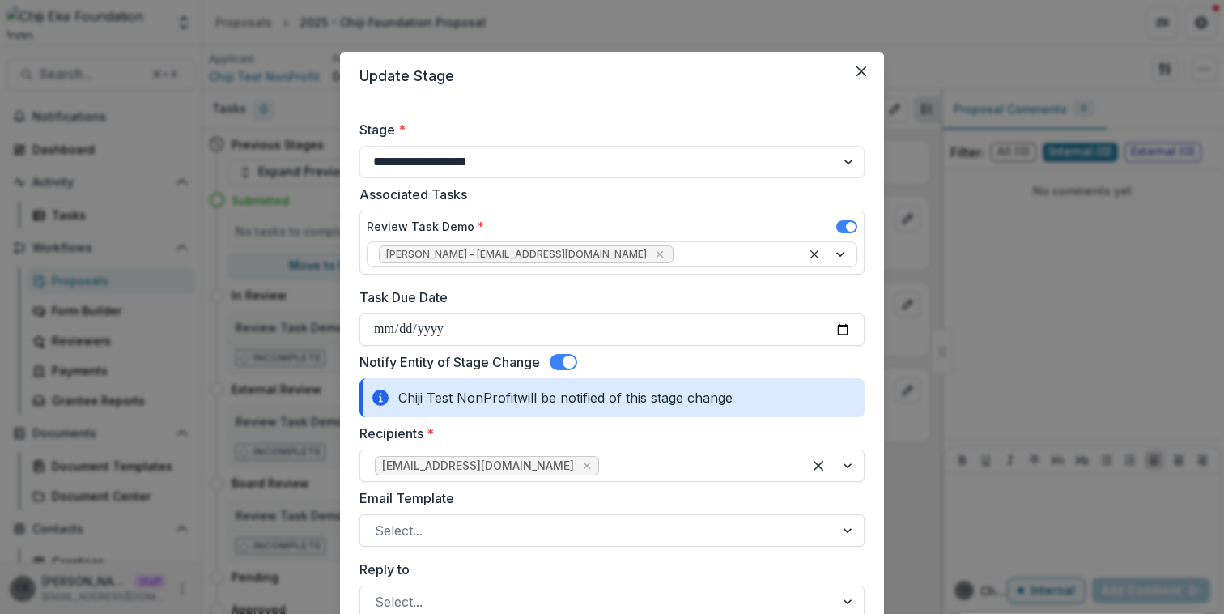
click at [862, 66] on icon "Close" at bounding box center [862, 71] width 10 height 10
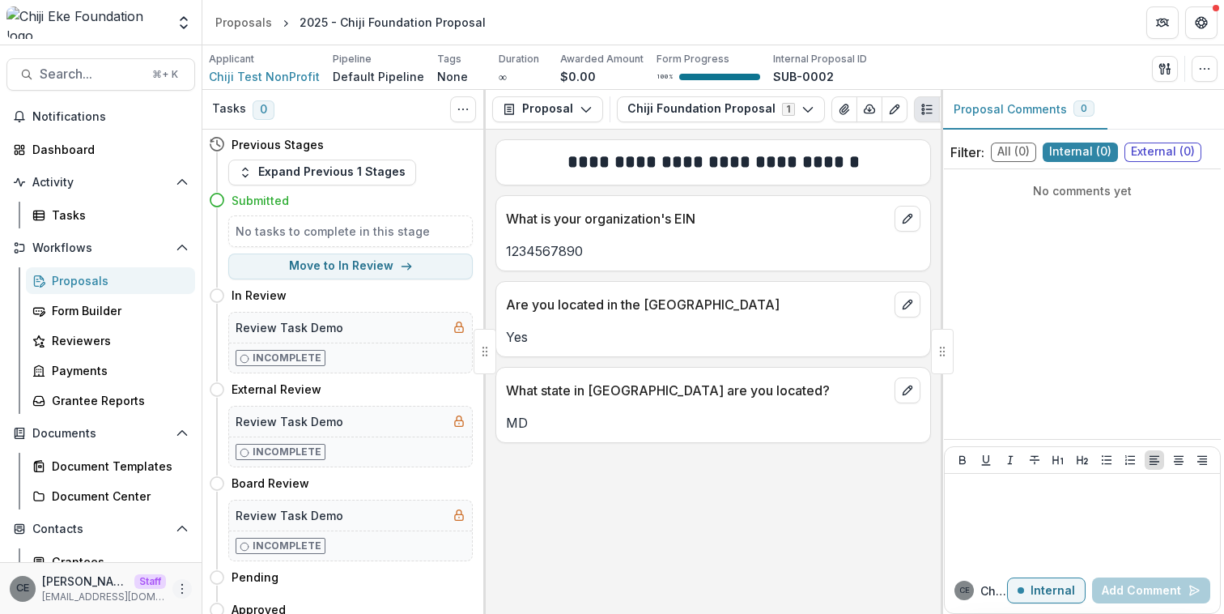
click at [180, 589] on icon "More" at bounding box center [182, 588] width 13 height 13
click at [244, 561] on link "User Settings" at bounding box center [284, 554] width 173 height 27
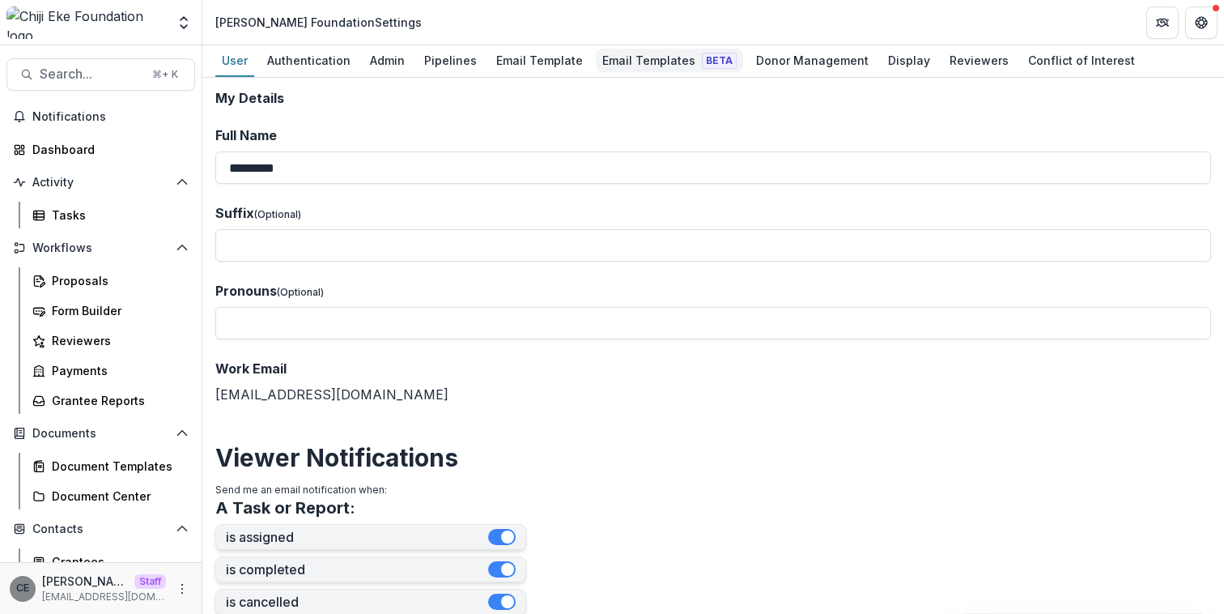
click at [619, 57] on div "Email Templates Beta" at bounding box center [669, 60] width 147 height 23
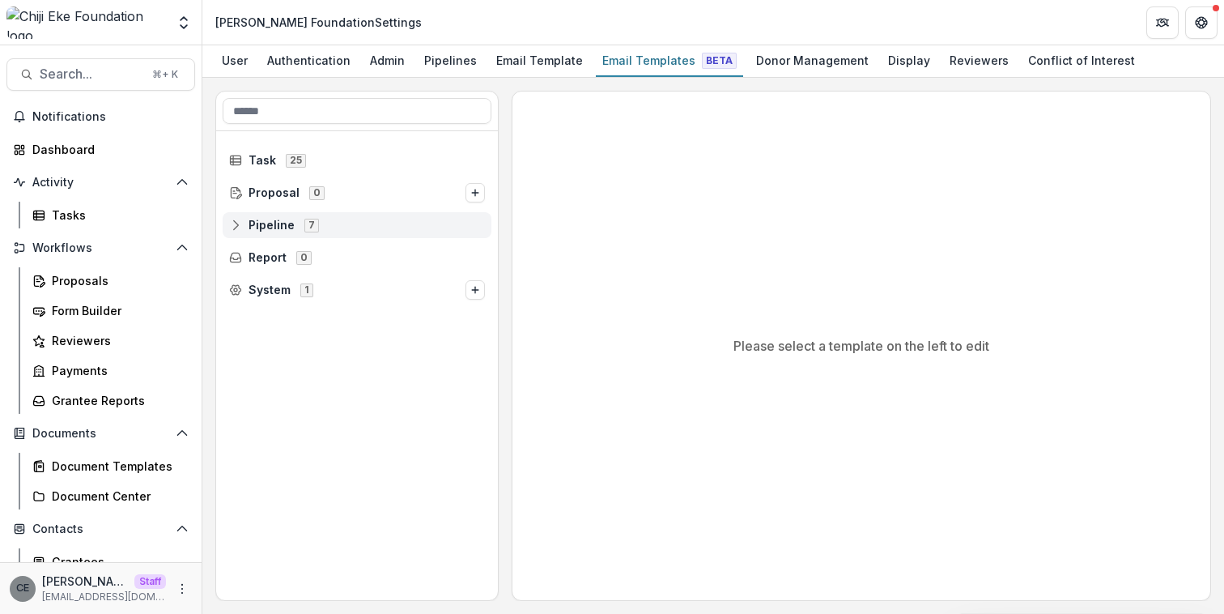
click at [284, 226] on span "Pipeline" at bounding box center [272, 226] width 46 height 14
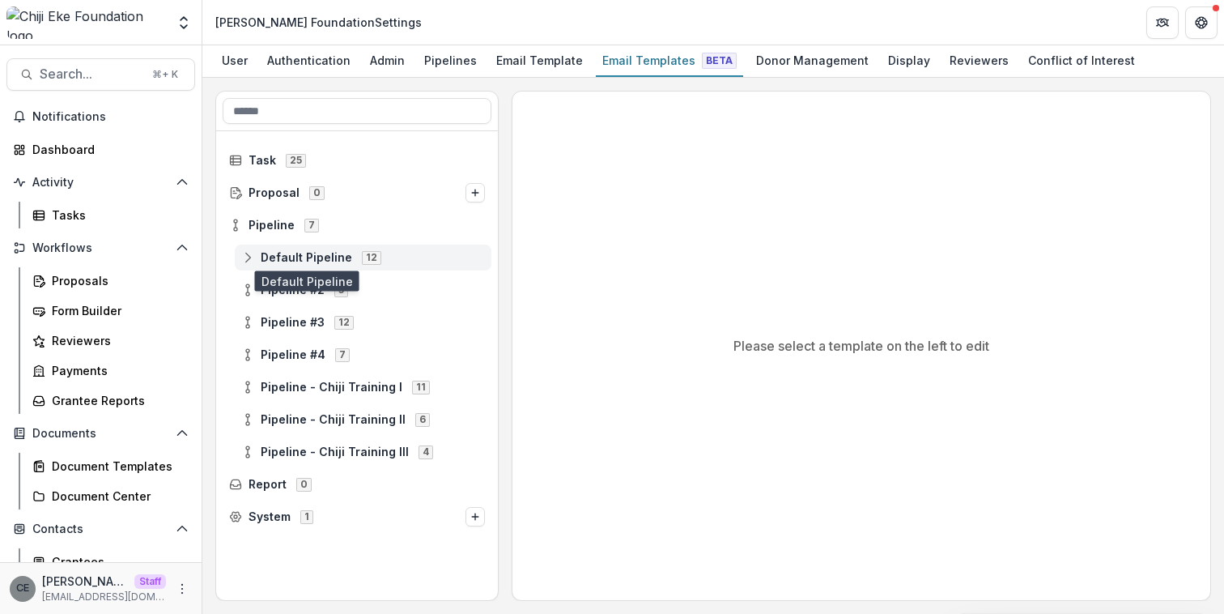
click at [304, 261] on span "Default Pipeline" at bounding box center [306, 258] width 91 height 14
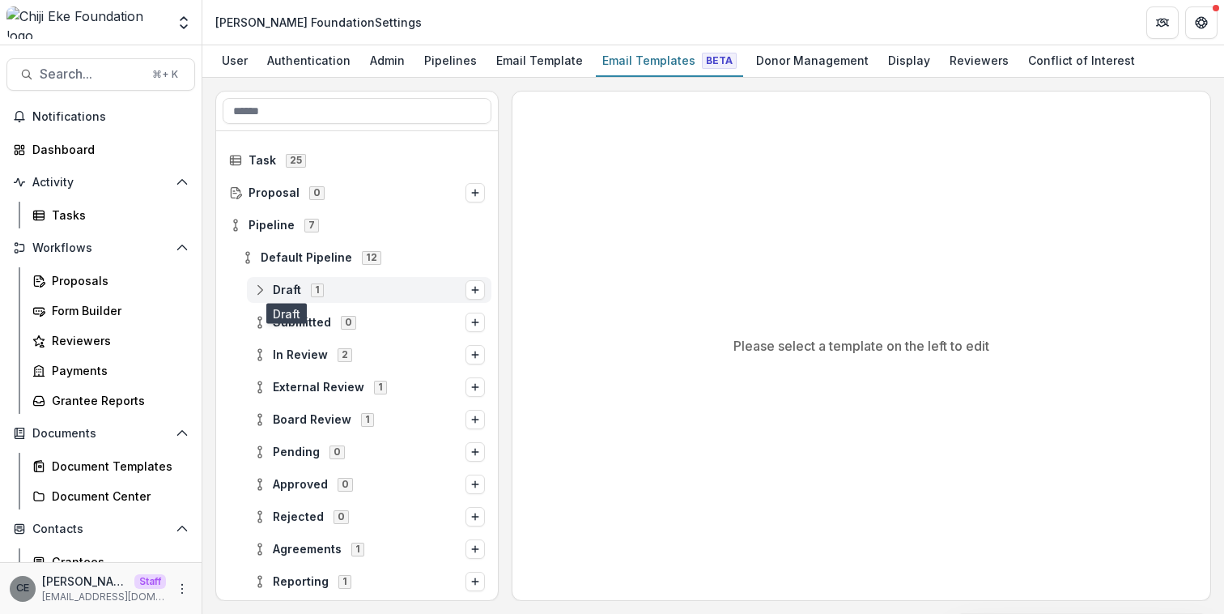
click at [275, 288] on span "Draft" at bounding box center [287, 290] width 28 height 14
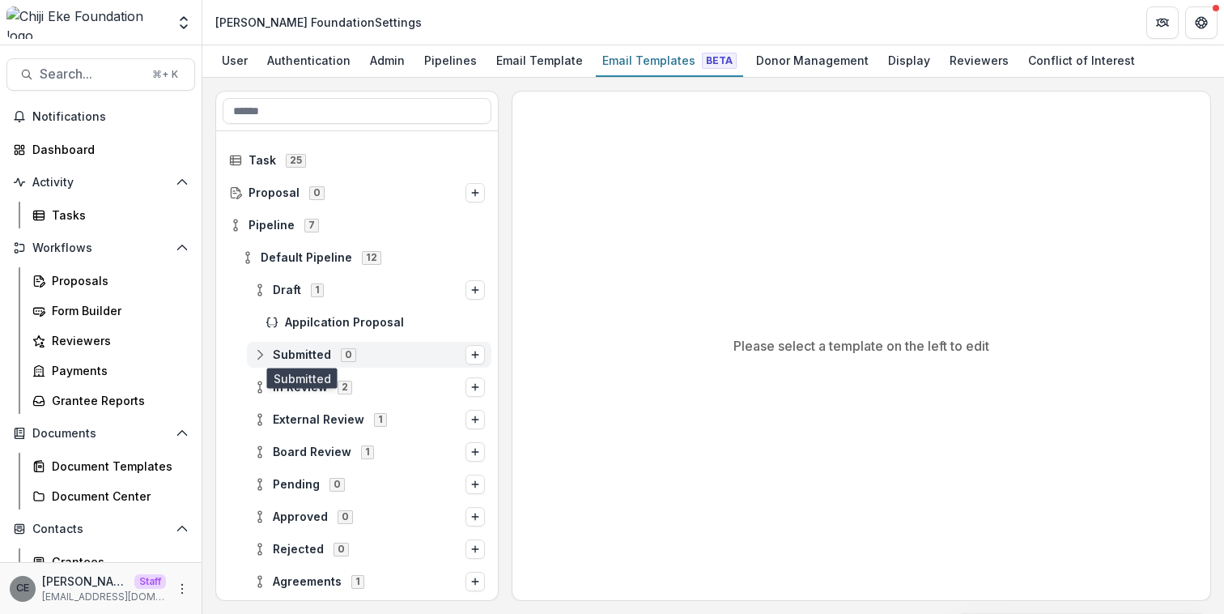
click at [296, 352] on span "Submitted" at bounding box center [302, 355] width 58 height 14
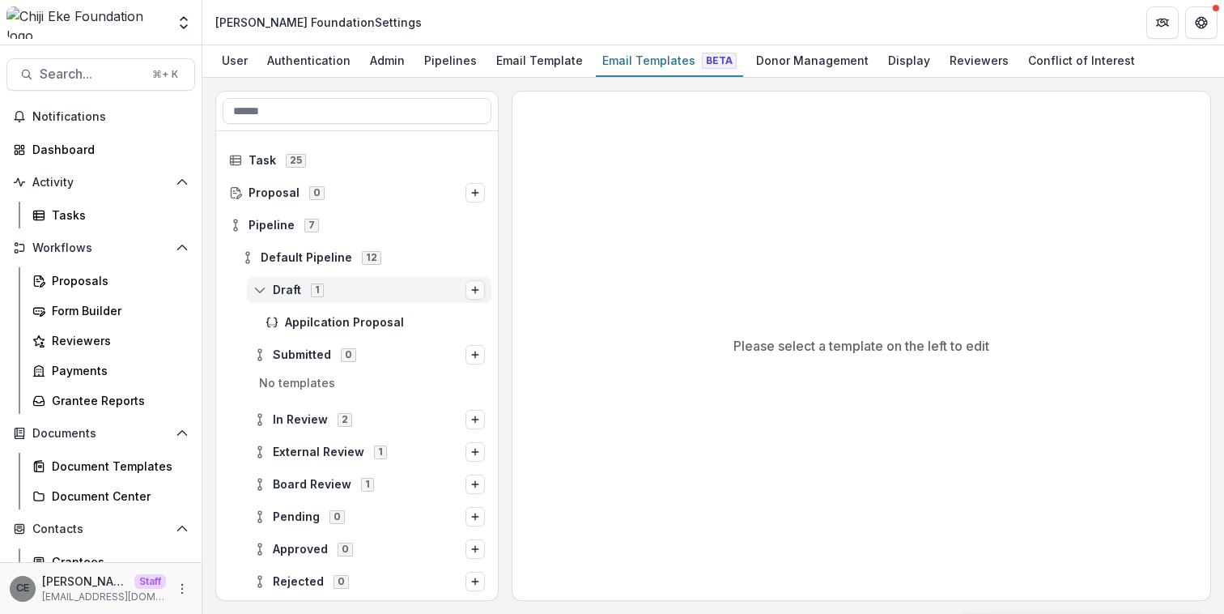
click at [470, 288] on icon "Options" at bounding box center [475, 290] width 10 height 10
click at [385, 276] on button "Stage Change Message" at bounding box center [345, 277] width 219 height 23
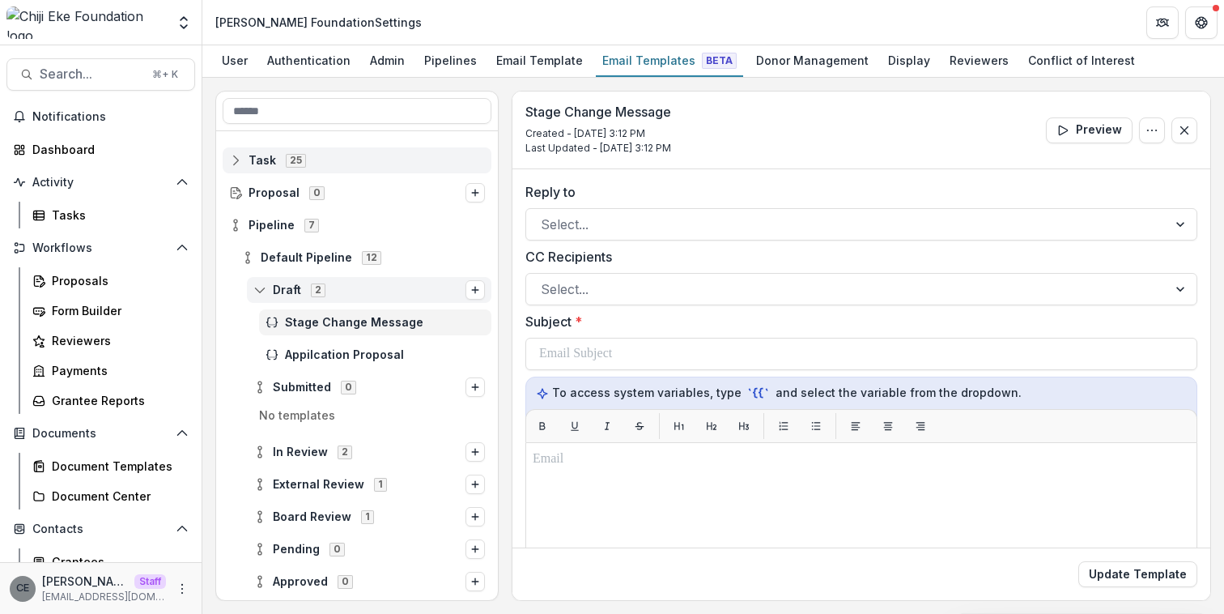
click at [256, 161] on span "Task" at bounding box center [263, 161] width 28 height 14
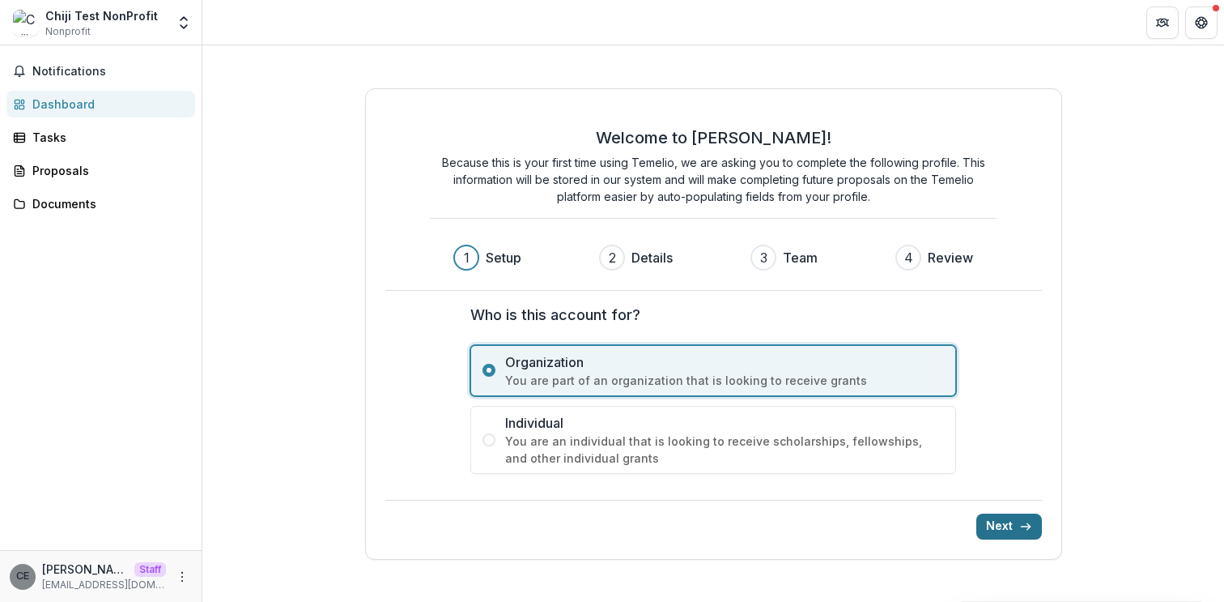
click at [1010, 531] on button "Next" at bounding box center [1009, 526] width 66 height 26
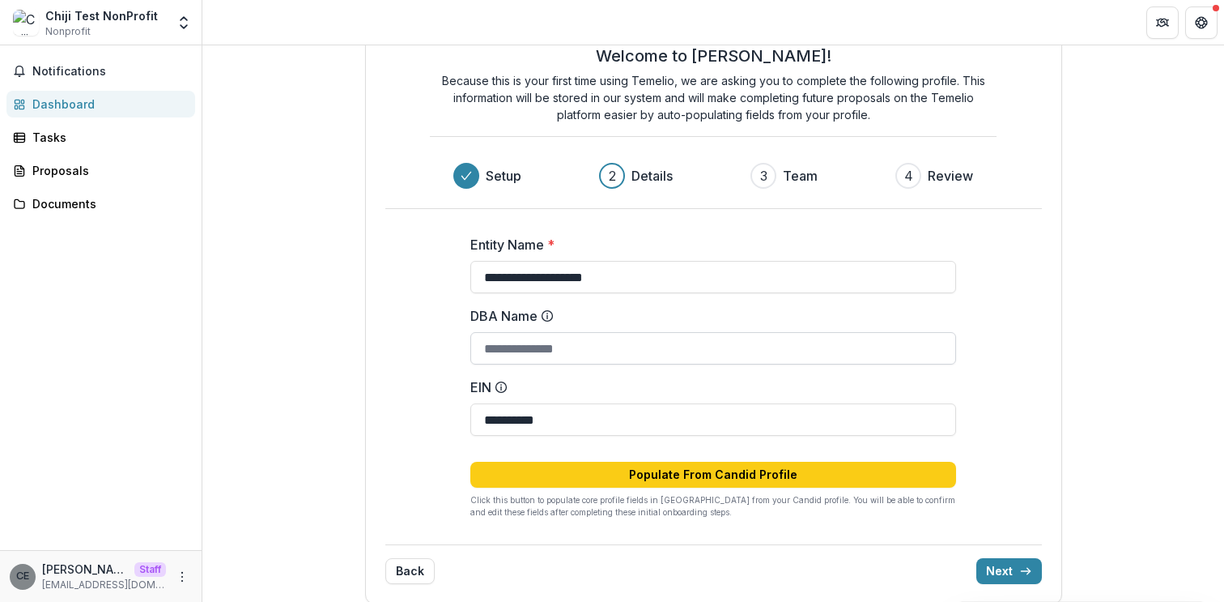
scroll to position [67, 0]
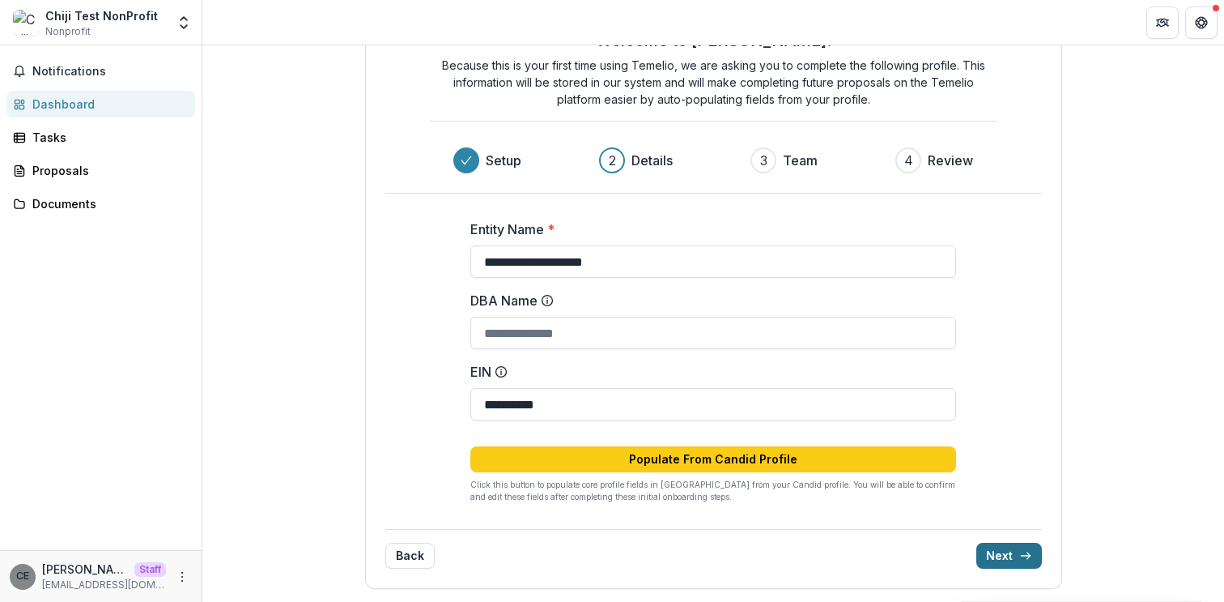
click at [1003, 556] on button "Next" at bounding box center [1009, 555] width 66 height 26
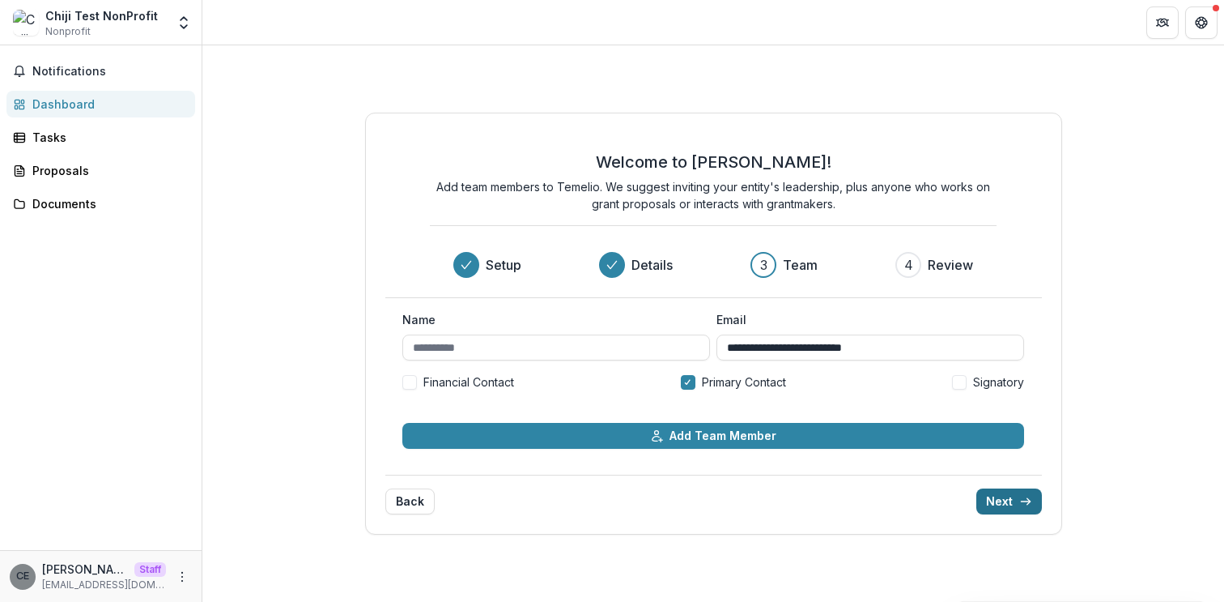
scroll to position [0, 0]
click at [580, 349] on input "Name" at bounding box center [556, 347] width 308 height 26
type input "*********"
click at [1103, 389] on div "**********" at bounding box center [713, 323] width 1022 height 556
click at [1003, 500] on button "Next" at bounding box center [1009, 501] width 66 height 26
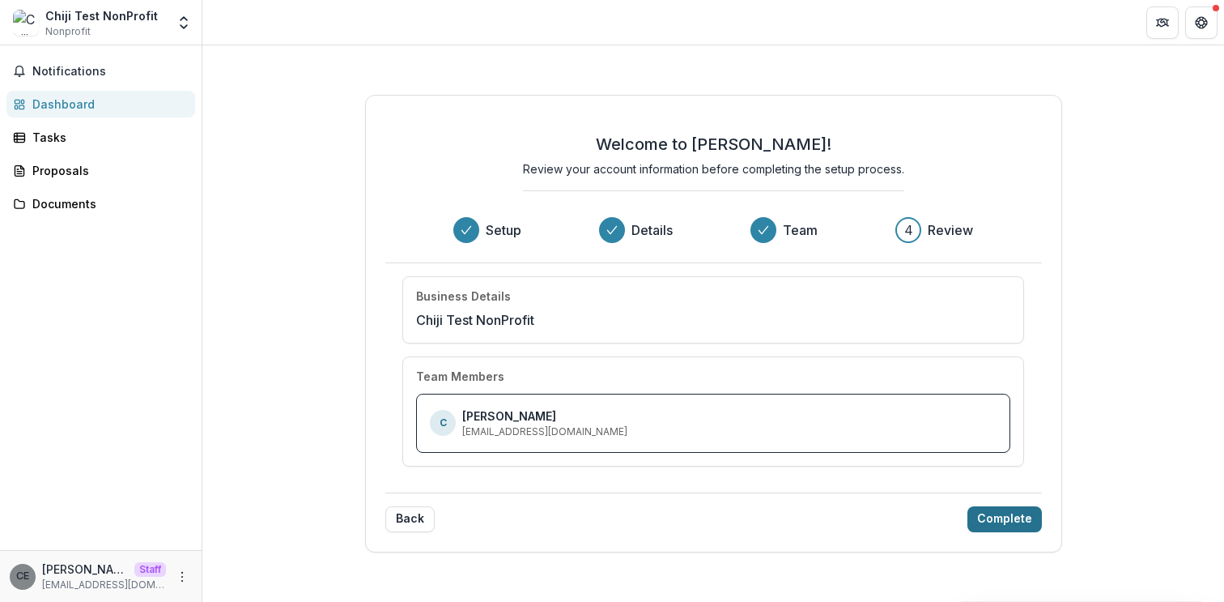
click at [1013, 522] on button "Complete" at bounding box center [1004, 519] width 74 height 26
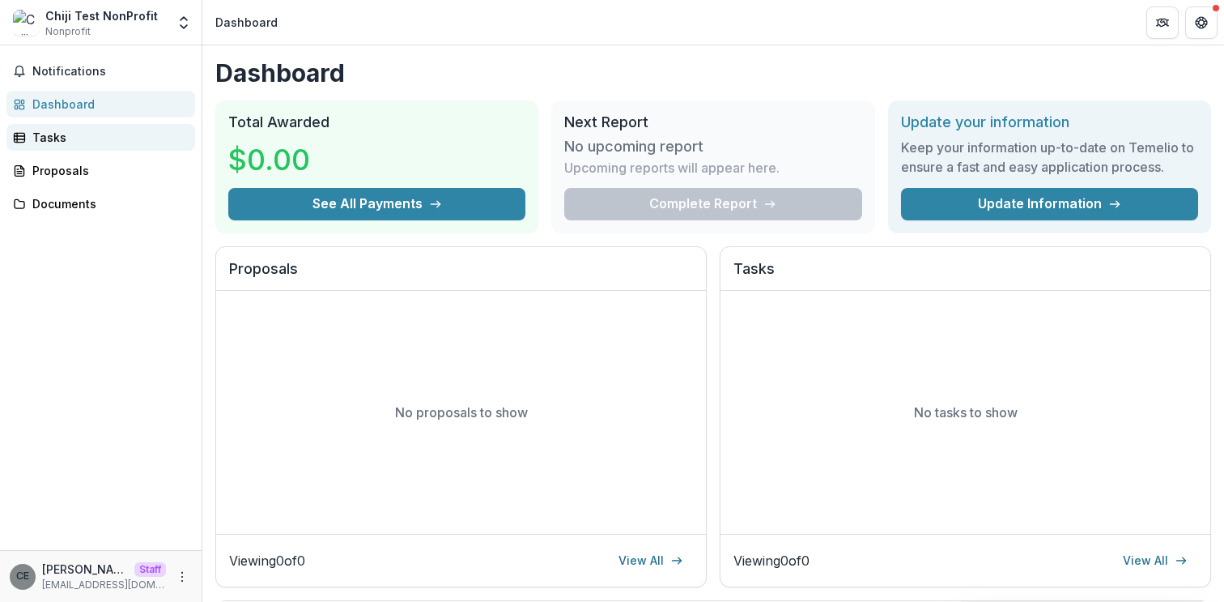
click at [69, 138] on div "Tasks" at bounding box center [107, 137] width 150 height 17
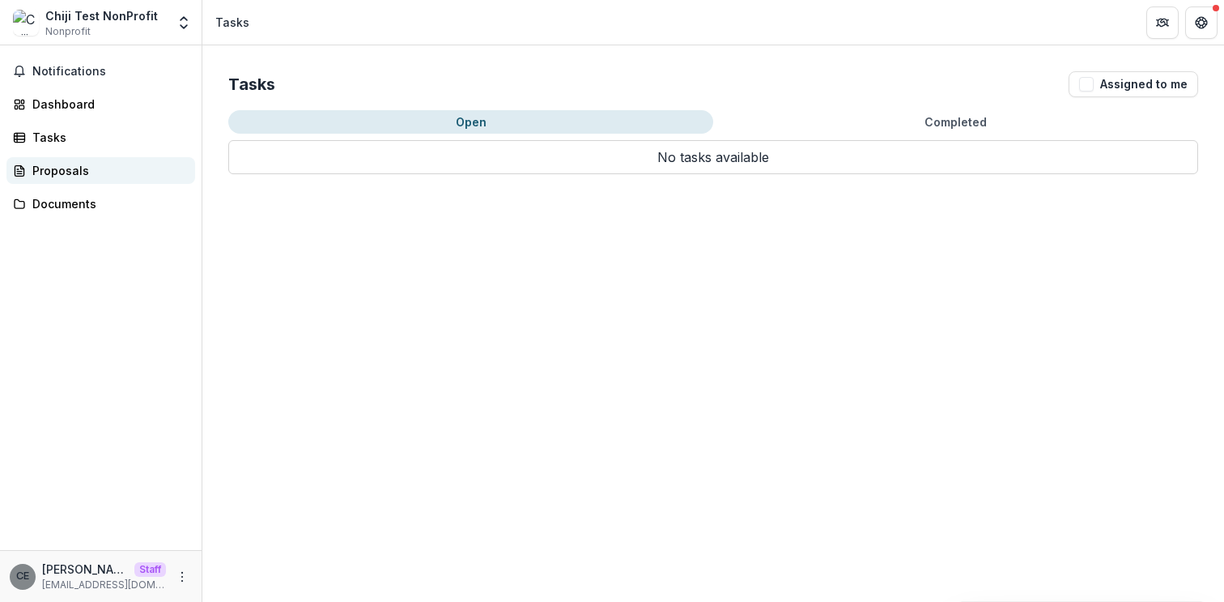
click at [63, 164] on div "Proposals" at bounding box center [107, 170] width 150 height 17
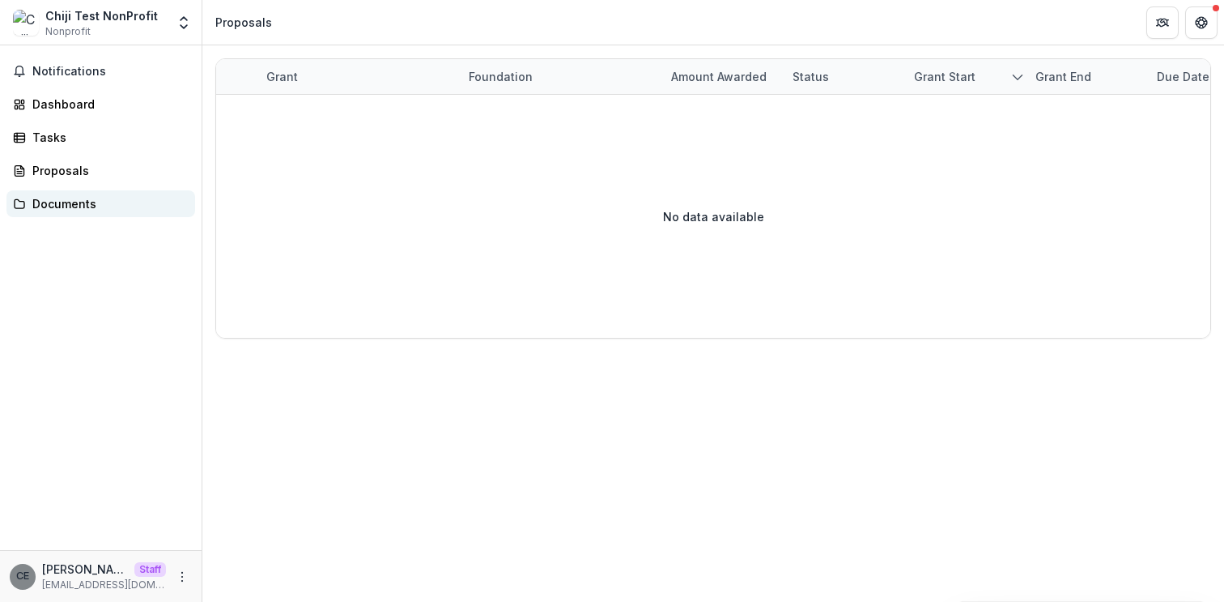
click at [70, 206] on div "Documents" at bounding box center [107, 203] width 150 height 17
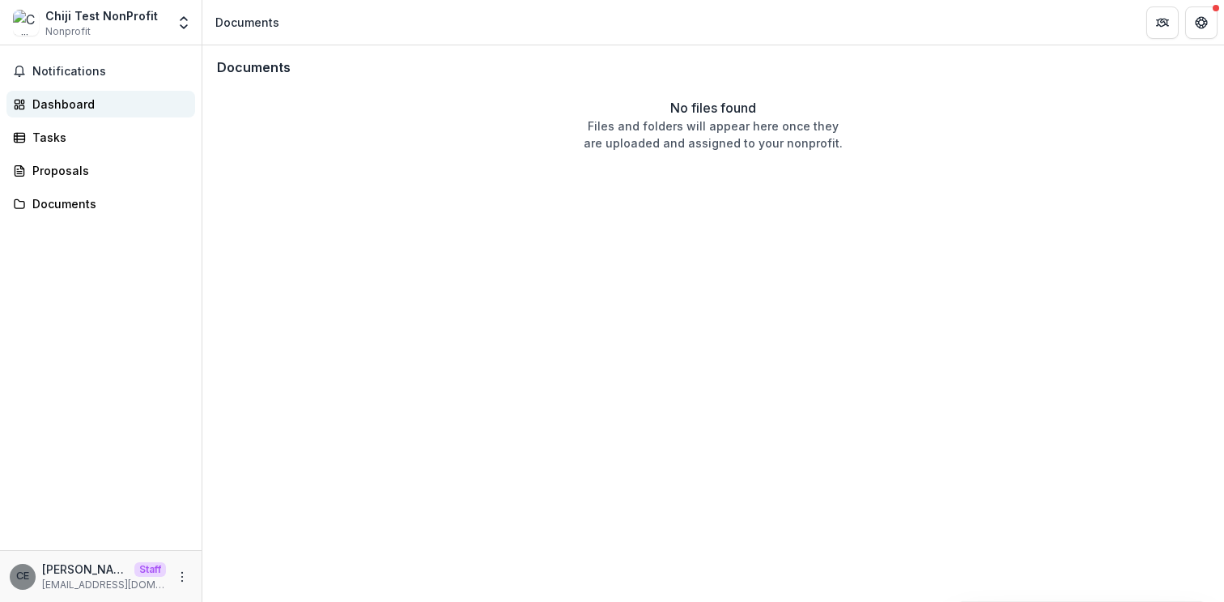
click at [45, 104] on div "Dashboard" at bounding box center [107, 104] width 150 height 17
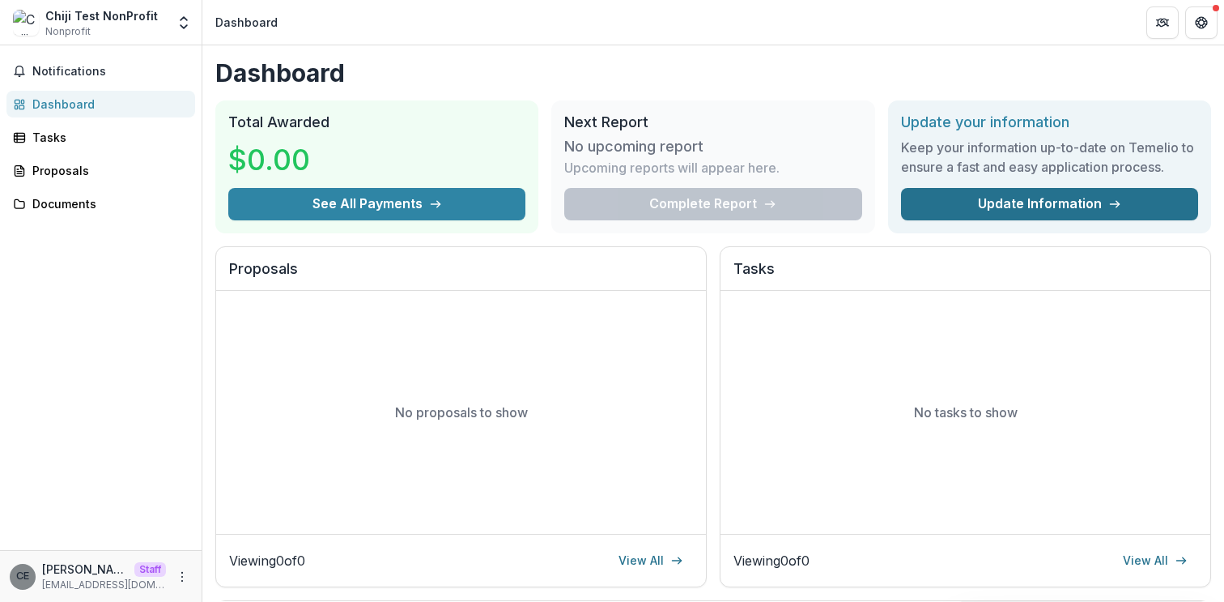
click at [1051, 214] on link "Update Information" at bounding box center [1049, 204] width 297 height 32
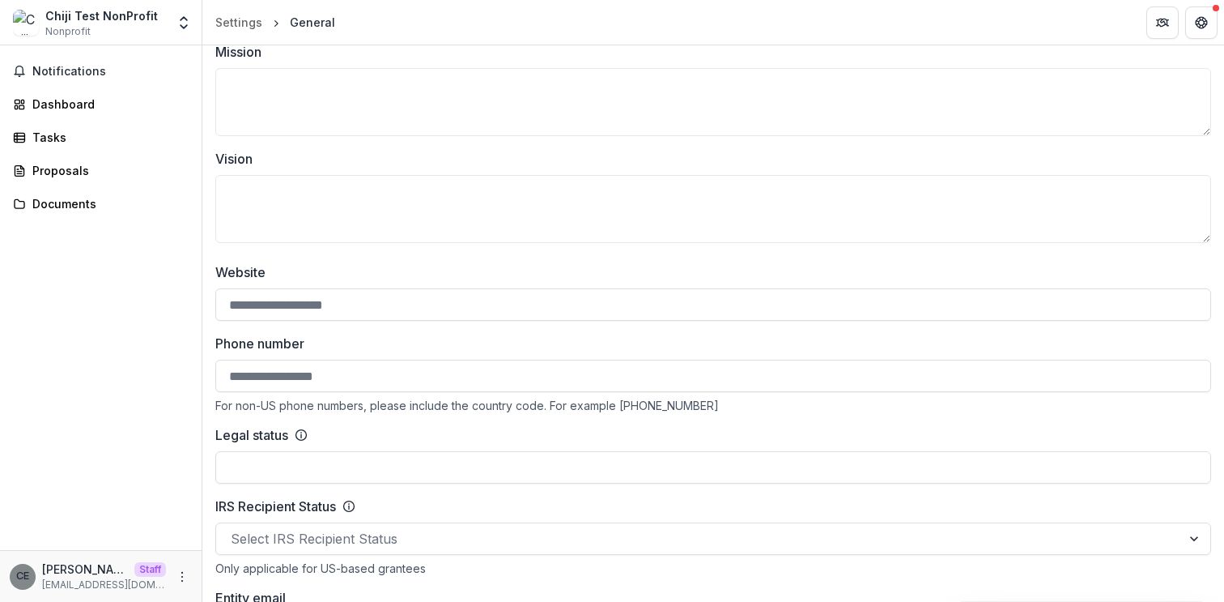
scroll to position [410, 0]
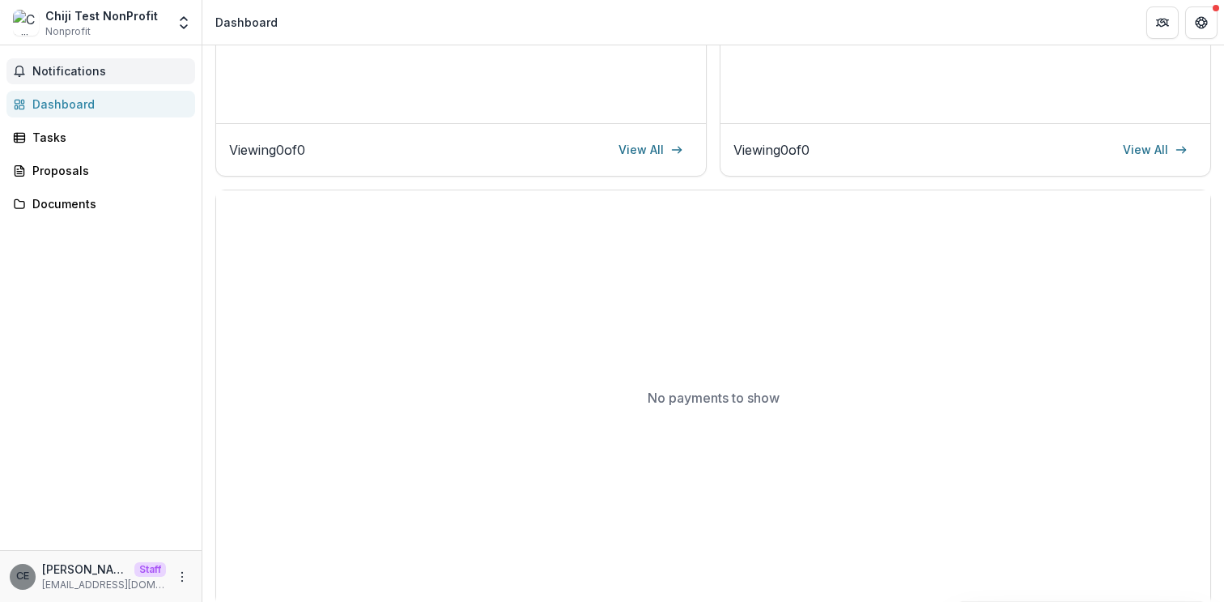
click at [63, 71] on span "Notifications" at bounding box center [110, 72] width 156 height 14
click at [69, 96] on div "Dashboard" at bounding box center [107, 104] width 150 height 17
click at [65, 137] on div "Tasks" at bounding box center [107, 137] width 150 height 17
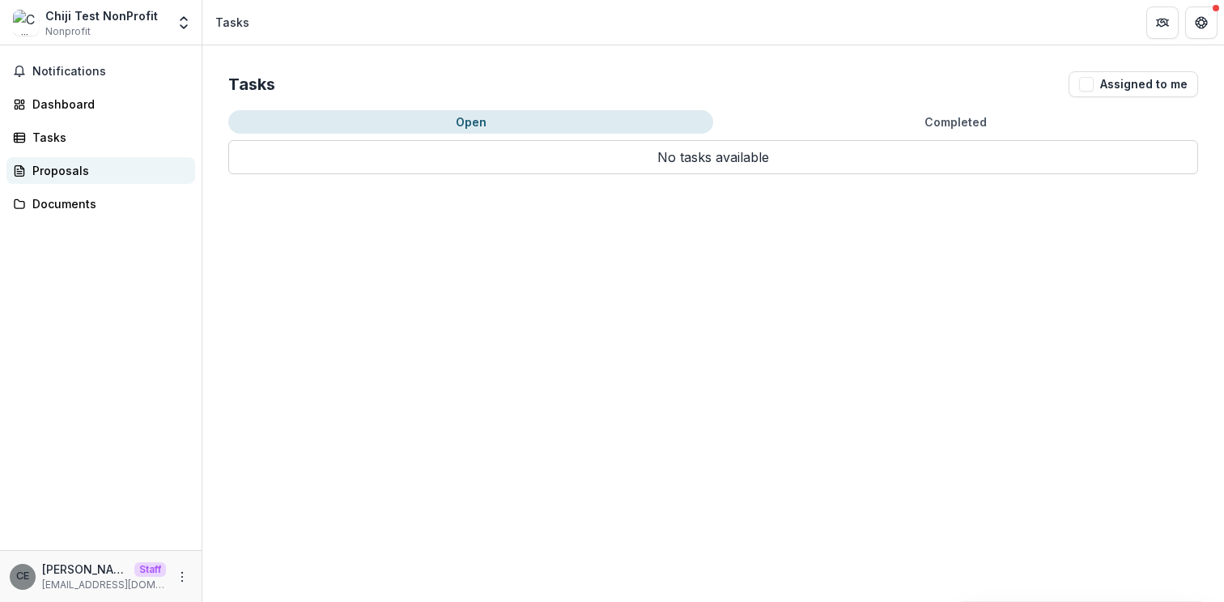
click at [67, 176] on div "Proposals" at bounding box center [107, 170] width 150 height 17
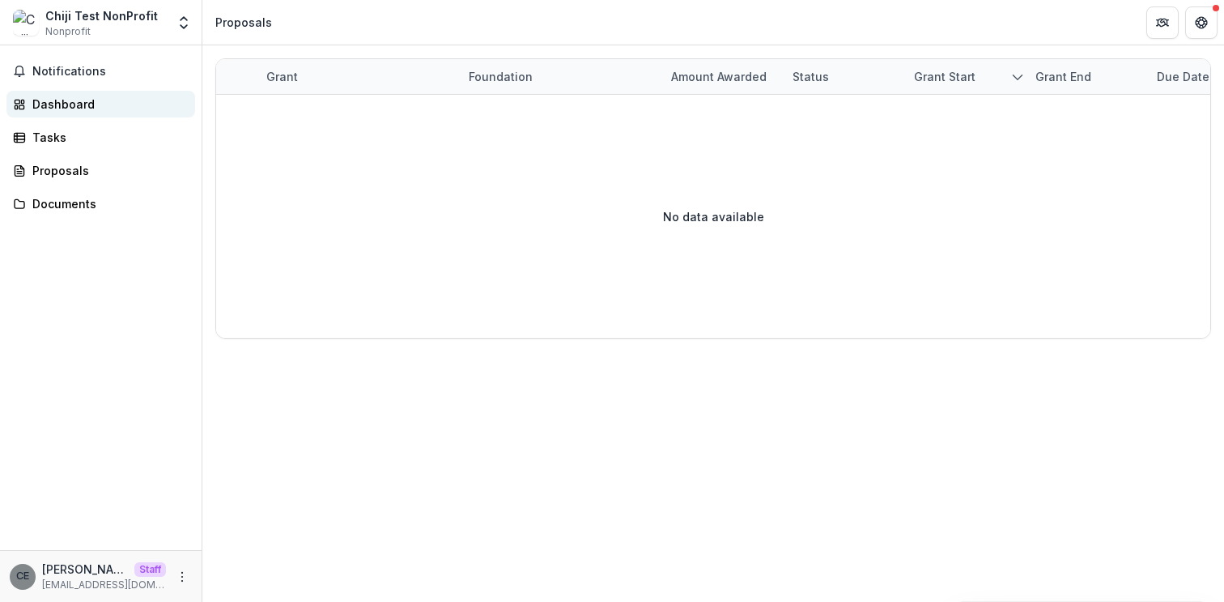
click at [58, 102] on div "Dashboard" at bounding box center [107, 104] width 150 height 17
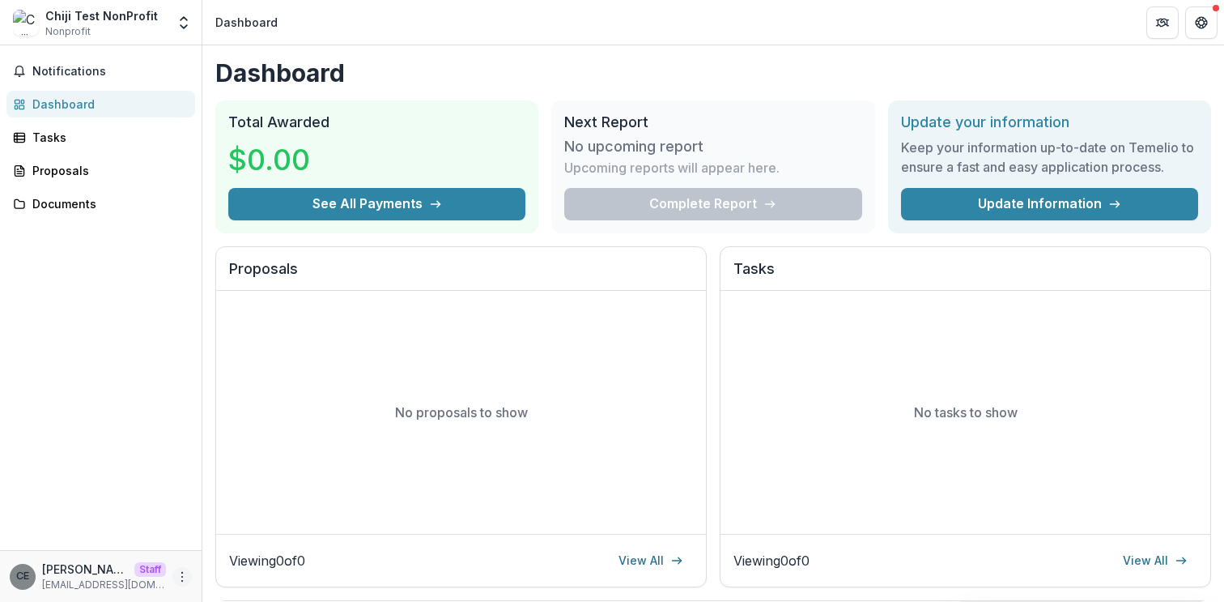
click at [185, 577] on icon "More" at bounding box center [182, 576] width 13 height 13
click at [269, 547] on link "Settings" at bounding box center [288, 542] width 173 height 27
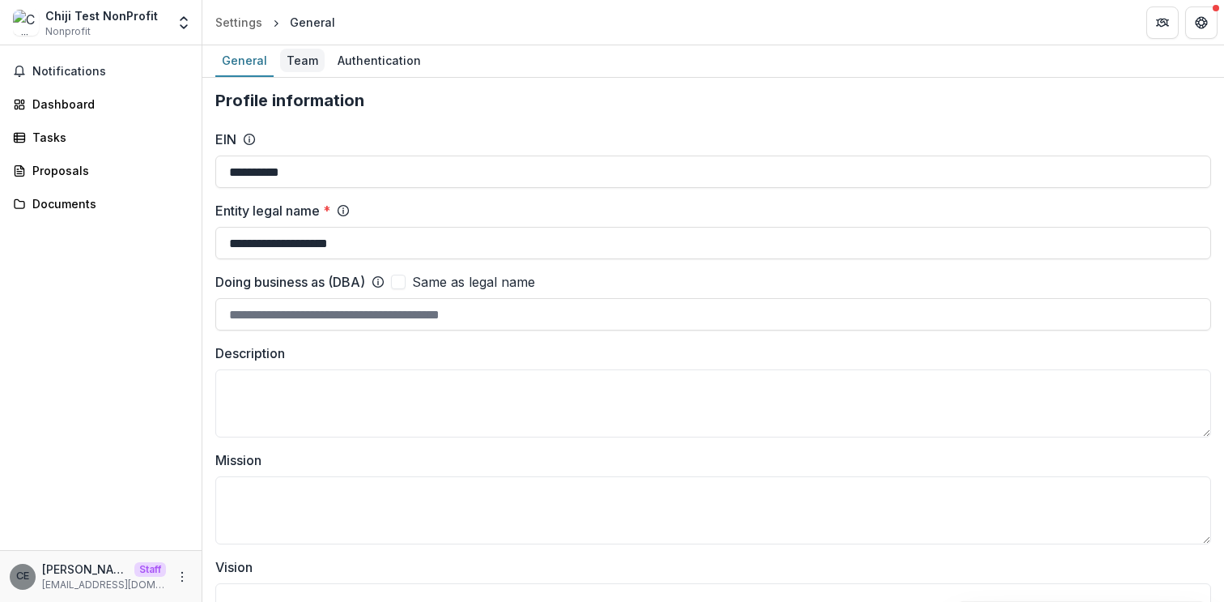
click at [305, 57] on div "Team" at bounding box center [302, 60] width 45 height 23
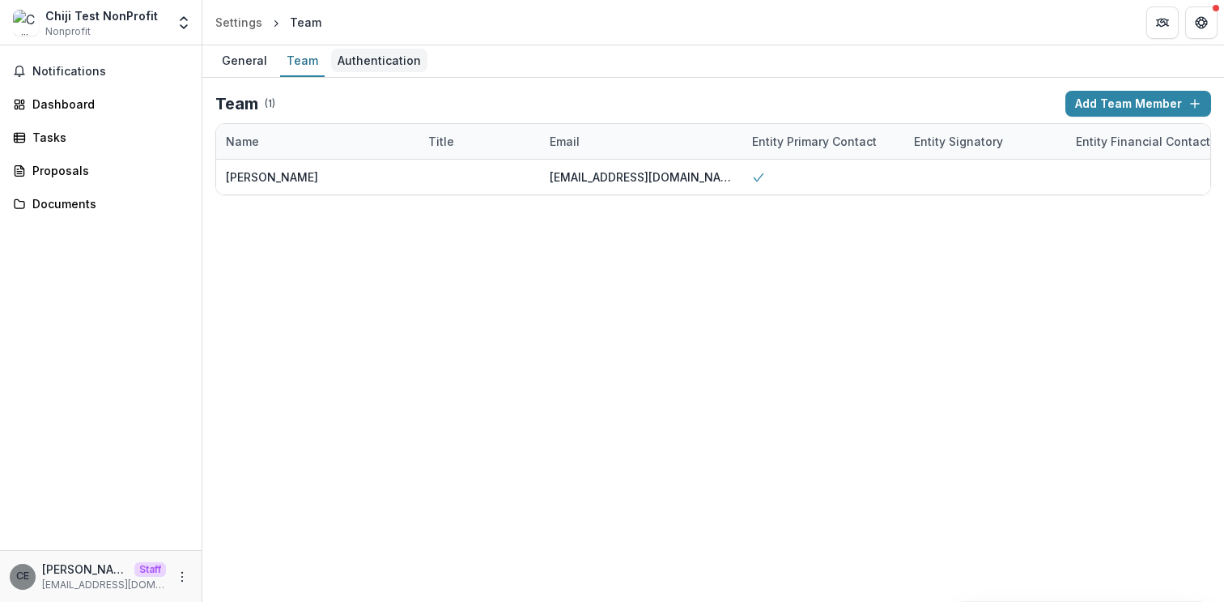
click at [366, 59] on div "Authentication" at bounding box center [379, 60] width 96 height 23
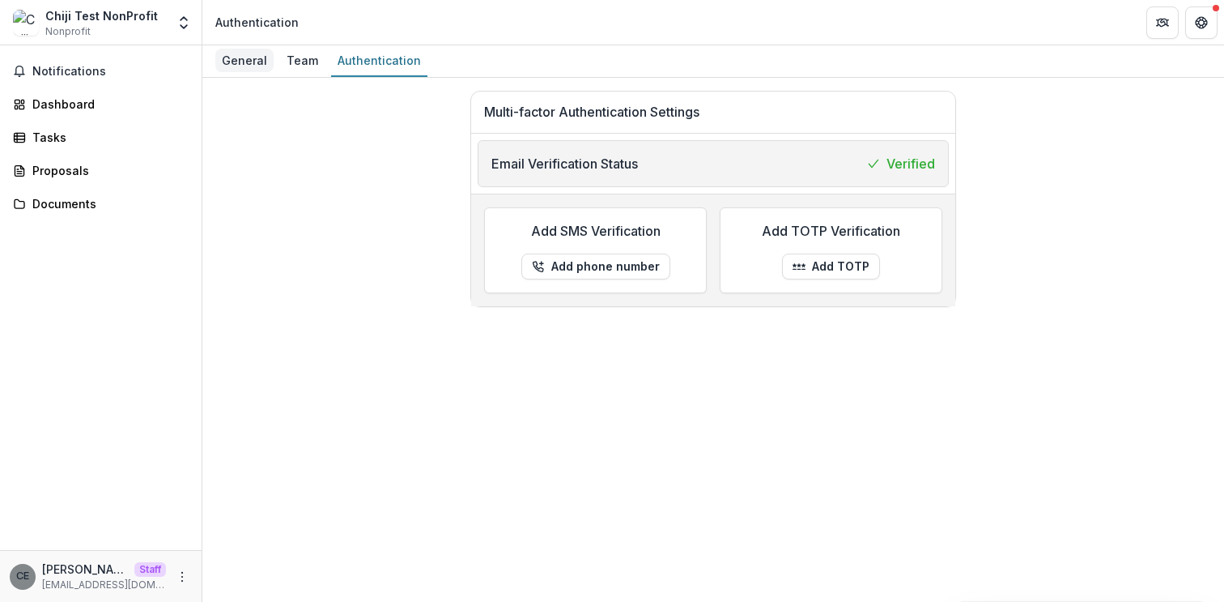
click at [249, 61] on div "General" at bounding box center [244, 60] width 58 height 23
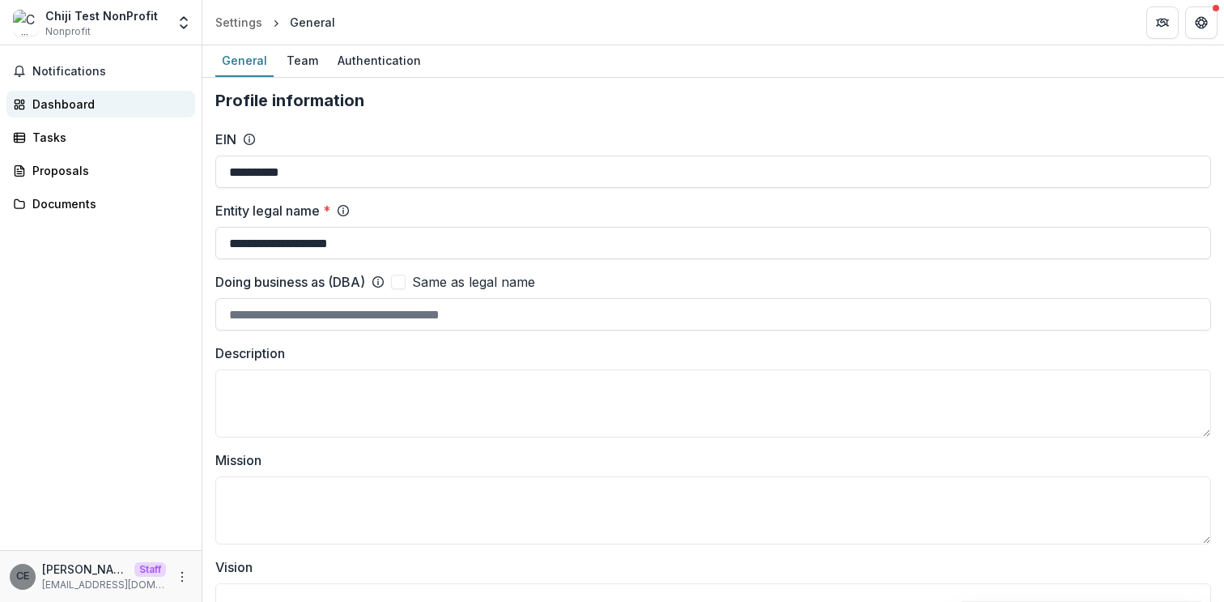
click at [54, 103] on div "Dashboard" at bounding box center [107, 104] width 150 height 17
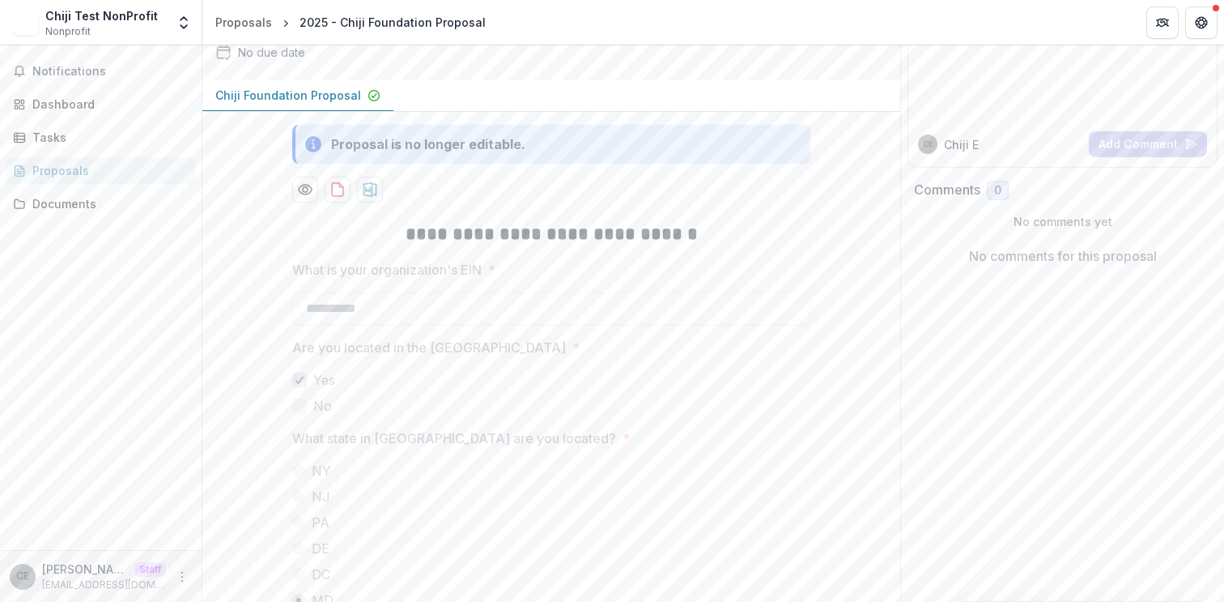
scroll to position [182, 0]
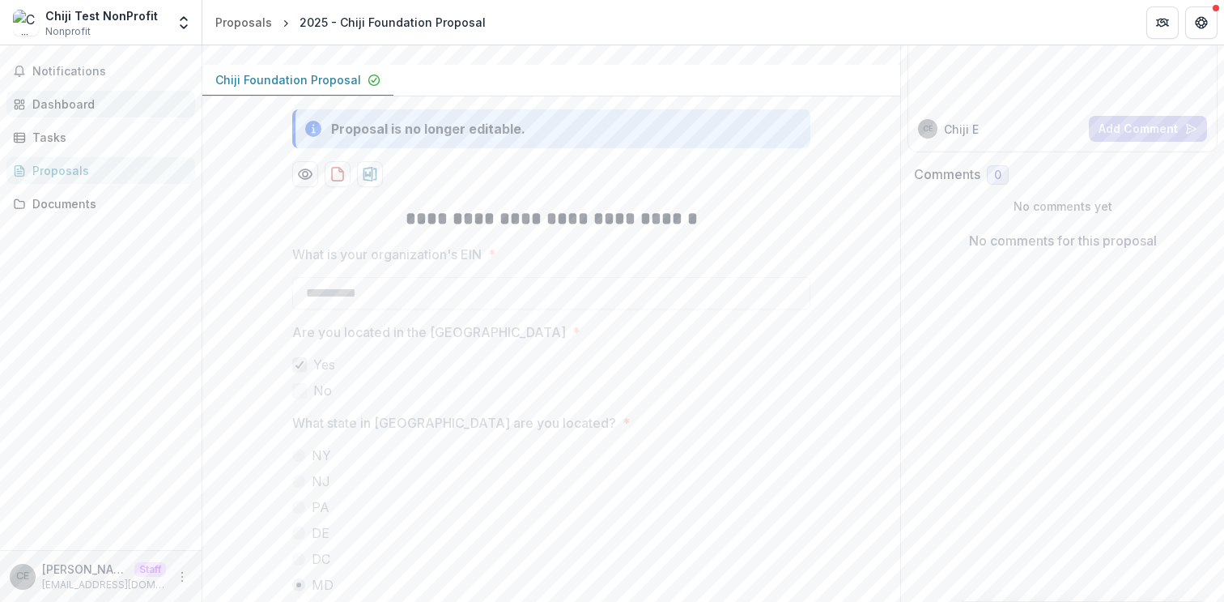
click at [70, 102] on div "Dashboard" at bounding box center [107, 104] width 150 height 17
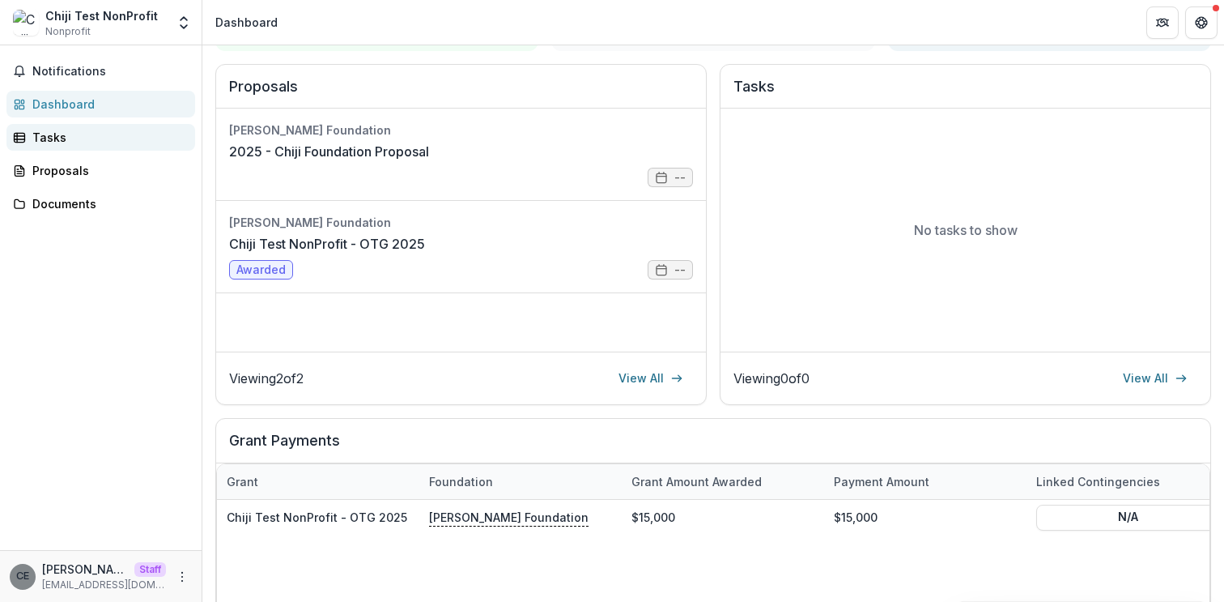
click at [62, 142] on div "Tasks" at bounding box center [107, 137] width 150 height 17
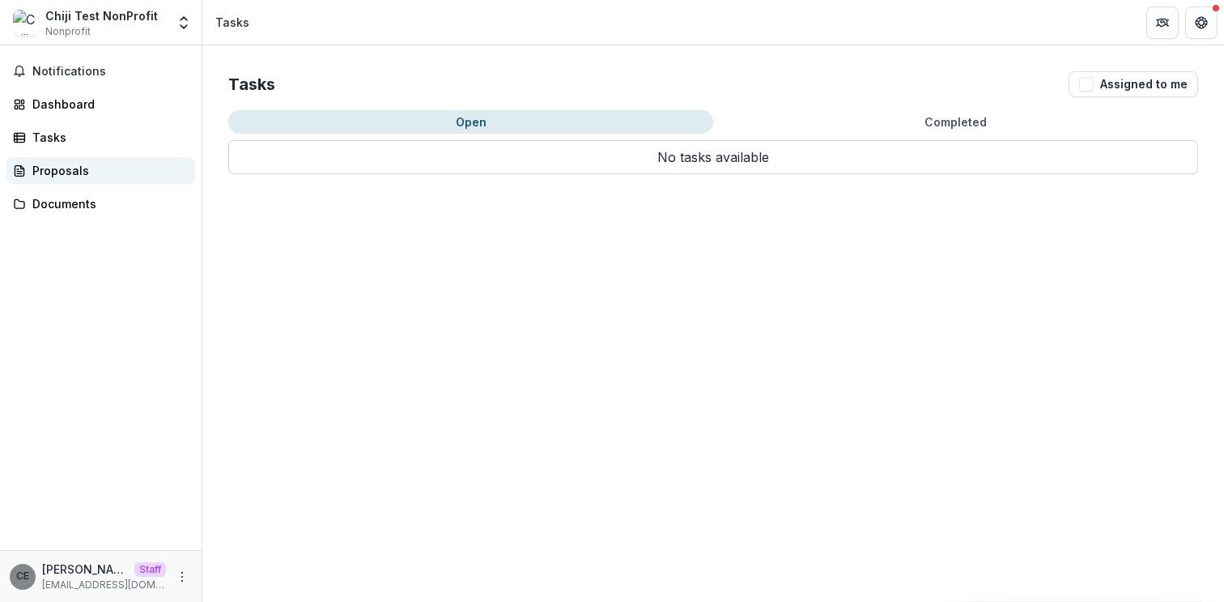
click at [57, 165] on div "Proposals" at bounding box center [107, 170] width 150 height 17
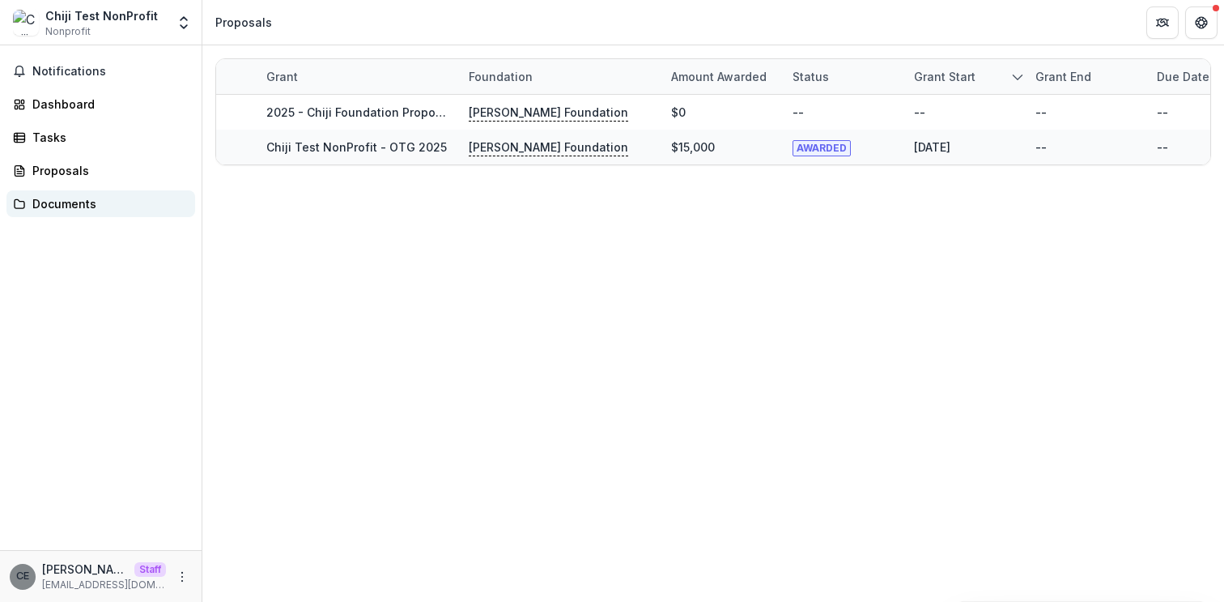
click at [60, 199] on div "Documents" at bounding box center [107, 203] width 150 height 17
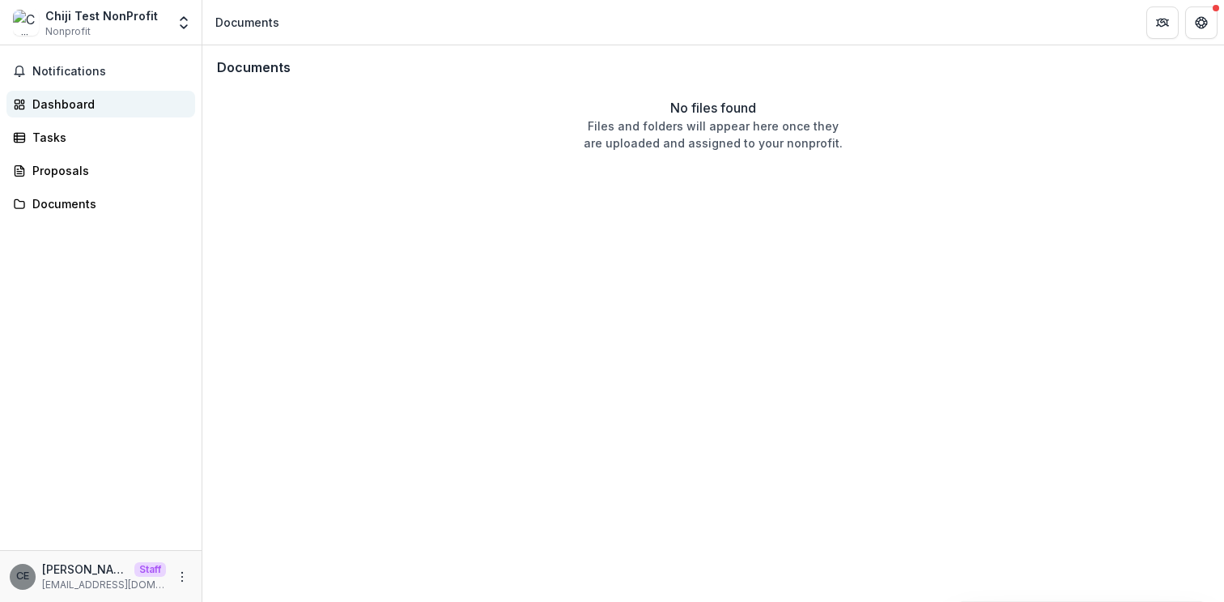
click at [56, 108] on div "Dashboard" at bounding box center [107, 104] width 150 height 17
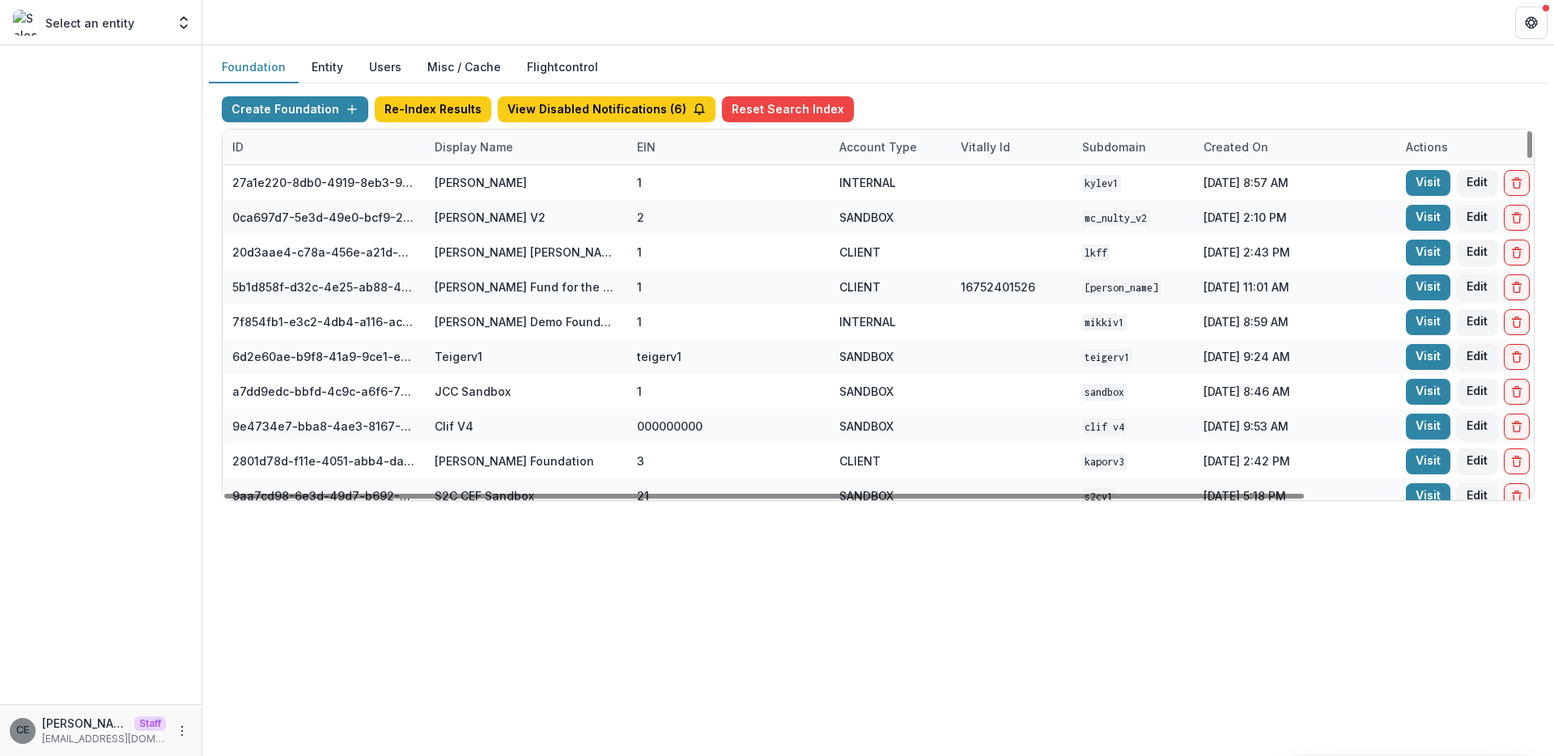
click at [475, 144] on div "Display Name" at bounding box center [474, 146] width 98 height 17
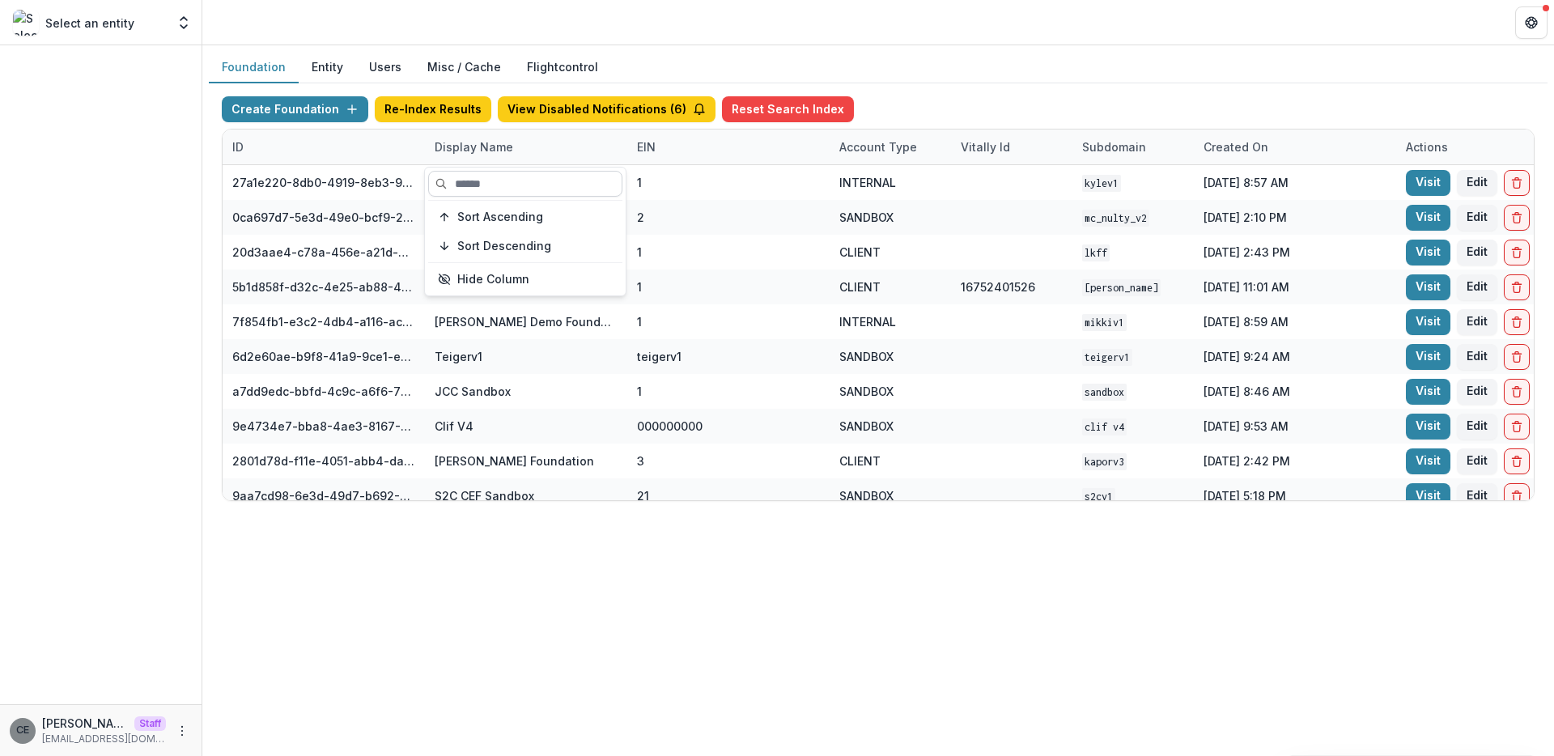
click at [485, 186] on input at bounding box center [525, 184] width 194 height 26
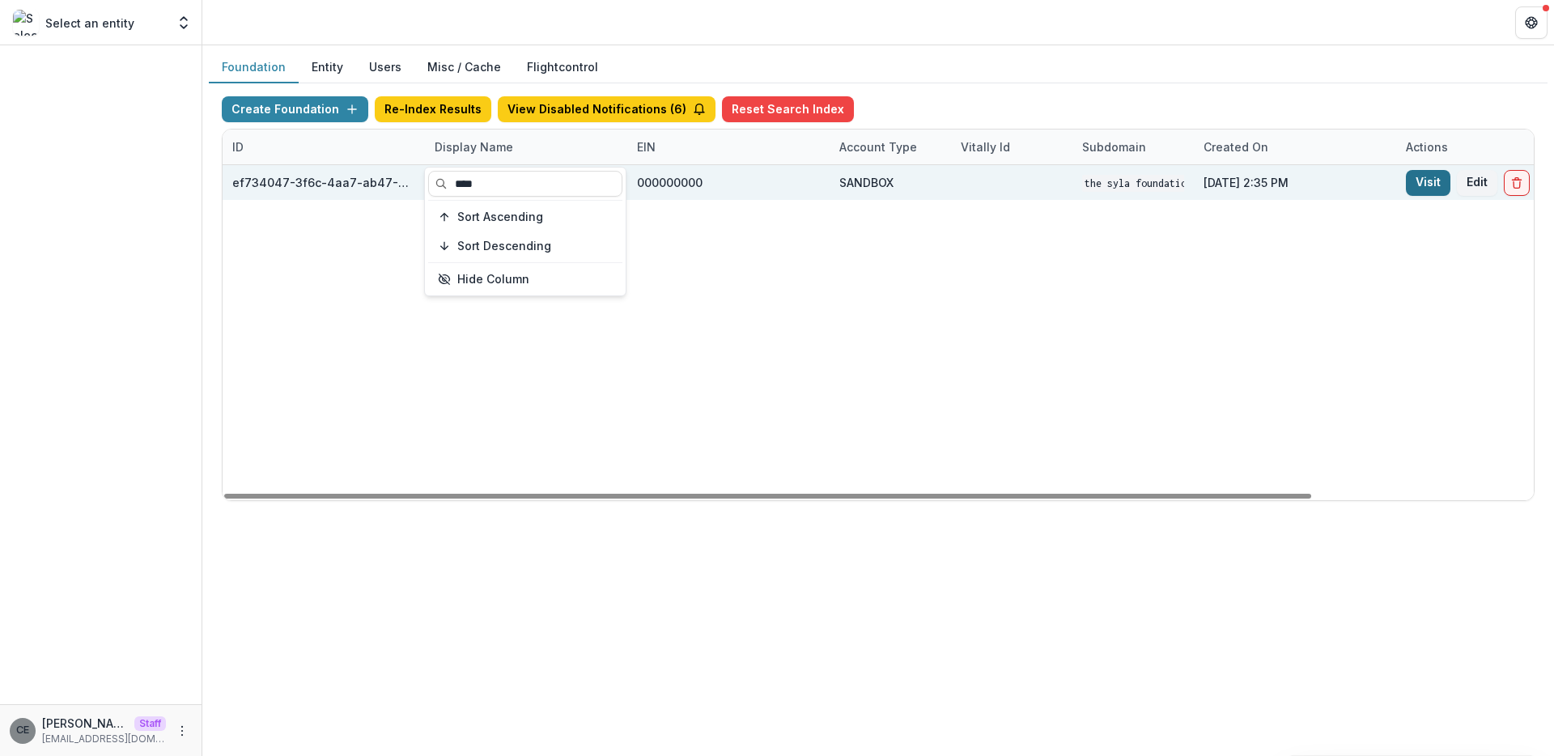
type input "****"
click at [1420, 182] on link "Visit" at bounding box center [1428, 183] width 45 height 26
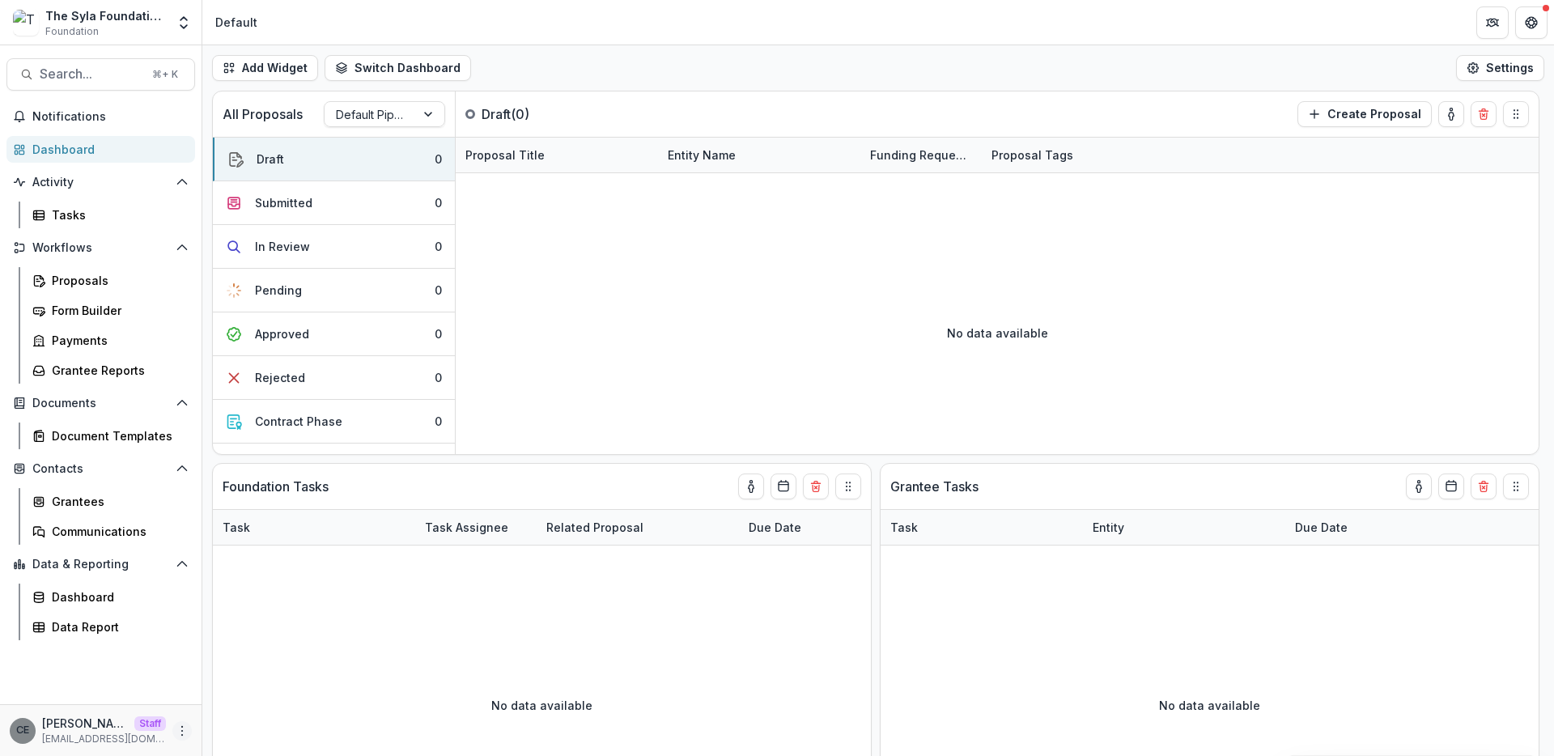
click at [180, 733] on icon "More" at bounding box center [182, 731] width 13 height 13
click at [252, 700] on link "User Settings" at bounding box center [288, 696] width 173 height 27
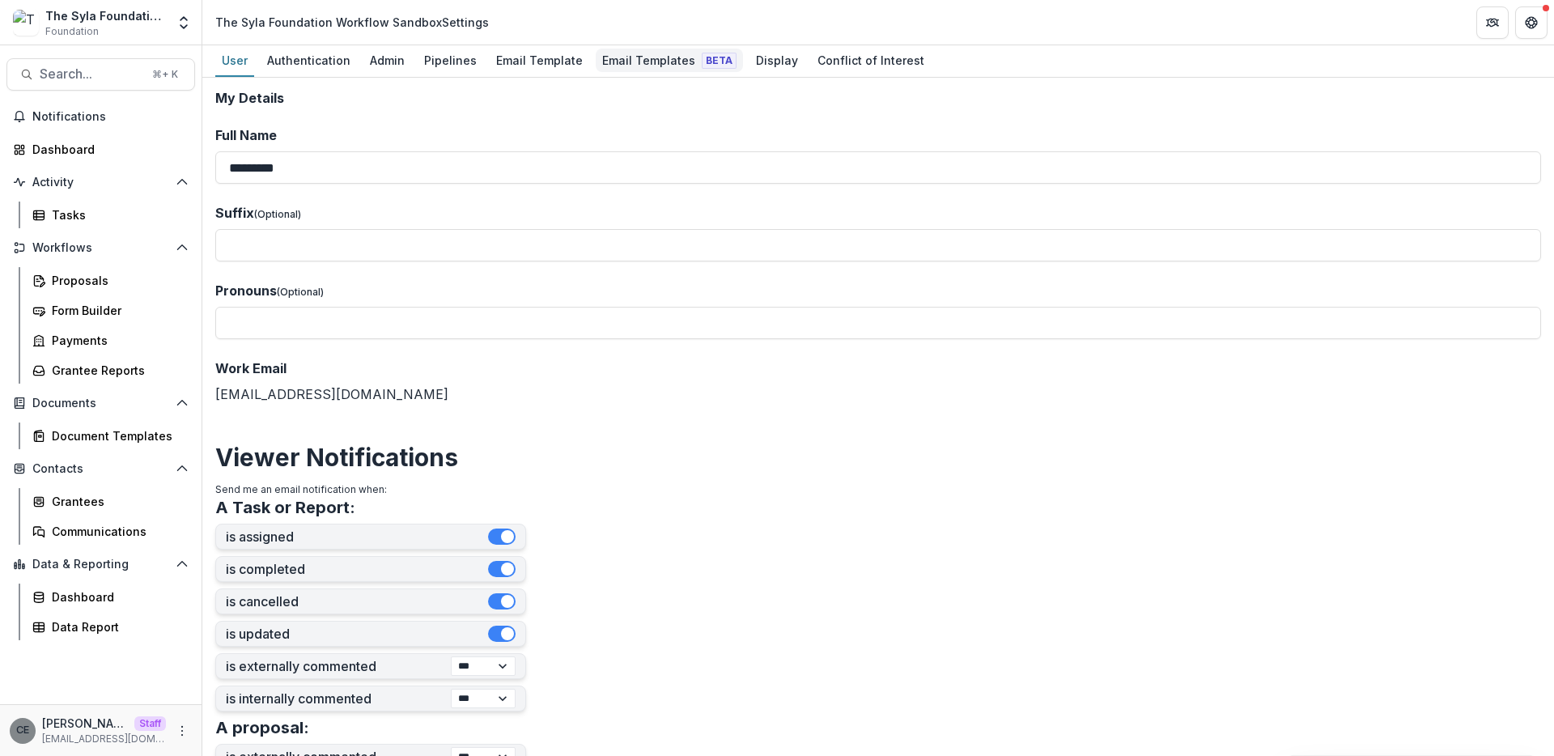
click at [642, 58] on div "Email Templates Beta" at bounding box center [669, 60] width 147 height 23
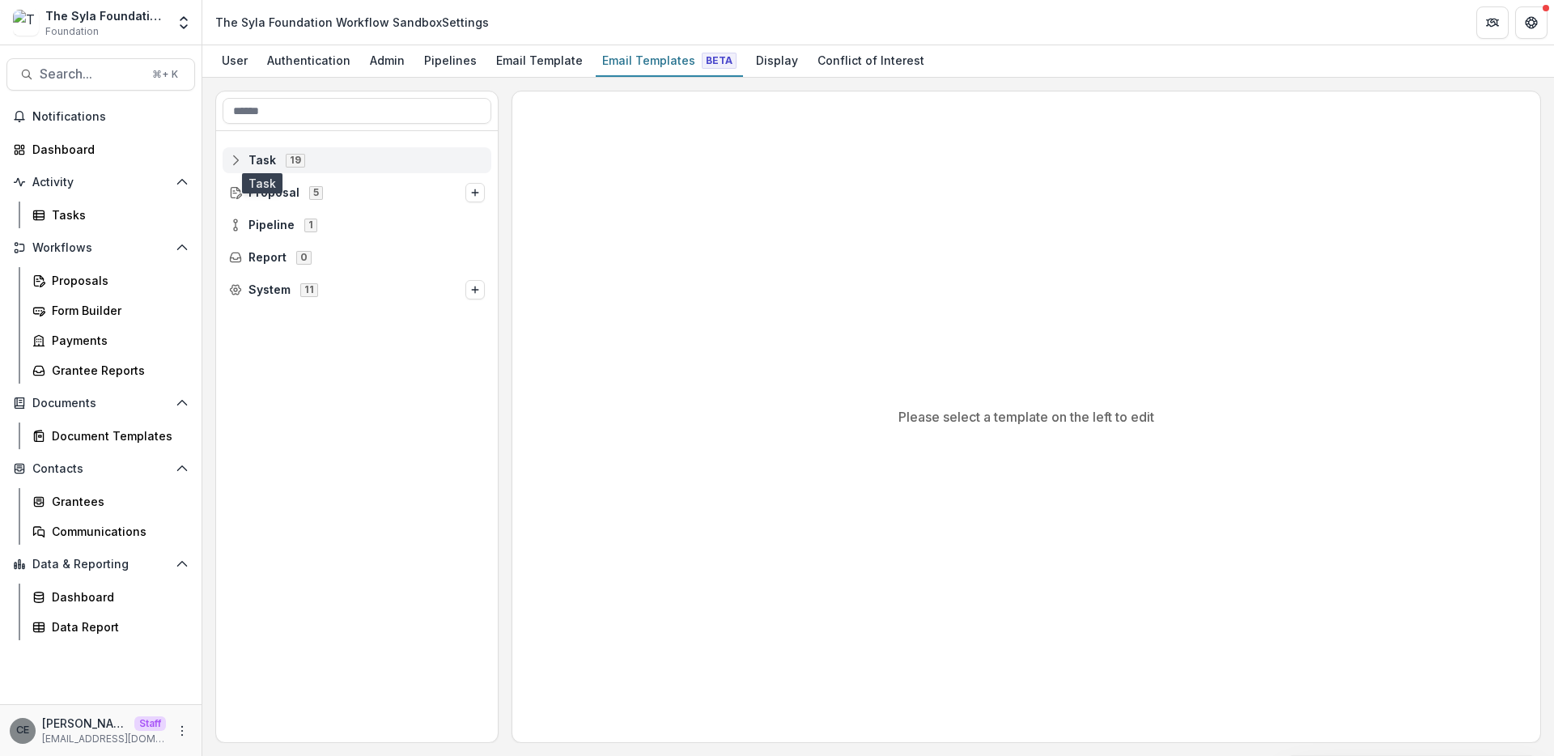
click at [259, 159] on span "Task" at bounding box center [263, 161] width 28 height 14
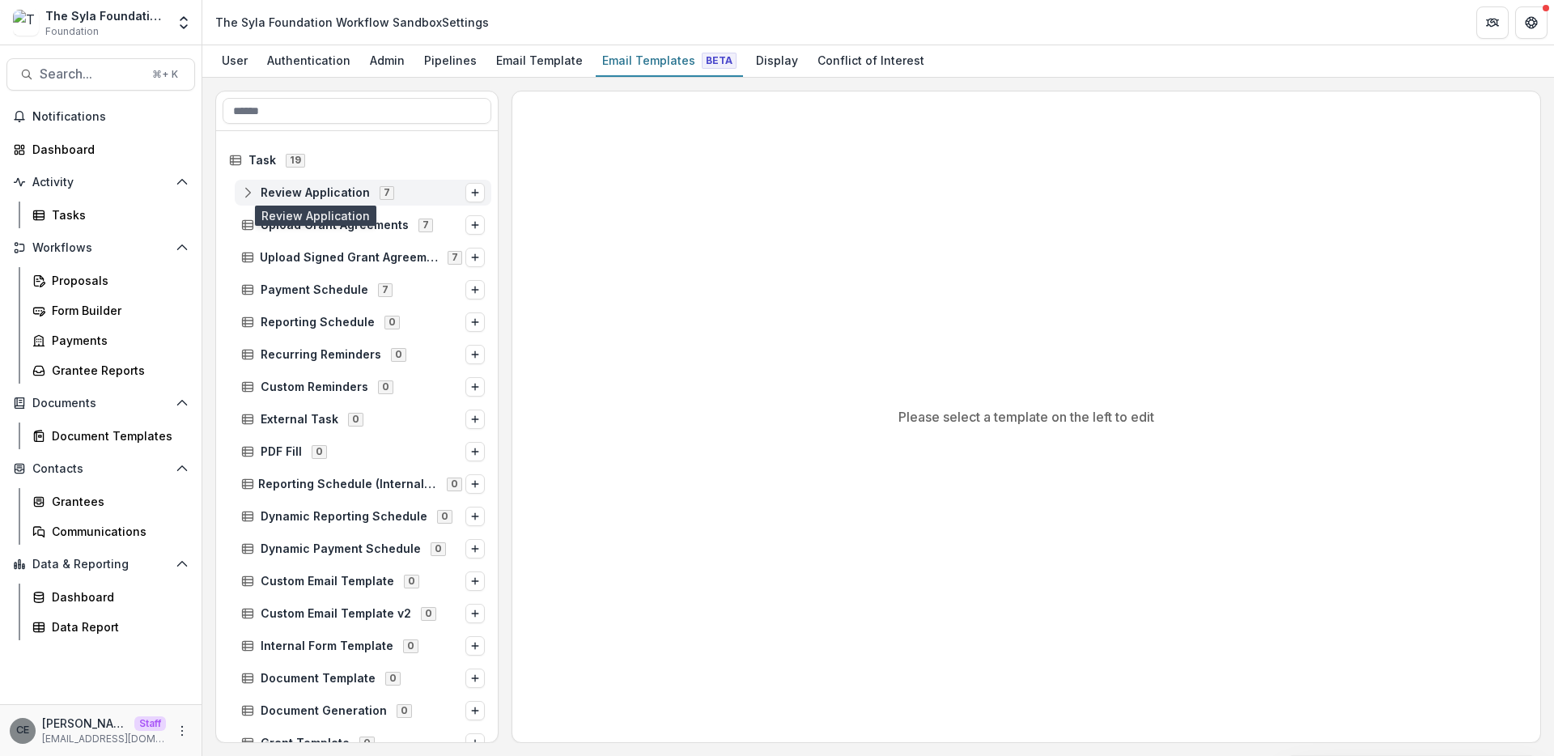
click at [287, 193] on span "Review Application" at bounding box center [315, 193] width 109 height 14
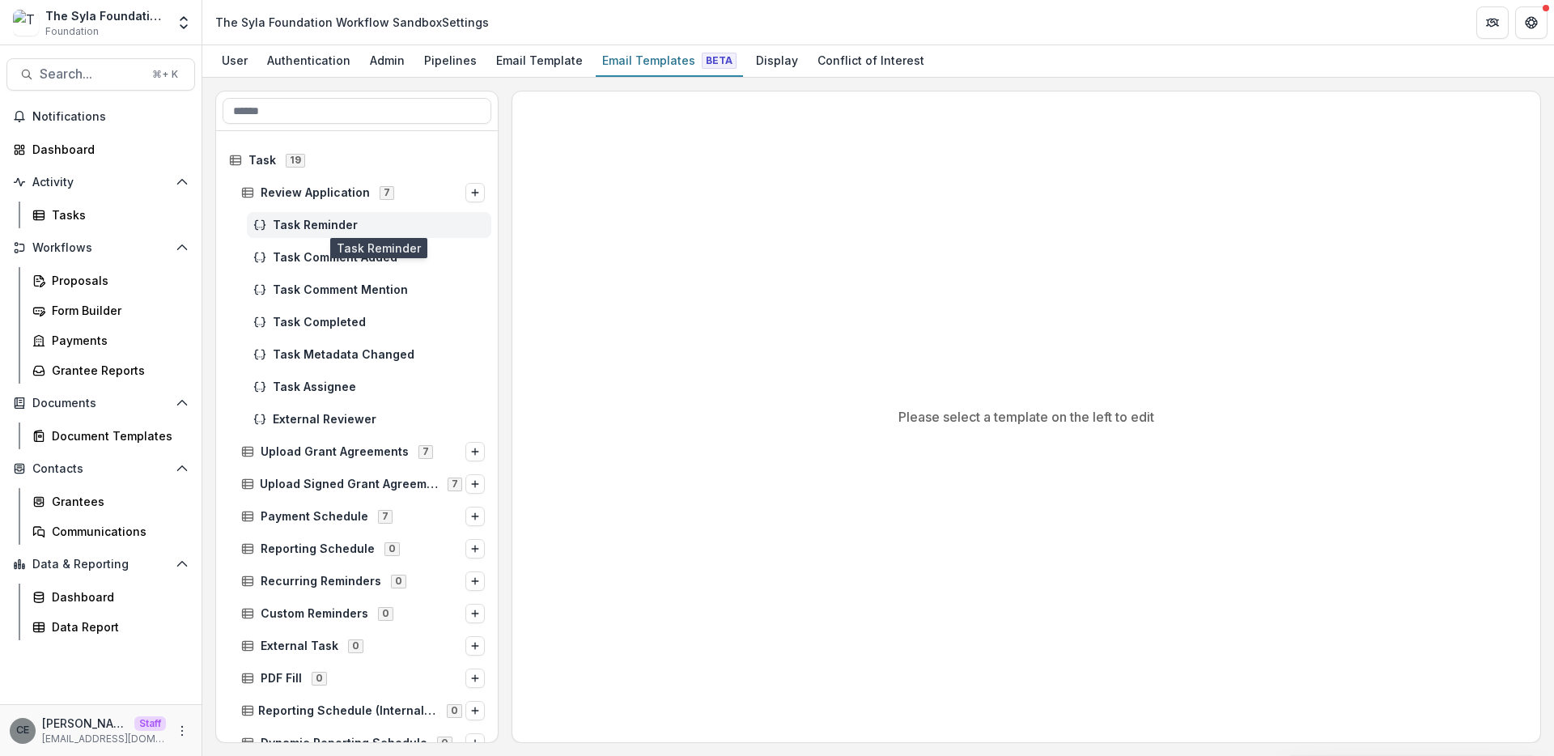
click at [291, 223] on span "Task Reminder" at bounding box center [379, 226] width 212 height 14
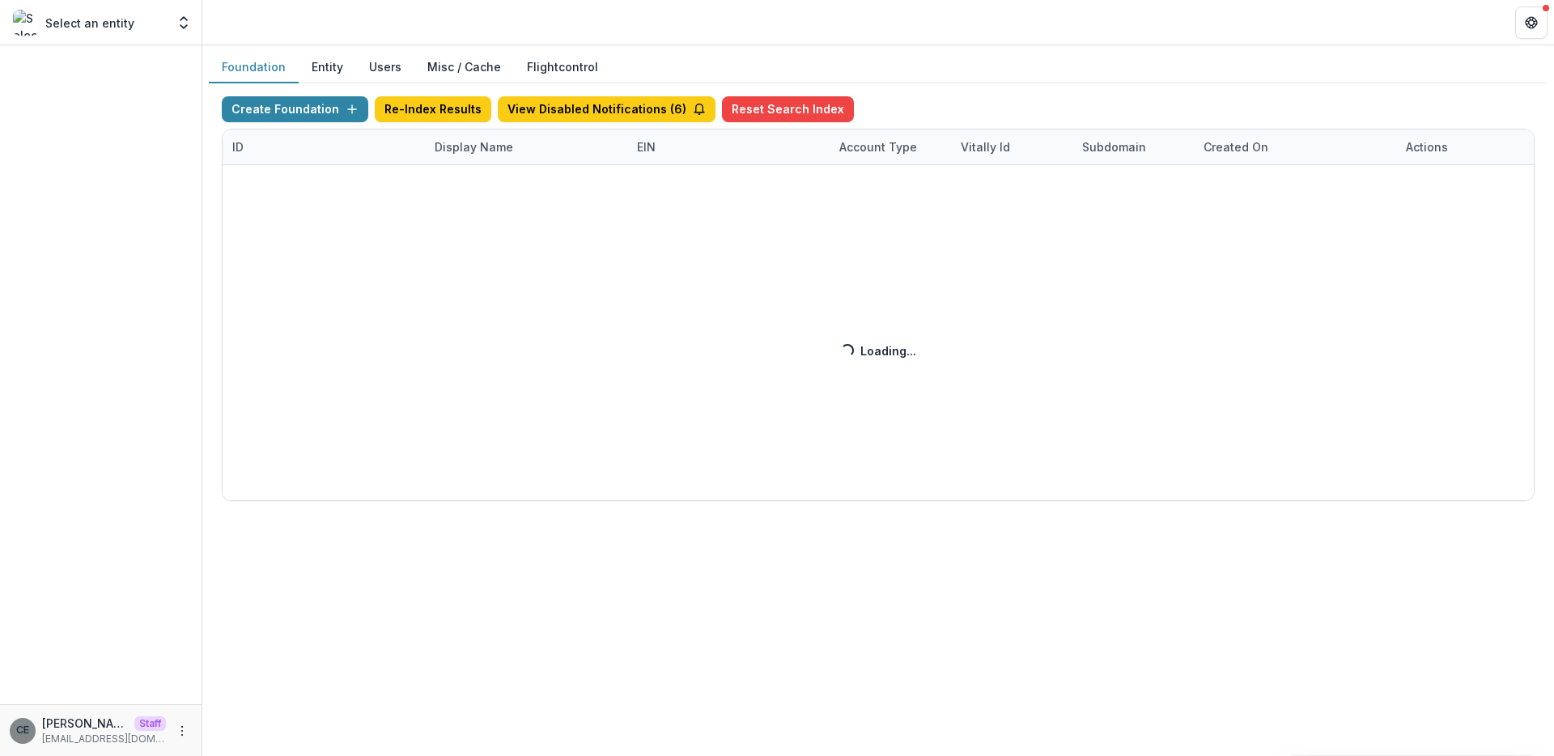
click at [467, 149] on div "Create Foundation Re-Index Results View Disabled Notifications ( 6 ) Reset Sear…" at bounding box center [878, 298] width 1313 height 405
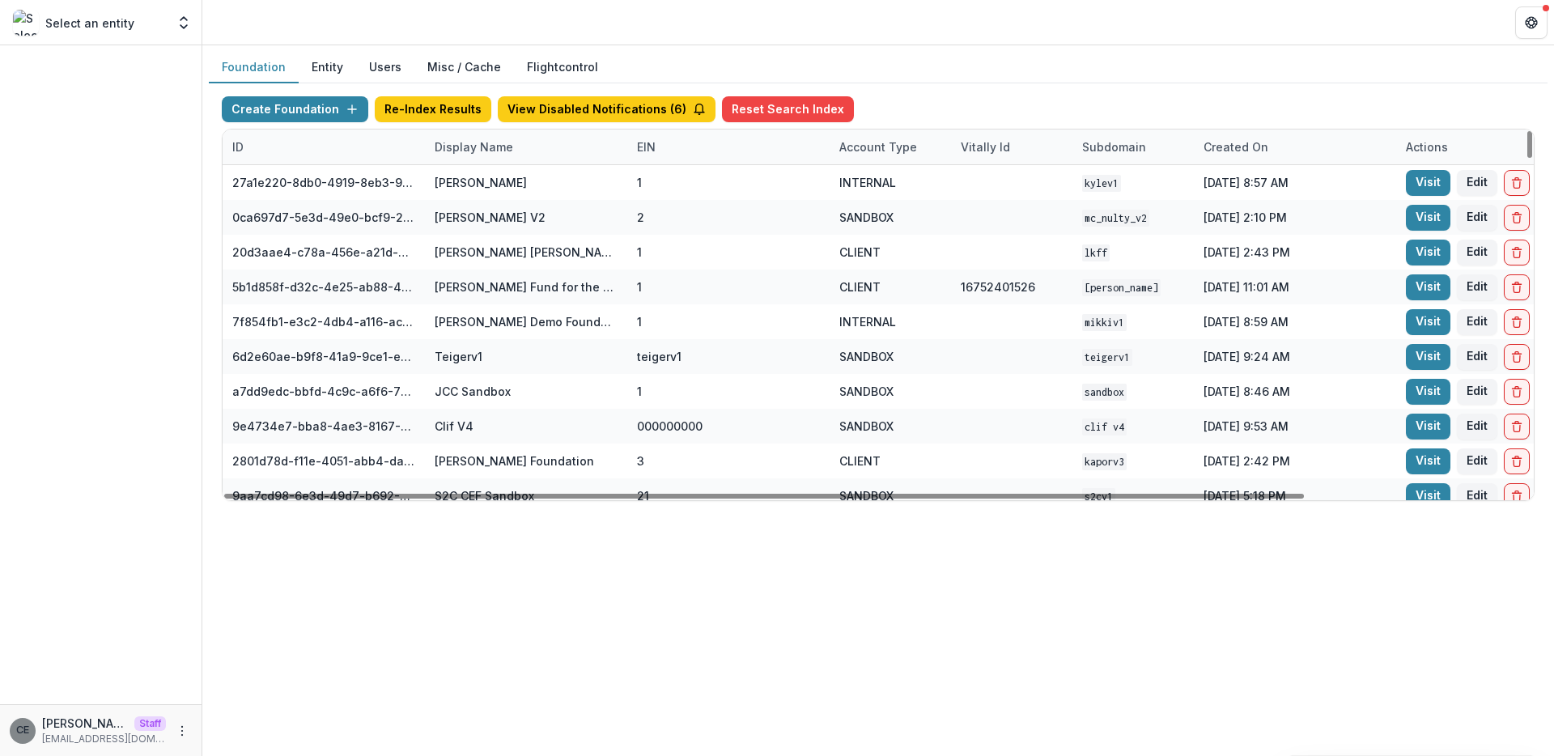
click at [476, 149] on div "Display Name" at bounding box center [474, 146] width 98 height 17
click at [466, 186] on input at bounding box center [525, 184] width 194 height 26
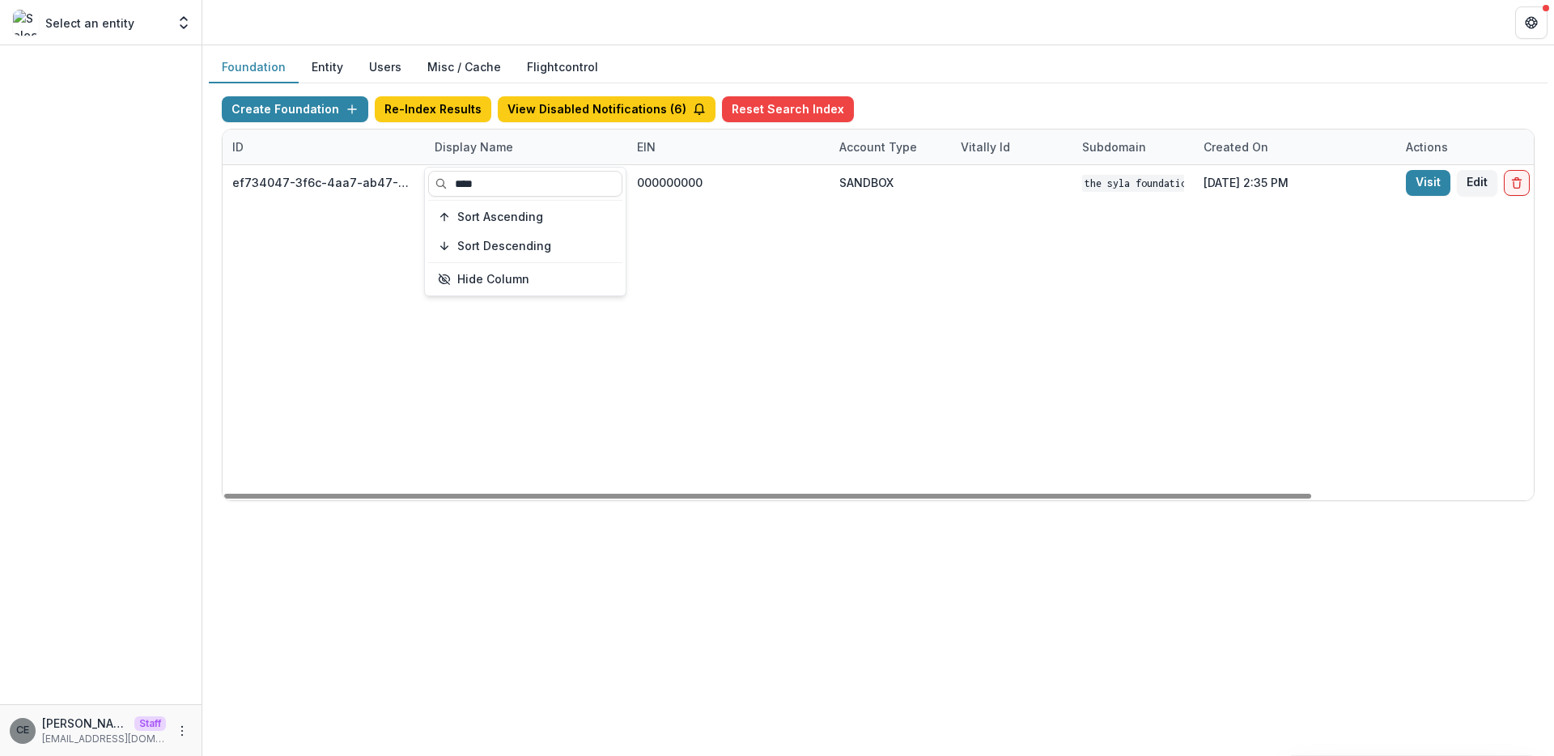
type input "****"
drag, startPoint x: 861, startPoint y: 325, endPoint x: 910, endPoint y: 308, distance: 52.2
click at [880, 315] on div "ef734047-3f6c-4aa7-ab47-0fe093e0a055 The Syla Foundation Workflow Sandbox 00000…" at bounding box center [1012, 332] width 1579 height 335
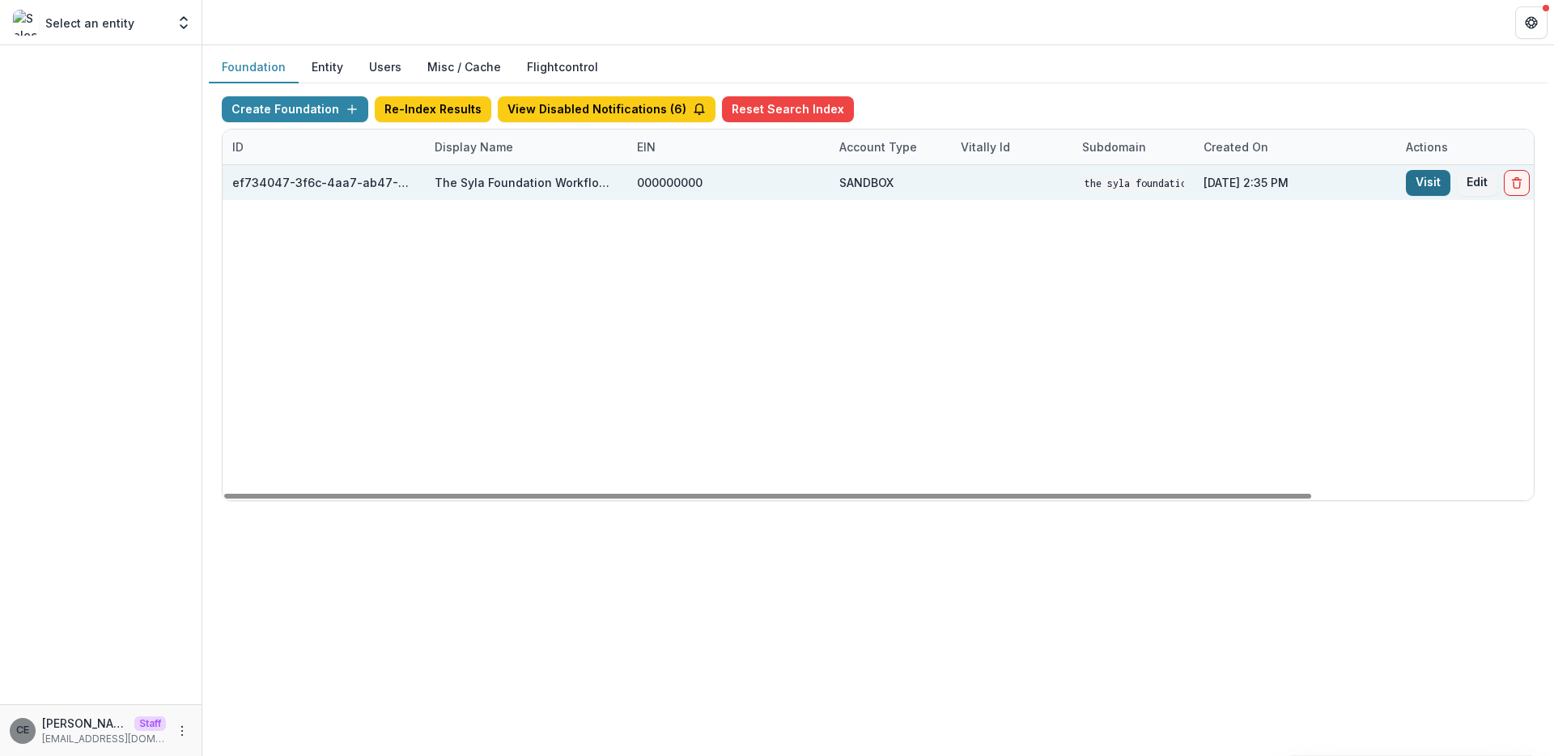
click at [1438, 180] on link "Visit" at bounding box center [1428, 183] width 45 height 26
